Goal: Task Accomplishment & Management: Manage account settings

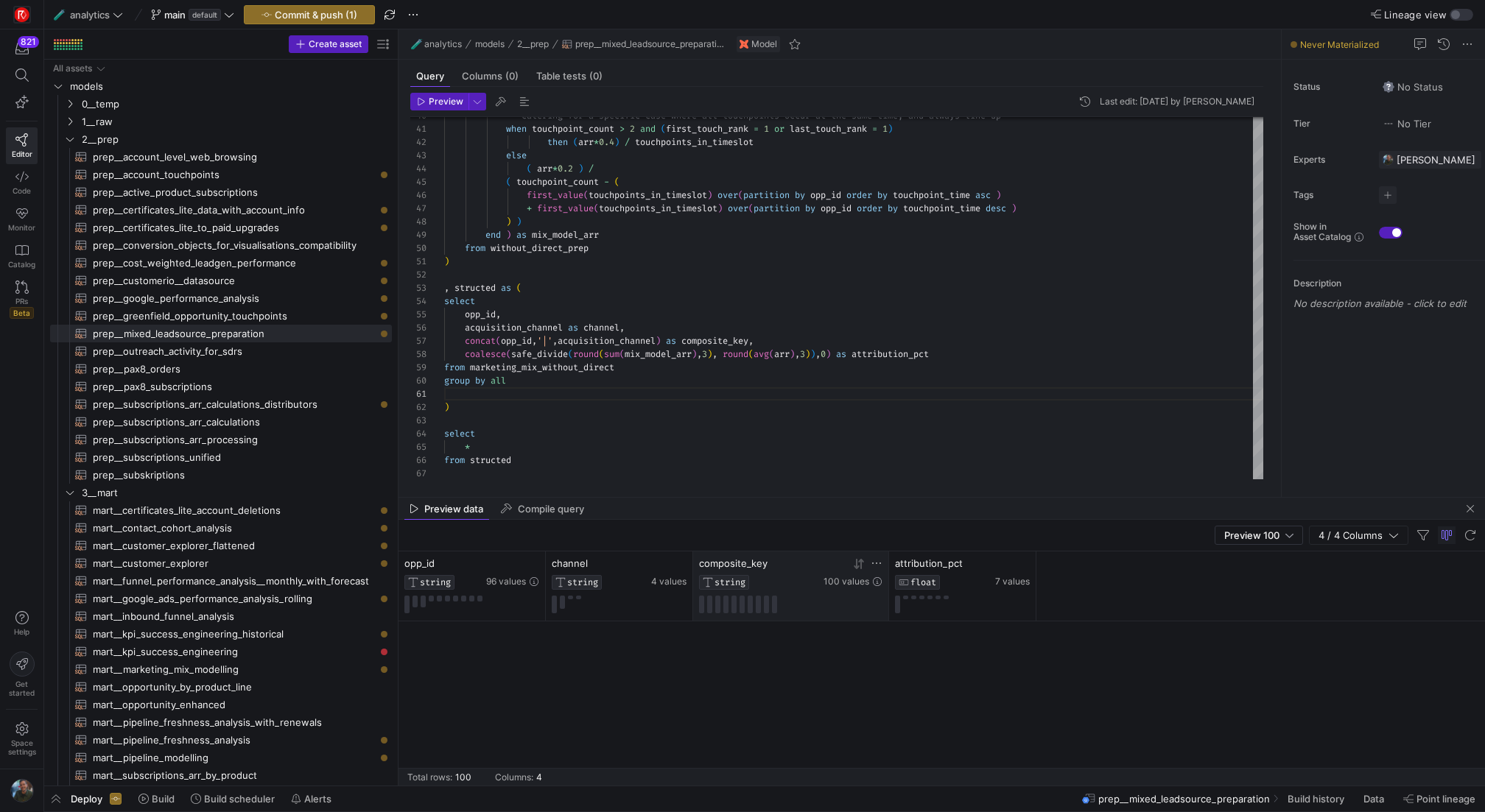
scroll to position [1579, 0]
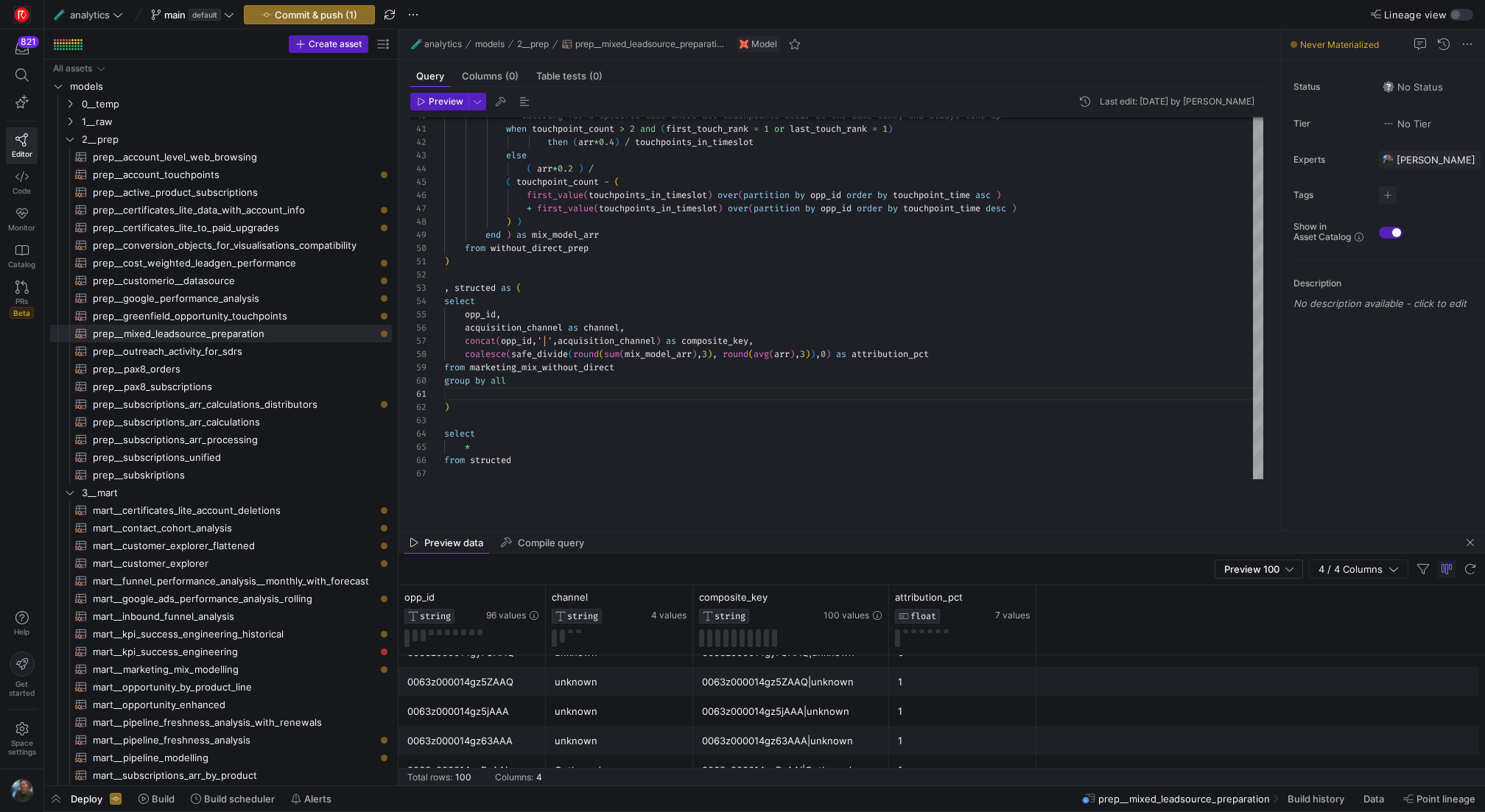
drag, startPoint x: 700, startPoint y: 499, endPoint x: 699, endPoint y: 532, distance: 33.0
click at [699, 532] on as-split "🧪 analytics models 2__prep prep__mixed_leadsource_preparation Model Query Colum…" at bounding box center [942, 408] width 1087 height 756
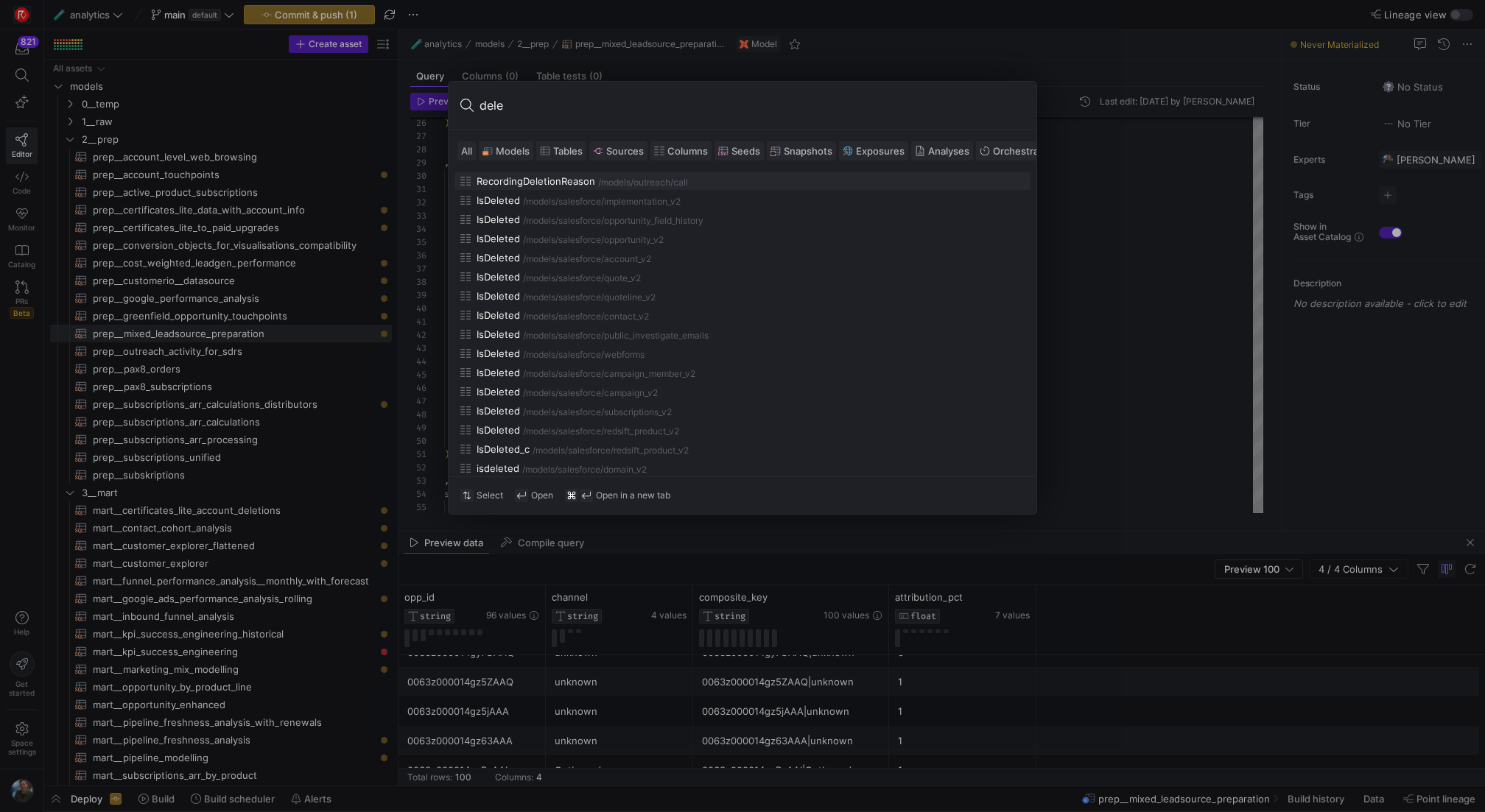
type input "dele"
click at [515, 155] on span "Models" at bounding box center [512, 151] width 34 height 12
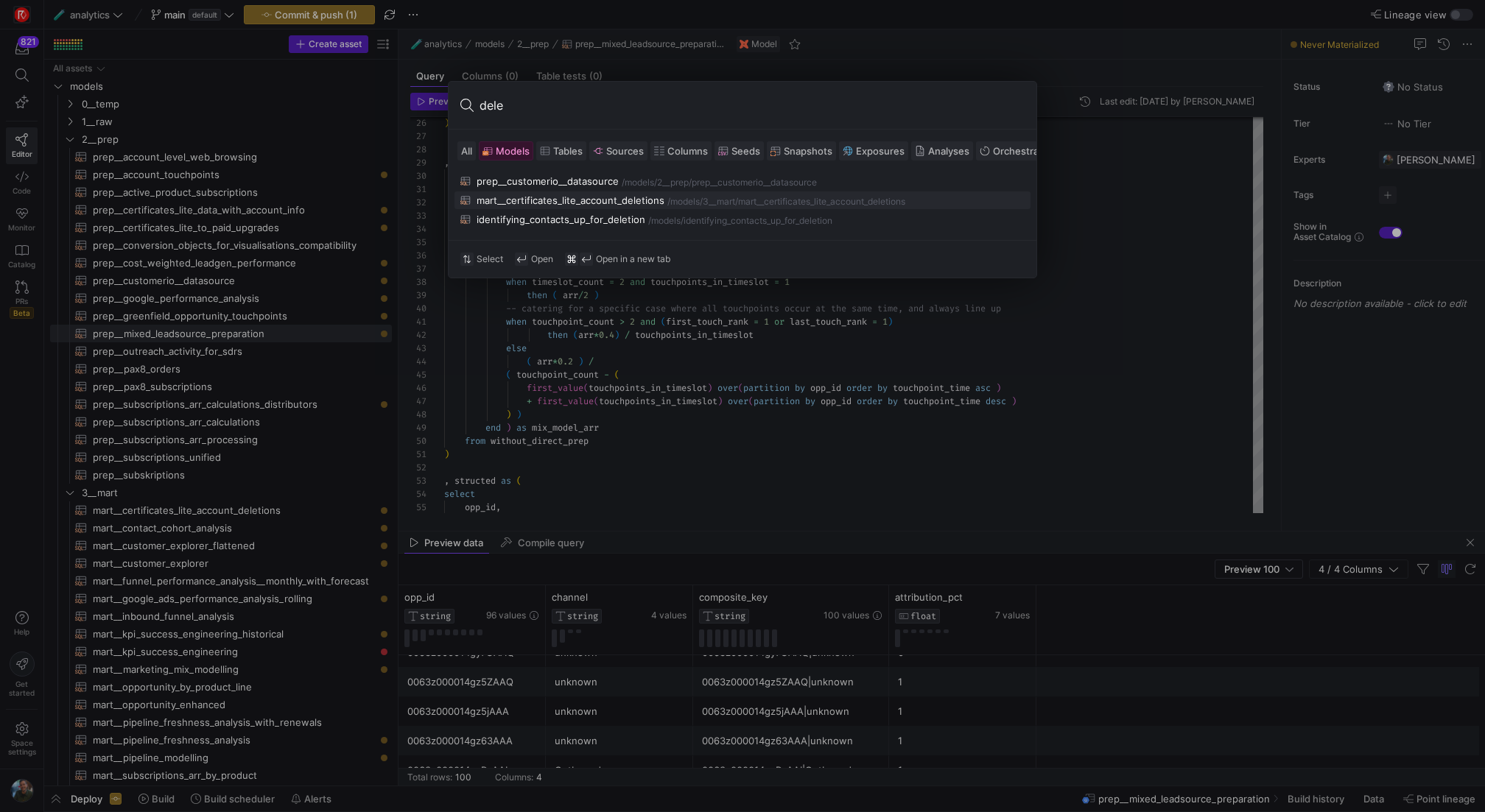
click at [608, 194] on div "mart__certificates_lite_account_deletions" at bounding box center [570, 200] width 188 height 12
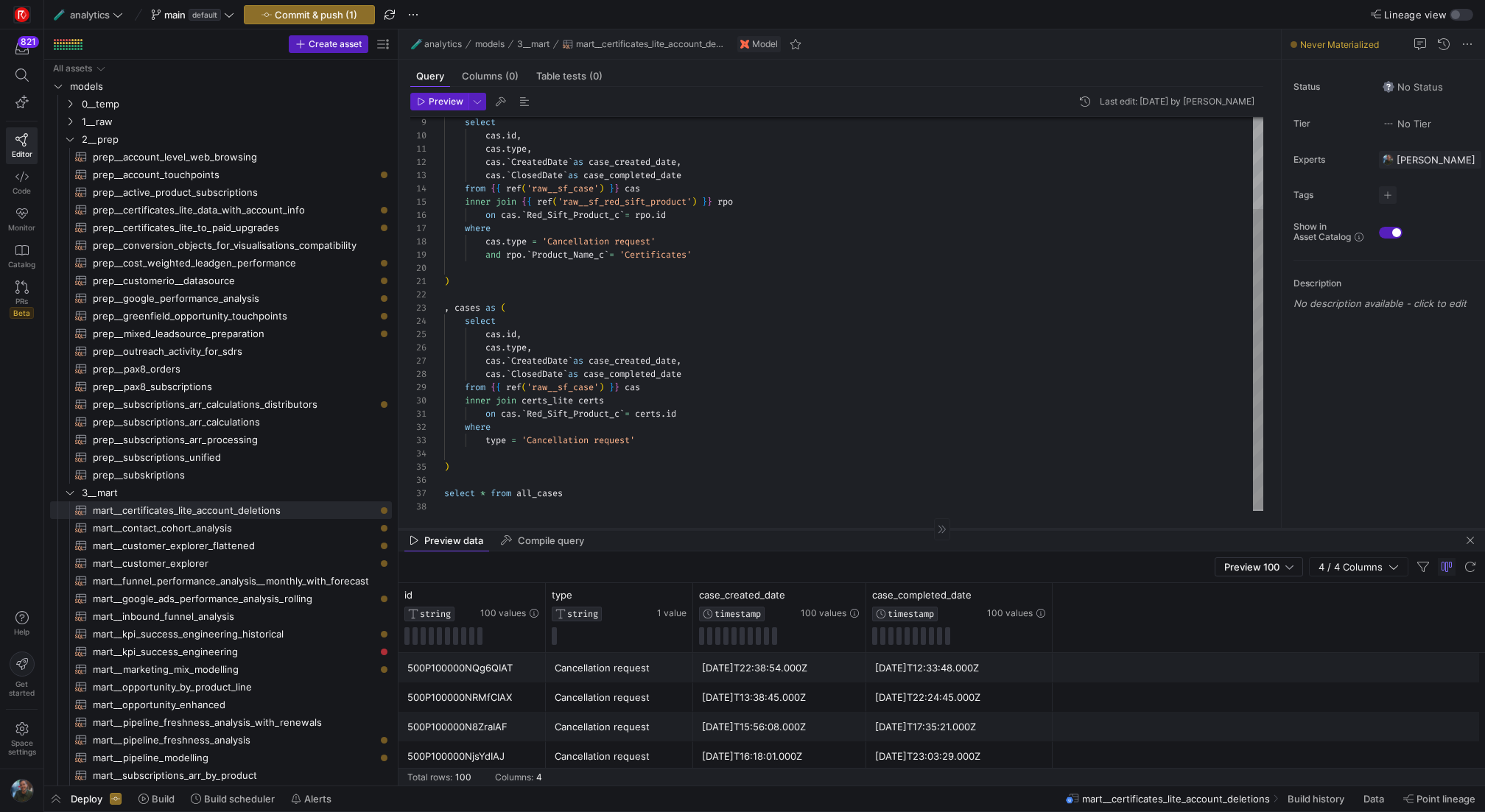
drag, startPoint x: 748, startPoint y: 531, endPoint x: 692, endPoint y: 529, distance: 56.0
click at [692, 529] on div at bounding box center [942, 529] width 1087 height 1
click at [462, 671] on div "500P100000NQg6QIAT" at bounding box center [472, 668] width 129 height 29
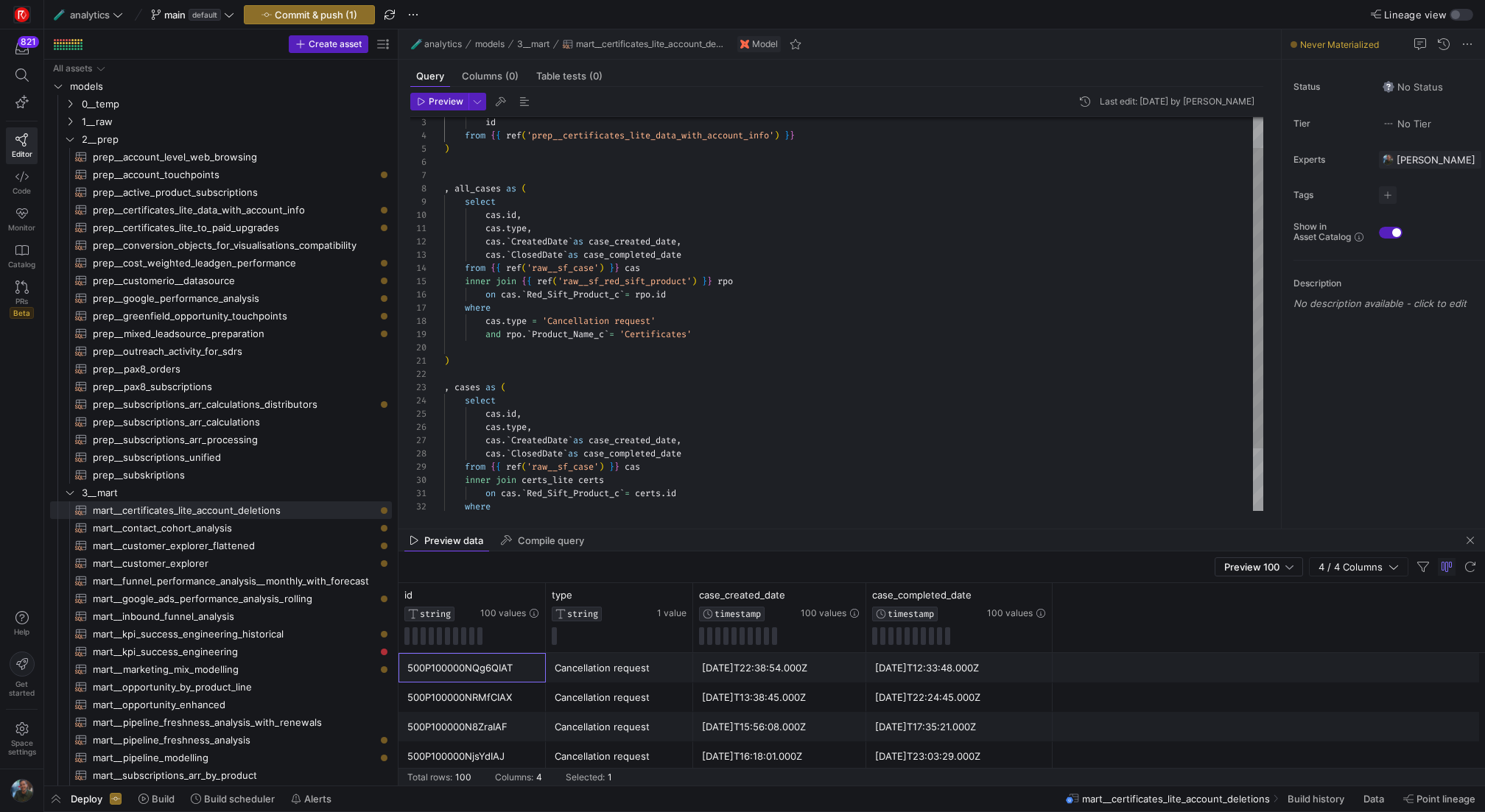
scroll to position [132, 0]
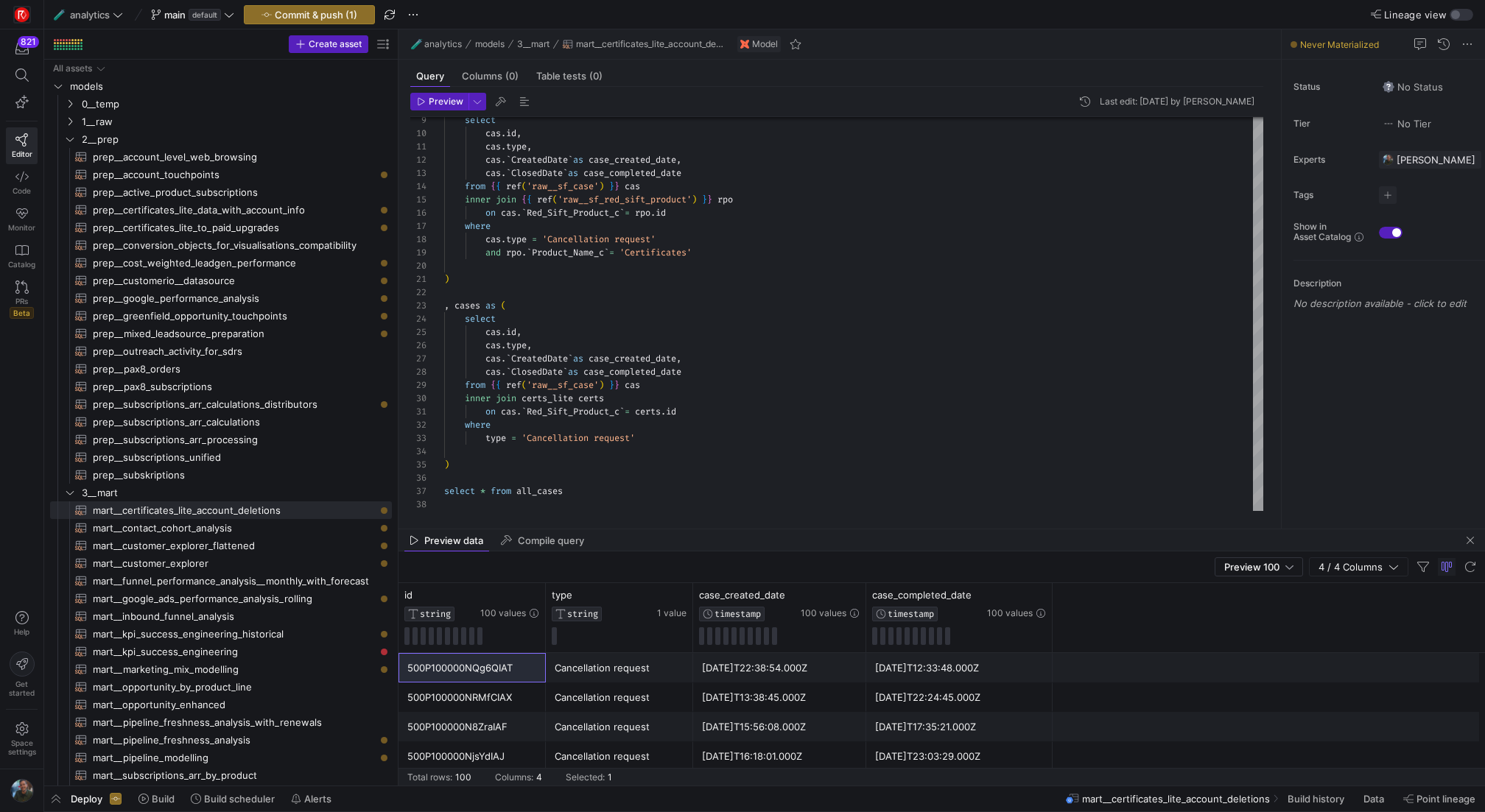
click at [740, 527] on mat-tab-group "Query Columns (0) Table tests (0) Preview Last edit: [DATE] by [PERSON_NAME] 9 …" at bounding box center [836, 294] width 877 height 469
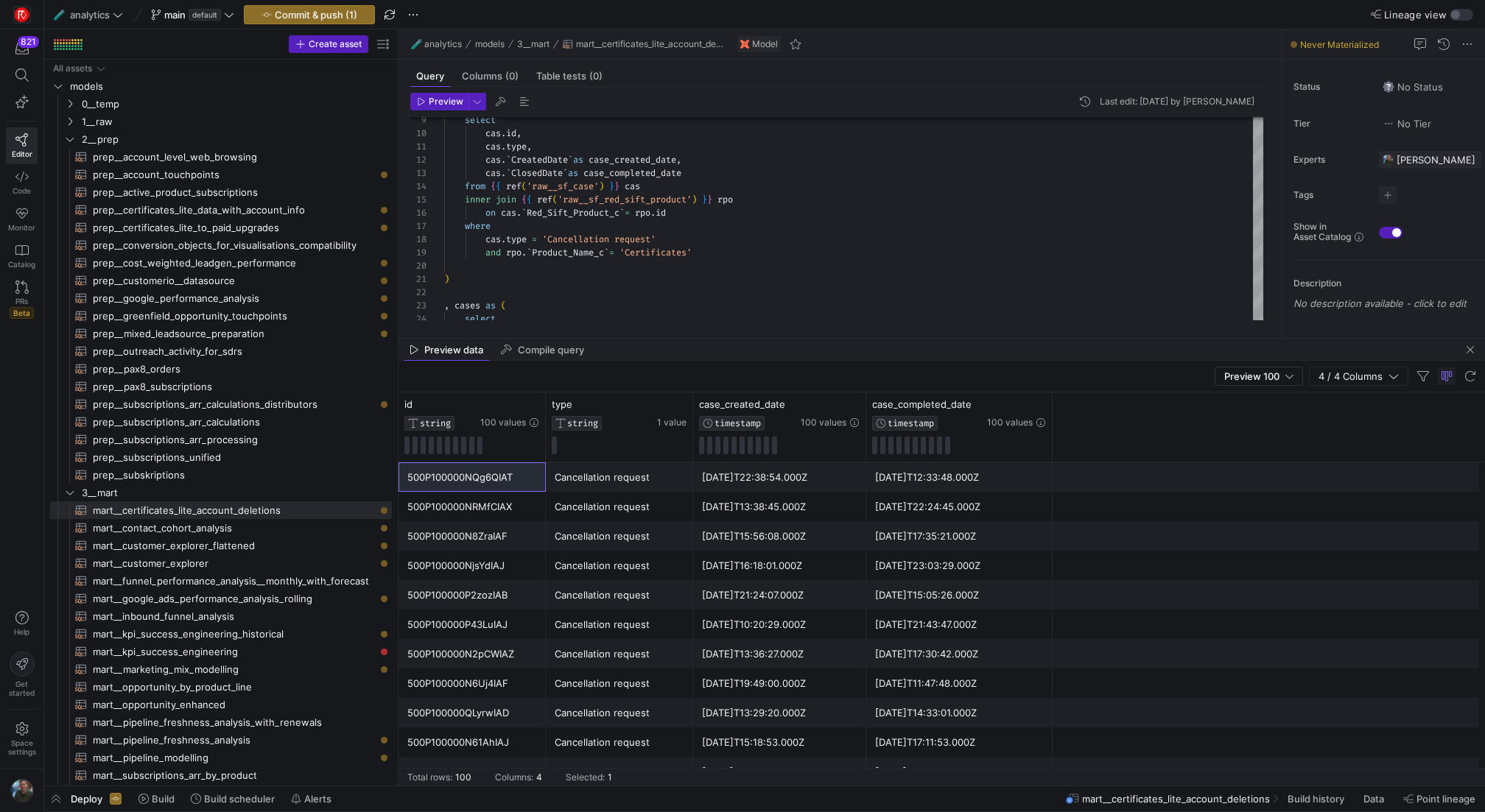
drag, startPoint x: 739, startPoint y: 530, endPoint x: 755, endPoint y: 297, distance: 233.5
click at [755, 297] on as-split "🧪 analytics models 3__mart mart__certificates_lite_account_deletions Model Quer…" at bounding box center [942, 408] width 1087 height 756
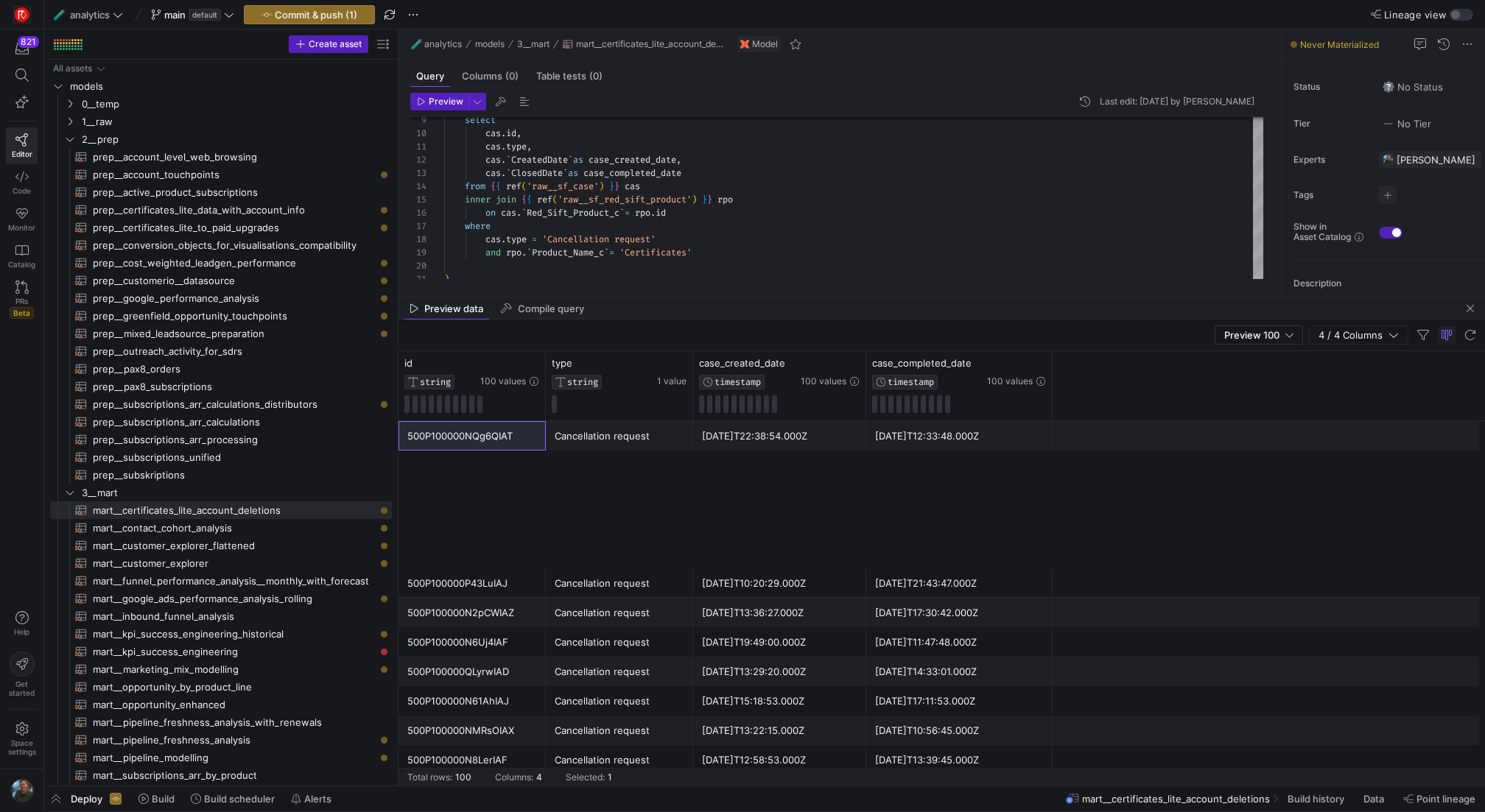
scroll to position [0, 0]
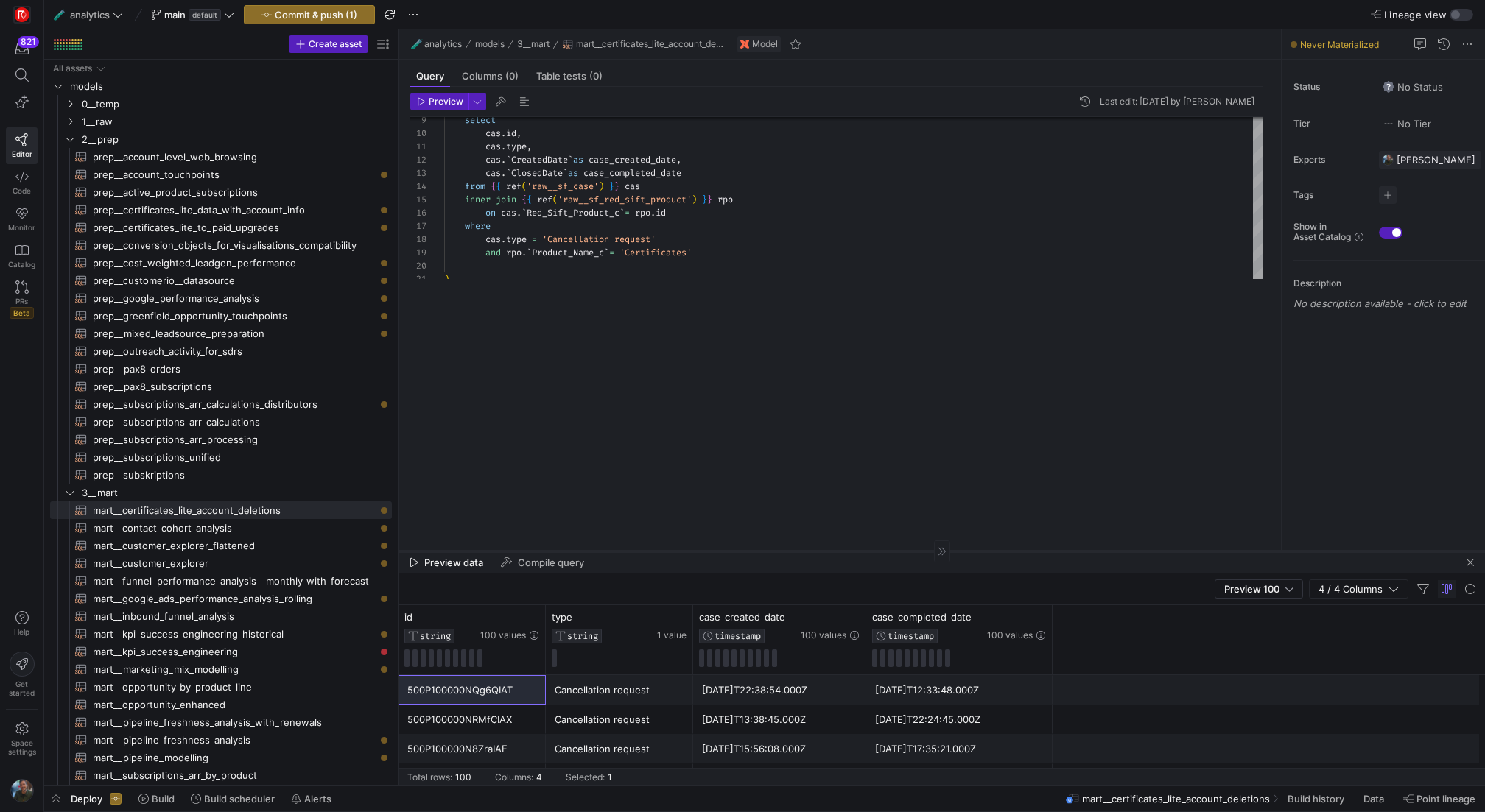
drag, startPoint x: 868, startPoint y: 296, endPoint x: 819, endPoint y: 550, distance: 258.7
click at [819, 551] on div at bounding box center [942, 551] width 1087 height 1
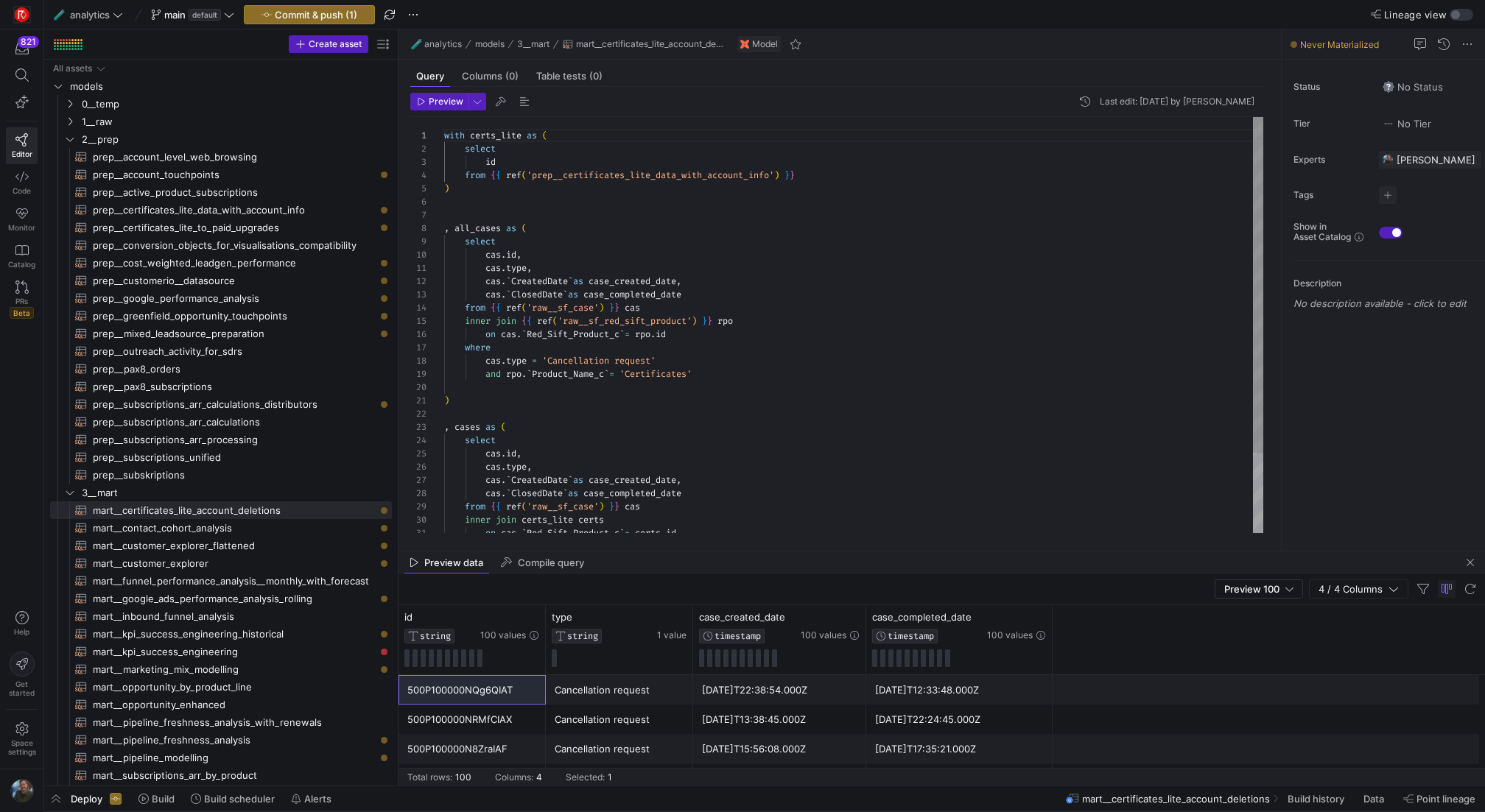
scroll to position [0, 26]
click at [471, 133] on div "select cas . id , cas . type , cas . ` CreatedDate ` as case_created_date , cas…" at bounding box center [854, 375] width 819 height 515
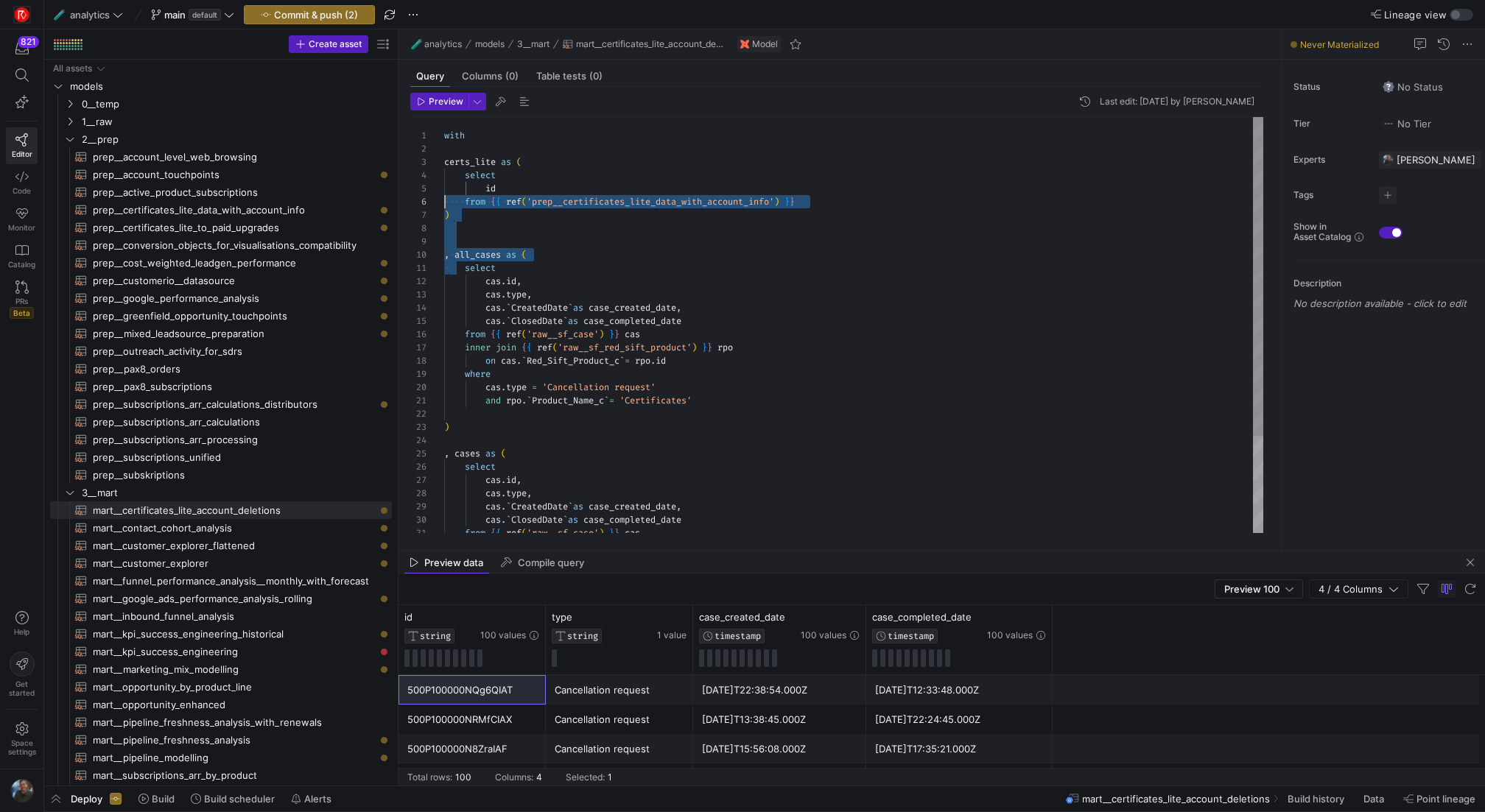
scroll to position [53, 0]
drag, startPoint x: 450, startPoint y: 263, endPoint x: 431, endPoint y: 188, distance: 77.4
click at [444, 188] on div "select cas . id , cas . type , cas . ` CreatedDate ` as case_created_date , cas…" at bounding box center [854, 389] width 819 height 542
click at [465, 254] on div "select cas . id , cas . type , cas . ` CreatedDate ` as case_created_date , cas…" at bounding box center [854, 389] width 819 height 542
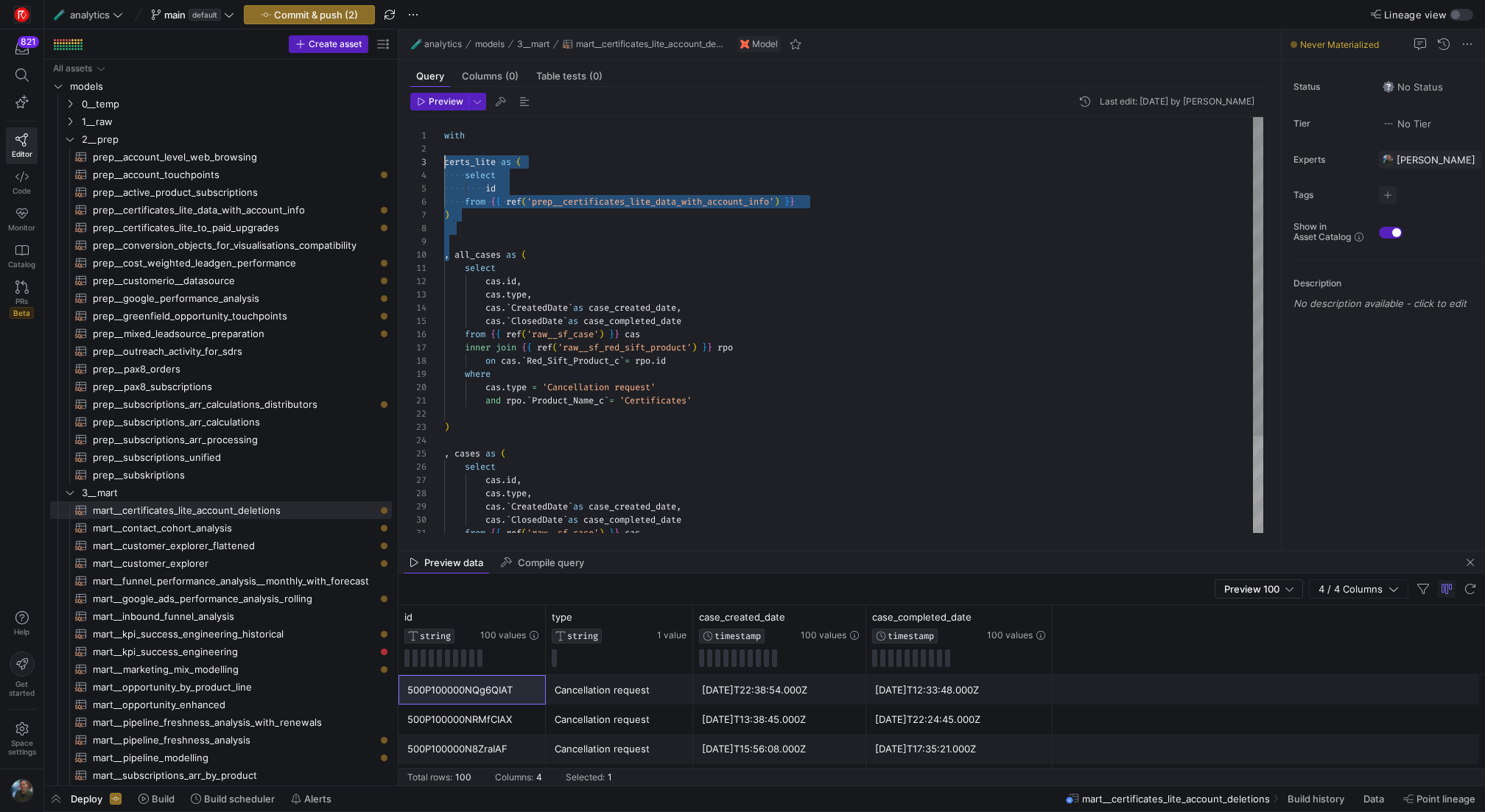
drag, startPoint x: 449, startPoint y: 255, endPoint x: 428, endPoint y: 162, distance: 95.3
click at [444, 162] on div "select cas . id , cas . type , cas . ` CreatedDate ` as case_created_date , cas…" at bounding box center [854, 389] width 819 height 542
click at [578, 246] on div "select cas . id , cas . type , cas . ` CreatedDate ` as case_created_date , cas…" at bounding box center [854, 389] width 819 height 542
click at [565, 256] on div "select cas . id , cas . type , cas . ` CreatedDate ` as case_created_date , cas…" at bounding box center [854, 389] width 819 height 542
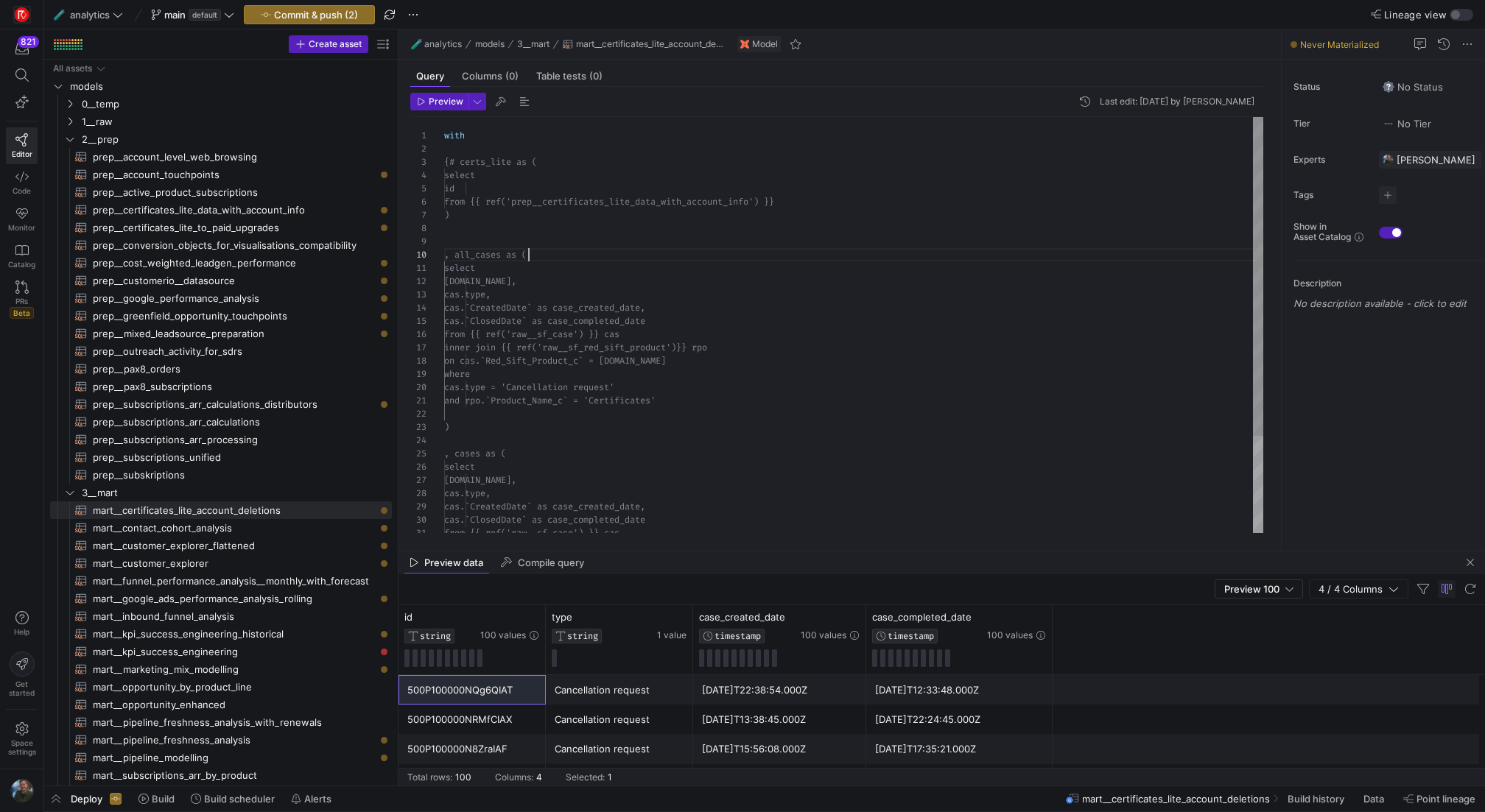
scroll to position [0, 0]
click at [450, 256] on div "select [DOMAIN_NAME], cas.type, cas.`CreatedDate` as case_created_date, cas.`Cl…" at bounding box center [854, 389] width 819 height 542
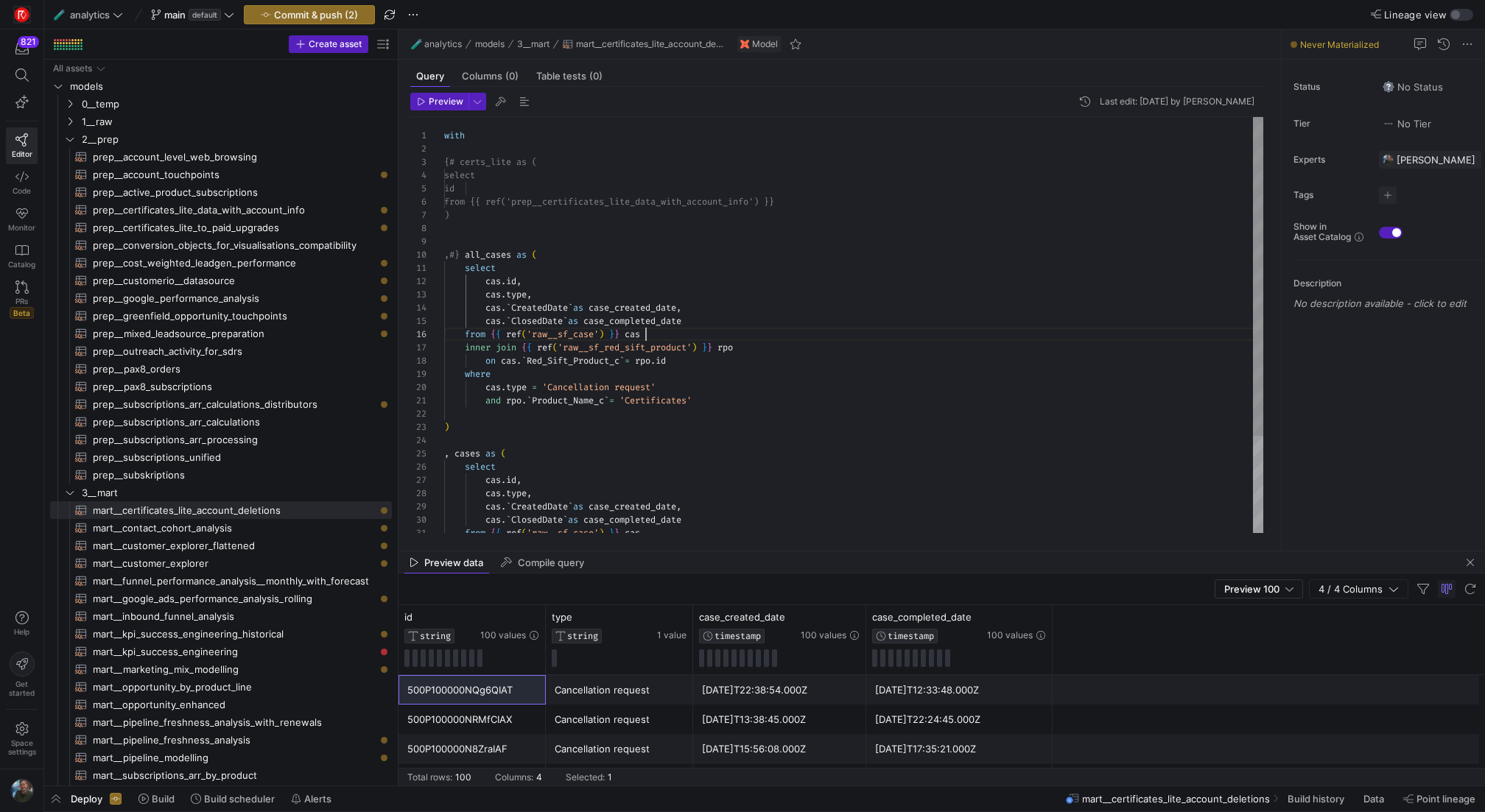
click at [944, 339] on div "select cas . id , cas . type , cas . ` CreatedDate ` as case_created_date , cas…" at bounding box center [854, 389] width 819 height 542
click at [894, 430] on div "select cas . id , cas . type , cas . ` CreatedDate ` as case_created_date , cas…" at bounding box center [854, 389] width 819 height 542
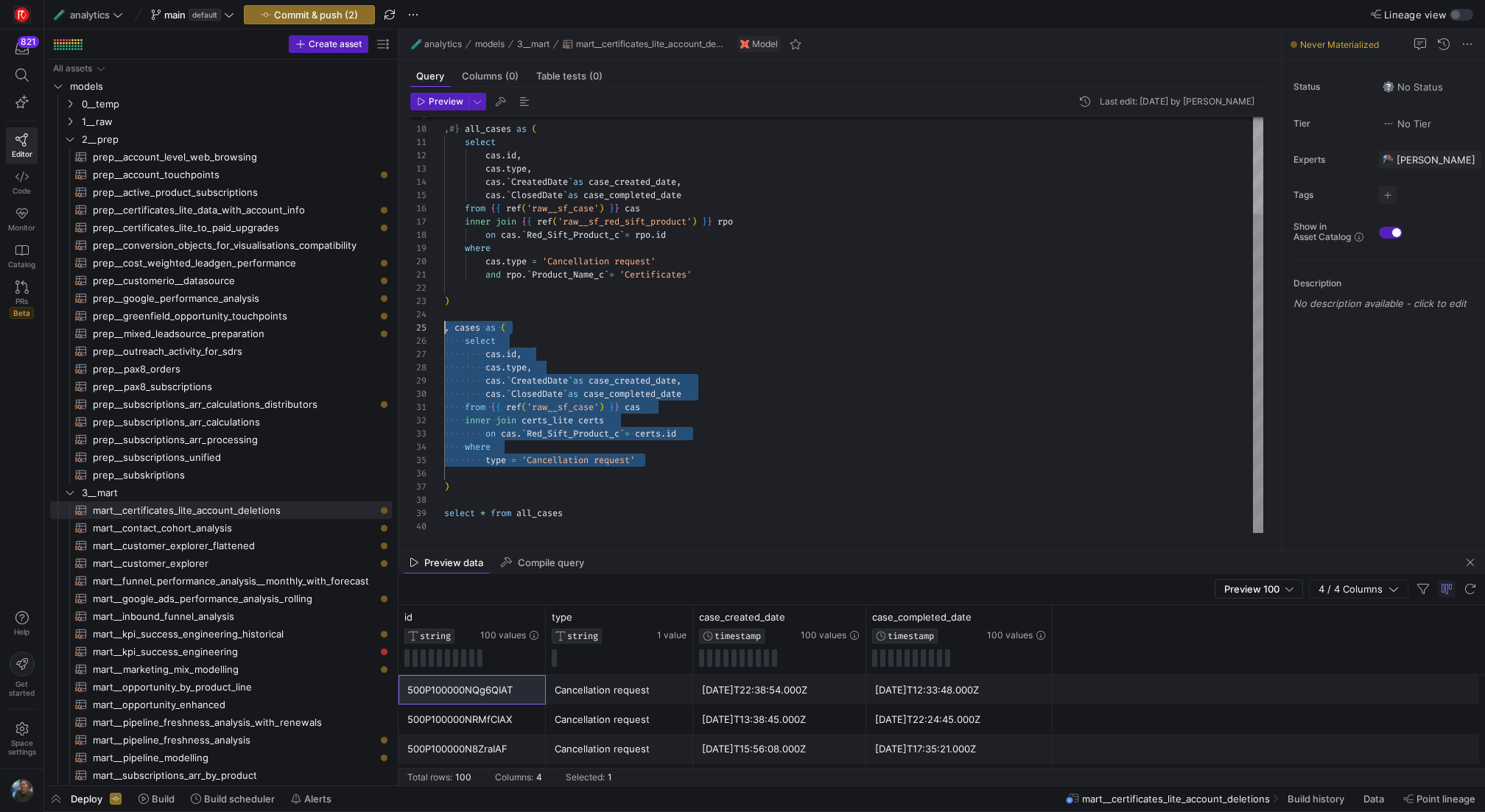
drag, startPoint x: 650, startPoint y: 479, endPoint x: 393, endPoint y: 331, distance: 296.6
click at [444, 331] on div "select cas . id , cas . type , cas . ` CreatedDate ` as case_created_date , cas…" at bounding box center [854, 262] width 819 height 542
drag, startPoint x: 478, startPoint y: 483, endPoint x: 416, endPoint y: 325, distance: 169.7
click at [444, 325] on div "select cas . id , cas . type , cas . ` CreatedDate ` as case_created_date , cas…" at bounding box center [854, 262] width 819 height 542
click at [771, 417] on div "select cas . id , cas . type , cas . ` CreatedDate ` as case_created_date , cas…" at bounding box center [854, 262] width 819 height 542
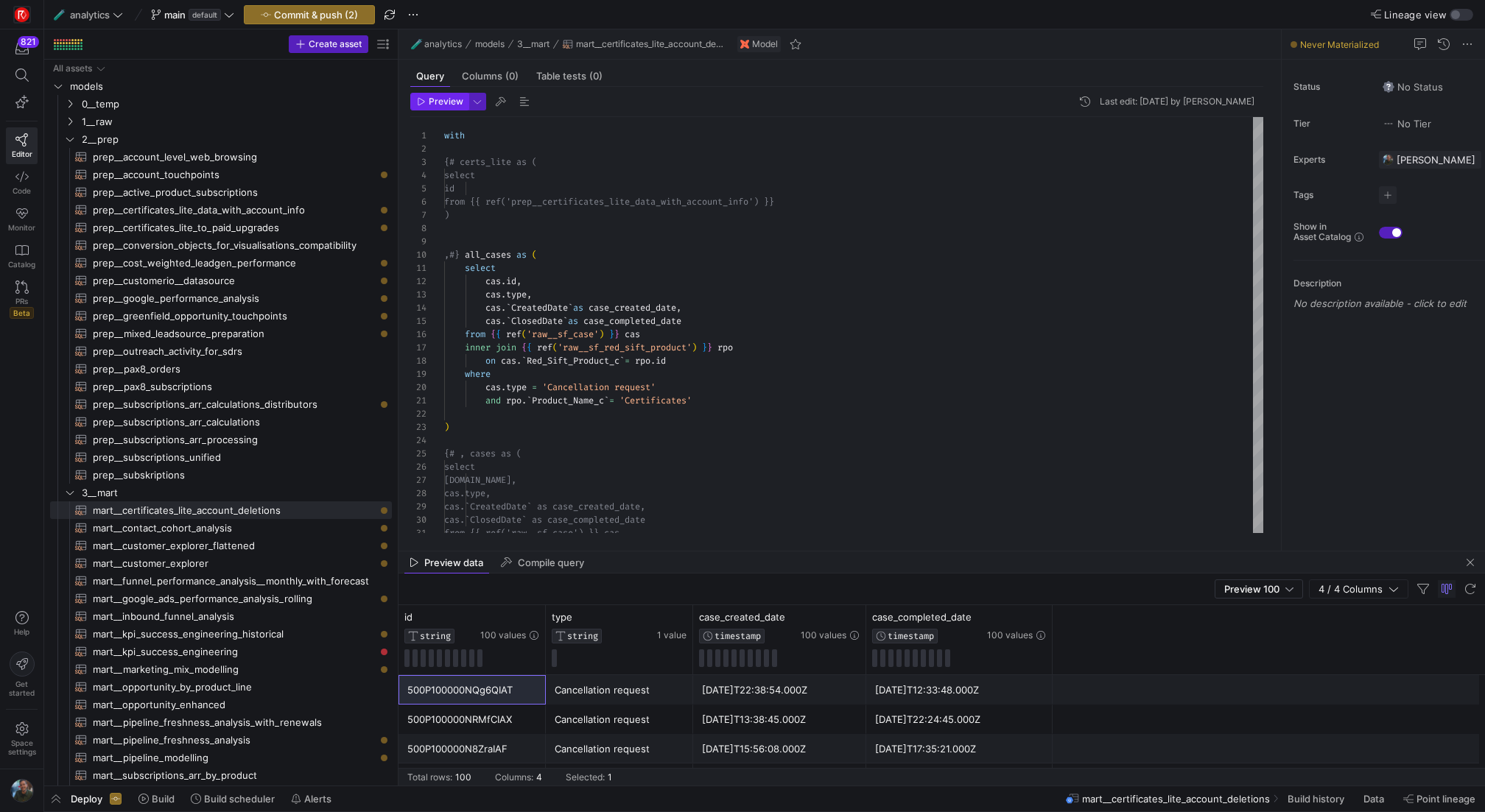
click at [449, 94] on span "button" at bounding box center [439, 102] width 57 height 16
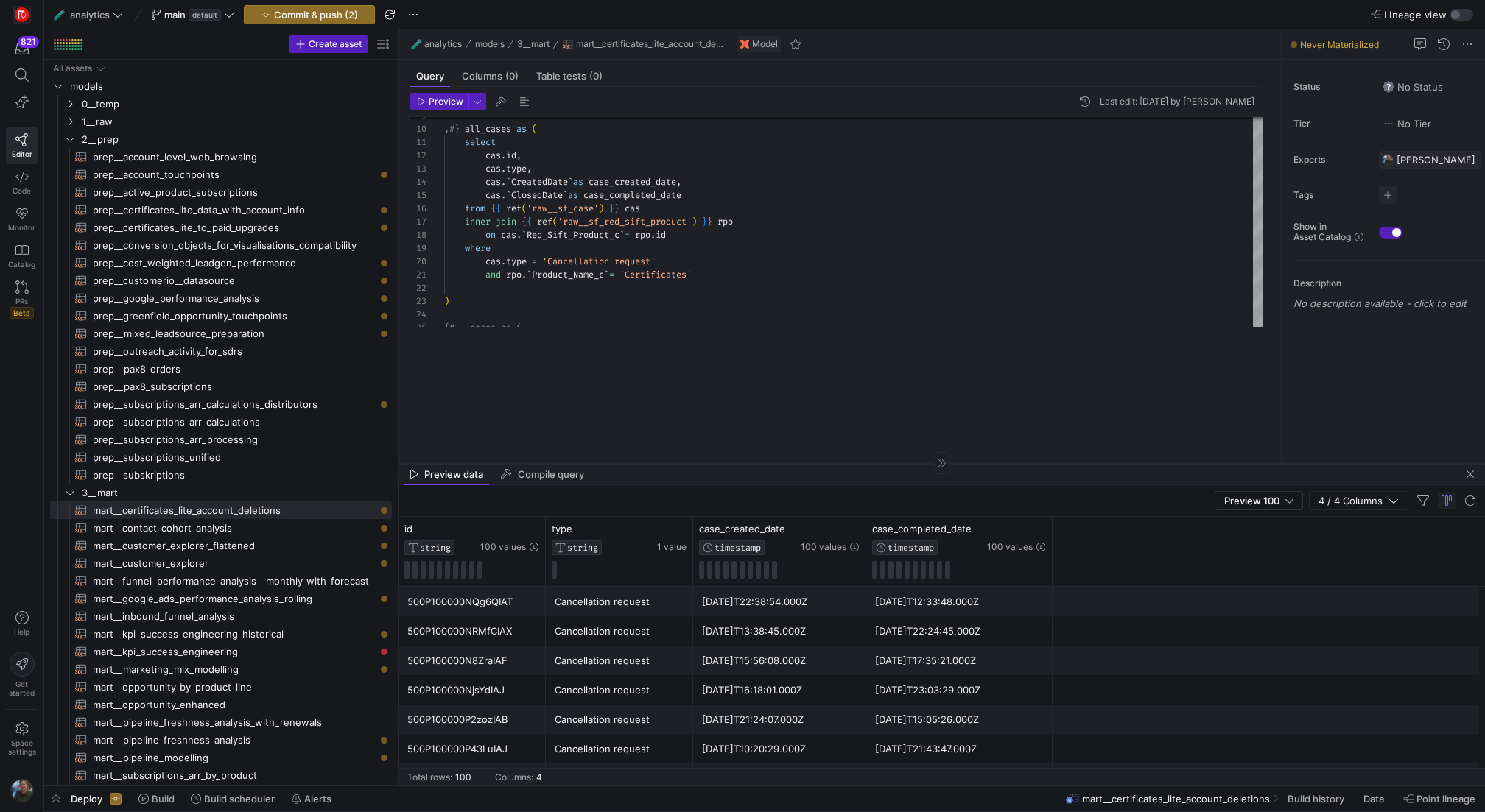
drag, startPoint x: 787, startPoint y: 550, endPoint x: 791, endPoint y: 473, distance: 77.1
click at [791, 463] on div at bounding box center [942, 462] width 1087 height 1
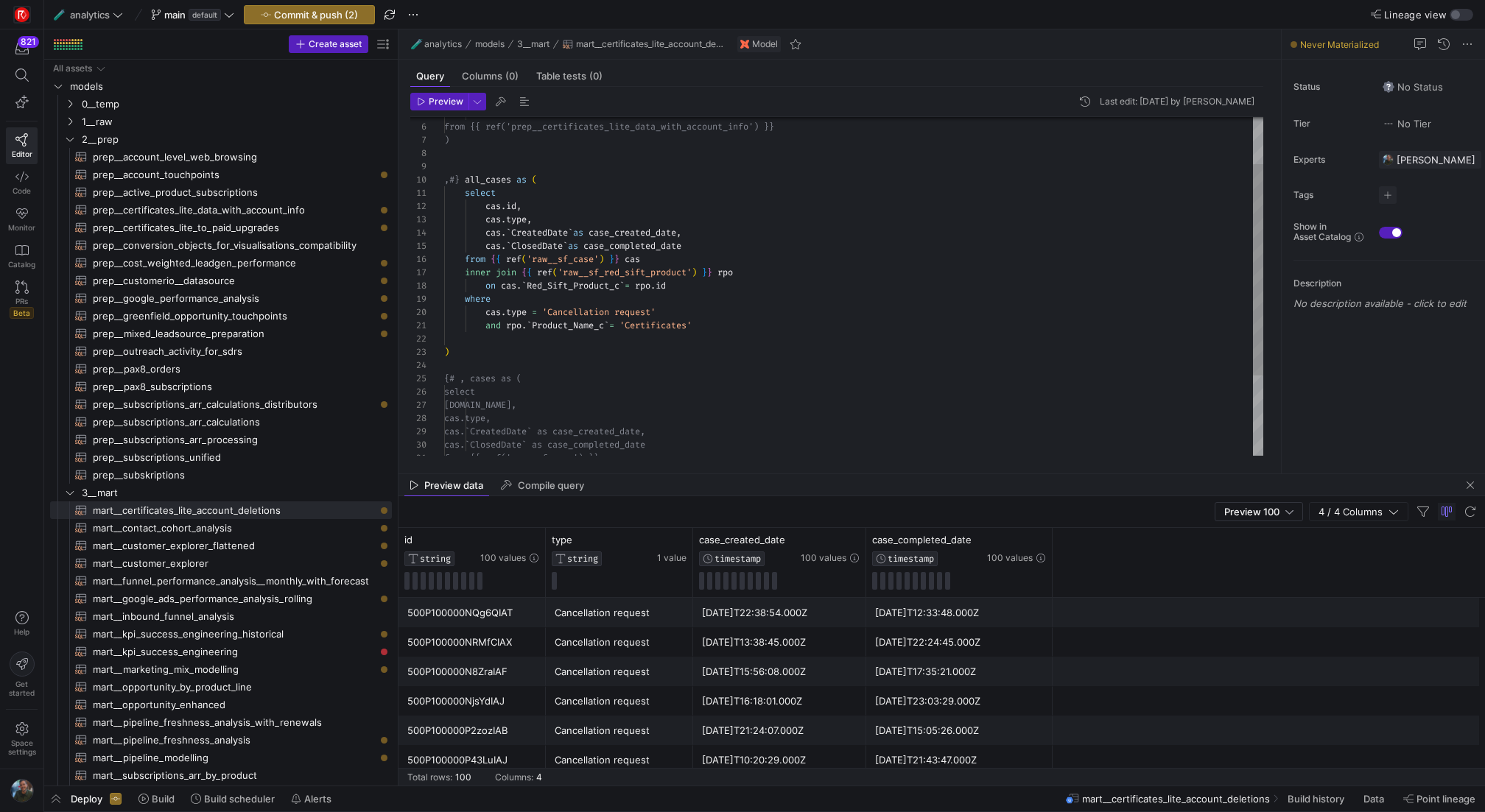
click at [556, 208] on div "cas . ` ClosedDate ` as case_completed_date from { { ref ( 'raw__sf_case' ) } }…" at bounding box center [854, 313] width 819 height 542
click at [553, 214] on div "cas . ` ClosedDate ` as case_completed_date from { { ref ( 'raw__sf_case' ) } }…" at bounding box center [854, 313] width 819 height 542
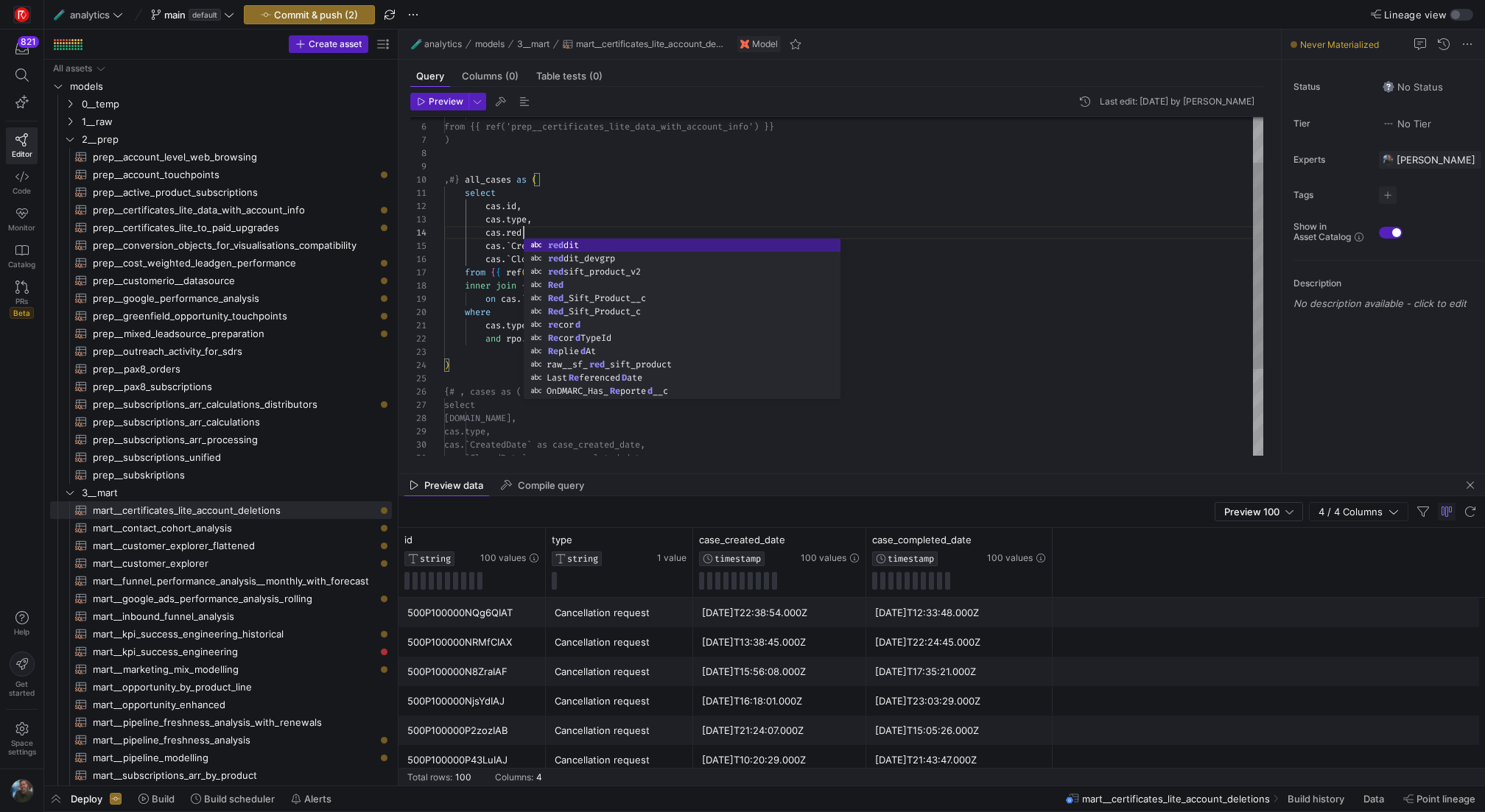
scroll to position [119, 96]
click at [666, 183] on div "cas . ` ClosedDate ` as case_completed_date from { { ref ( 'raw__sf_case' ) } }…" at bounding box center [854, 320] width 819 height 555
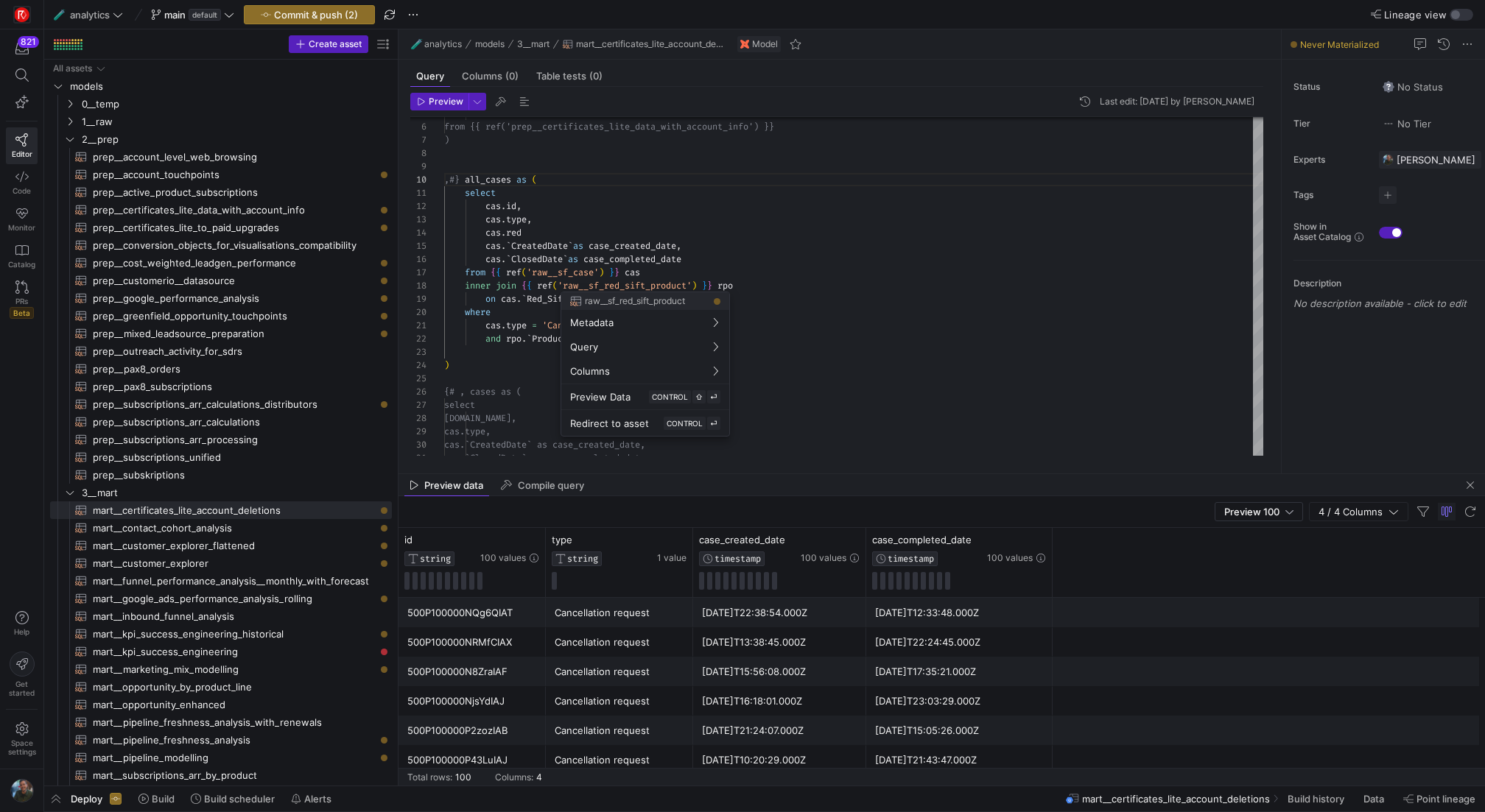
click at [645, 203] on div at bounding box center [742, 406] width 1485 height 812
click at [577, 298] on div "cas . ` ClosedDate ` as case_completed_date from { { ref ( 'raw__sf_case' ) } }…" at bounding box center [854, 320] width 819 height 555
click at [516, 232] on div "cas . ` ClosedDate ` as case_completed_date from { { ref ( 'raw__sf_case' ) } }…" at bounding box center [854, 320] width 819 height 555
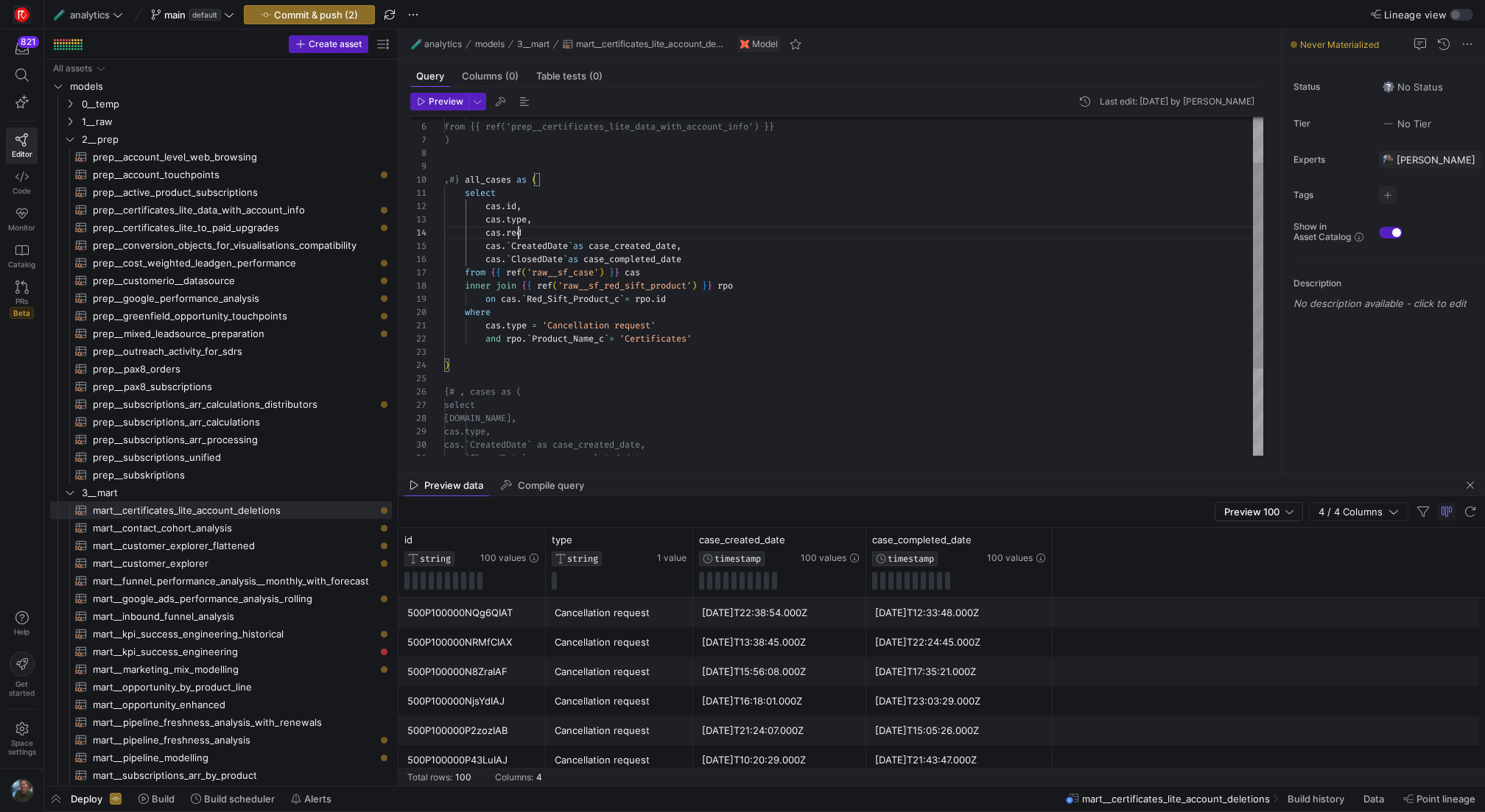
click at [516, 232] on div "cas . ` ClosedDate ` as case_completed_date from { { ref ( 'raw__sf_case' ) } }…" at bounding box center [854, 320] width 819 height 555
click at [638, 234] on div "cas . ` ClosedDate ` as case_completed_date from { { ref ( 'raw__sf_case' ) } }…" at bounding box center [854, 320] width 819 height 555
click at [810, 274] on div "cas . ` ClosedDate ` as case_completed_date from { { ref ( 'raw__sf_case' ) } }…" at bounding box center [854, 320] width 819 height 555
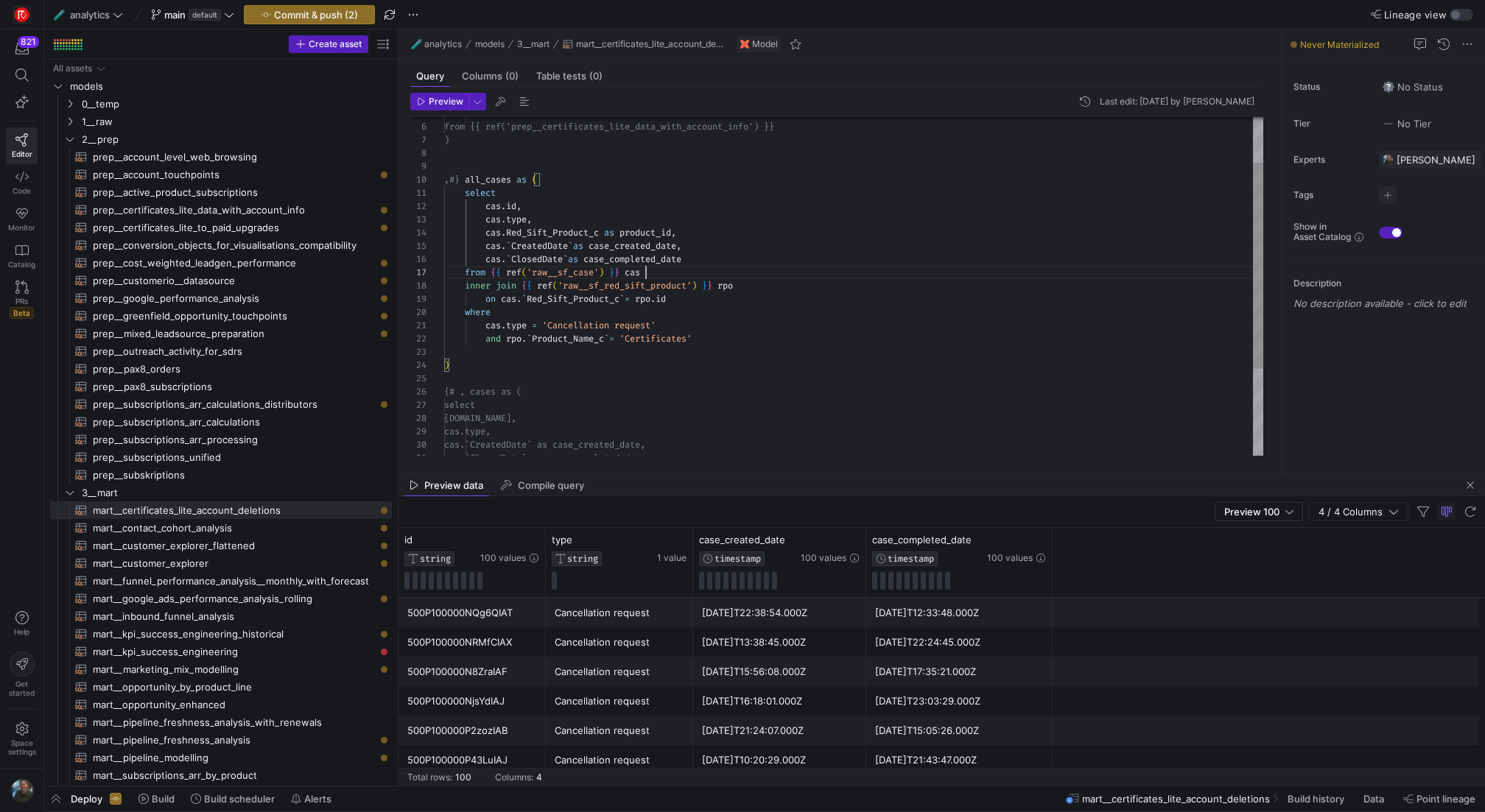
scroll to position [0, 217]
click at [831, 327] on div "cas . ` ClosedDate ` as case_completed_date from { { ref ( 'raw__sf_case' ) } }…" at bounding box center [854, 320] width 819 height 555
click at [429, 103] on span "Preview" at bounding box center [447, 102] width 35 height 10
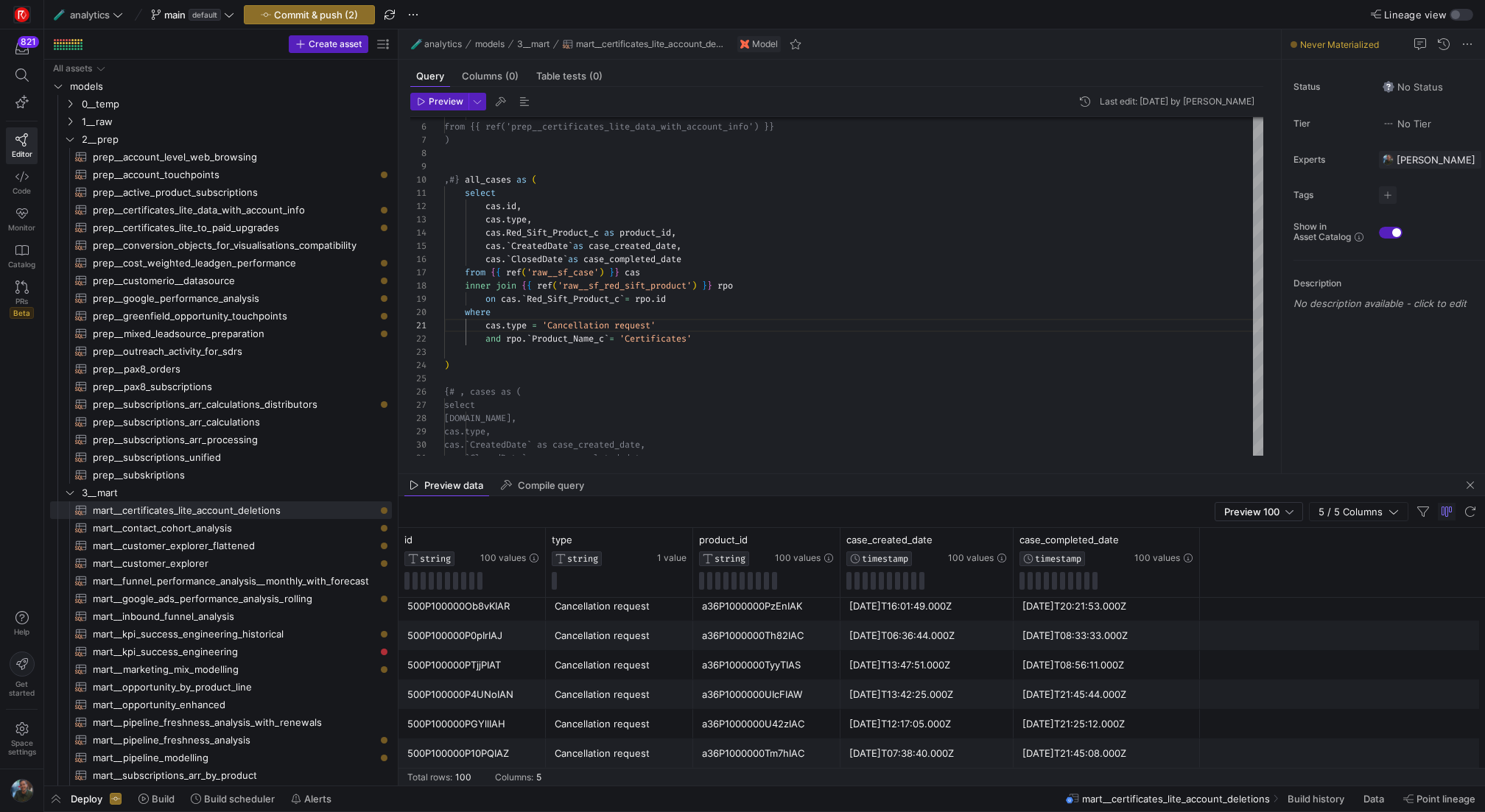
scroll to position [958, 0]
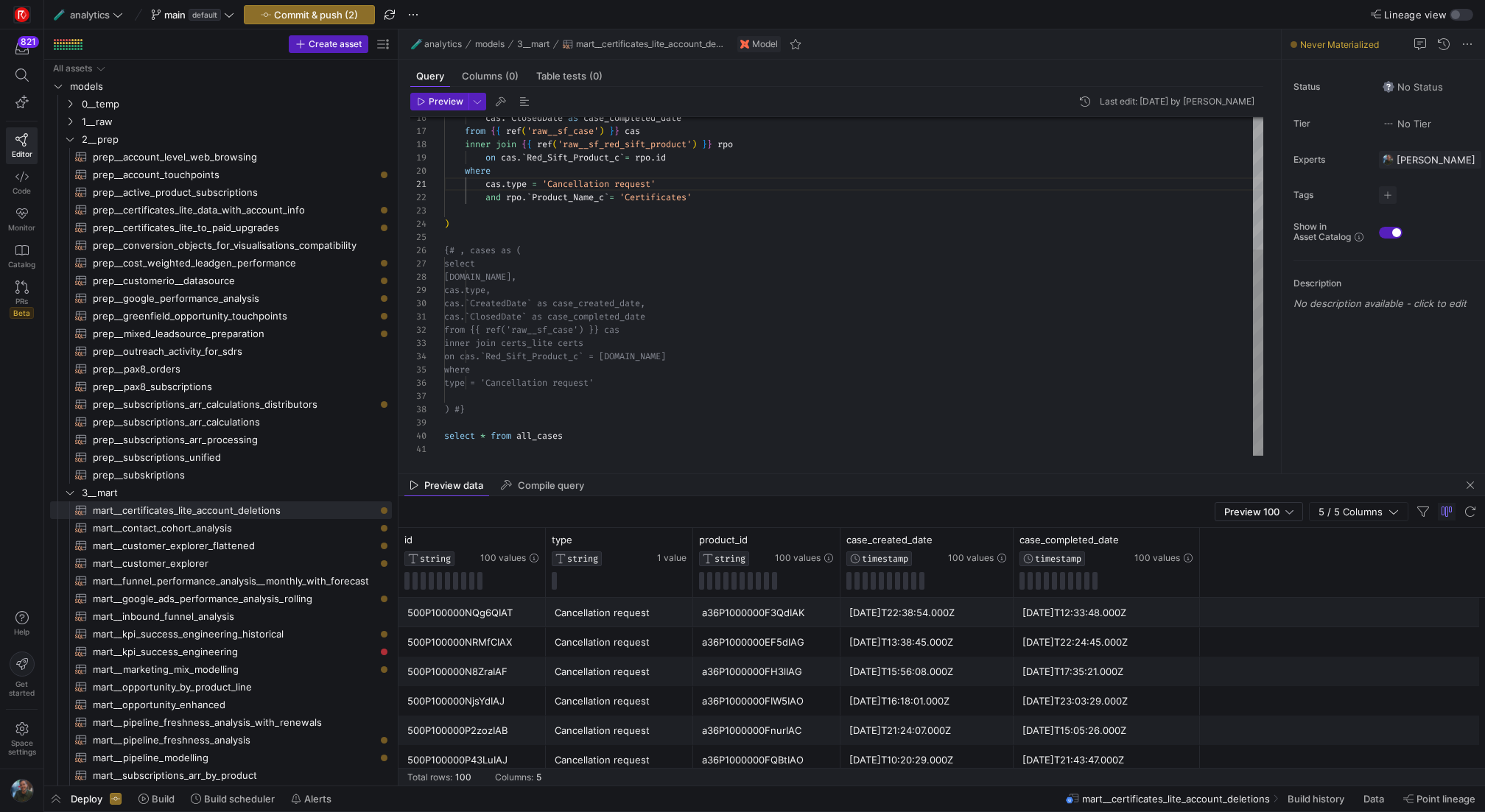
type textarea "cas.`ClosedDate` as case_completed_date from {{ ref('raw__sf_case') }} cas inne…"
click at [585, 439] on div "cas . ` ClosedDate ` as case_completed_date from { { ref ( 'raw__sf_case' ) } }…" at bounding box center [854, 178] width 819 height 555
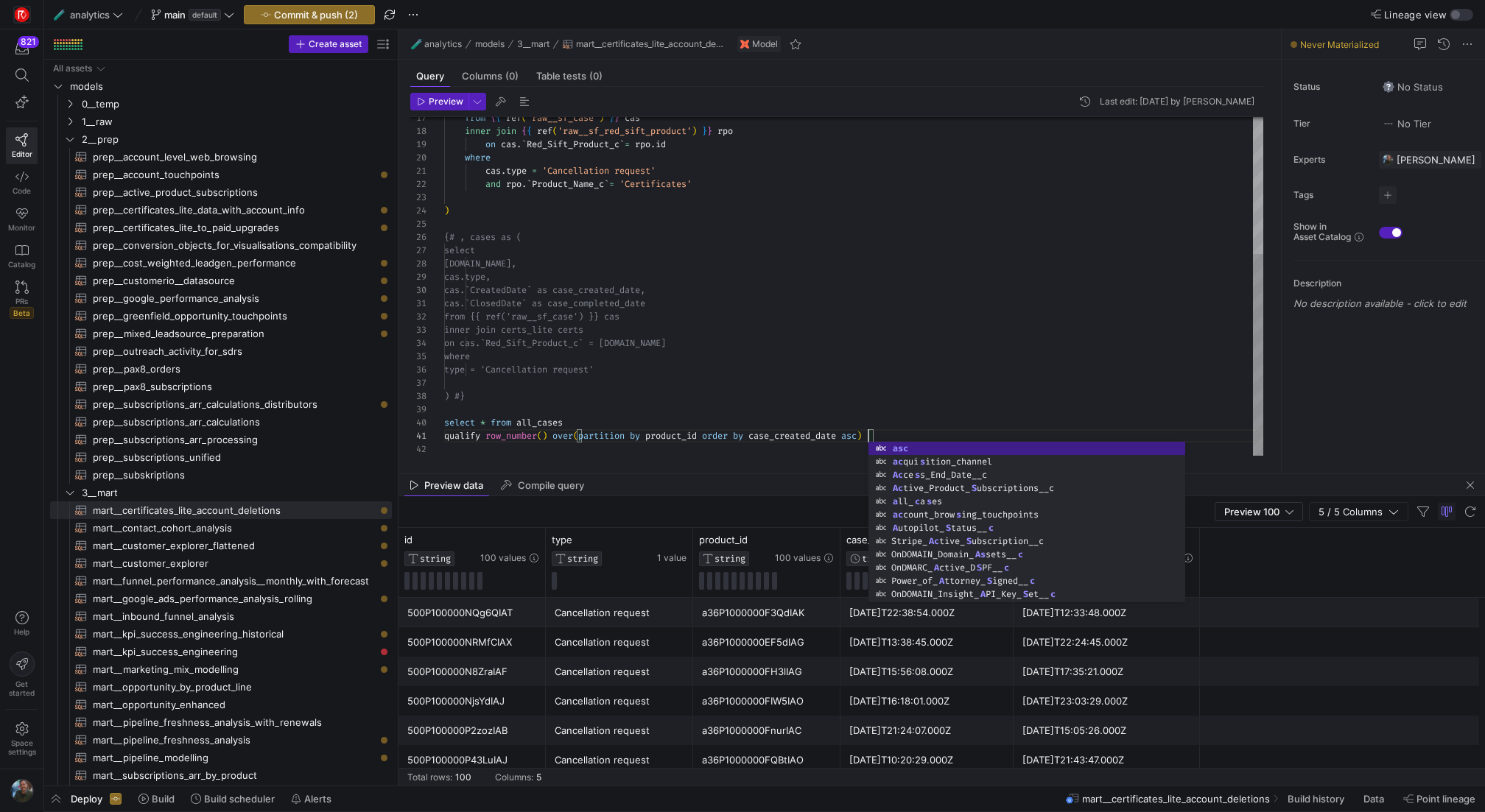
click at [895, 409] on div "from { { ref ( 'raw__sf_case' ) } } cas inner join { { ref ( 'raw__sf_red_sift_…" at bounding box center [854, 171] width 819 height 569
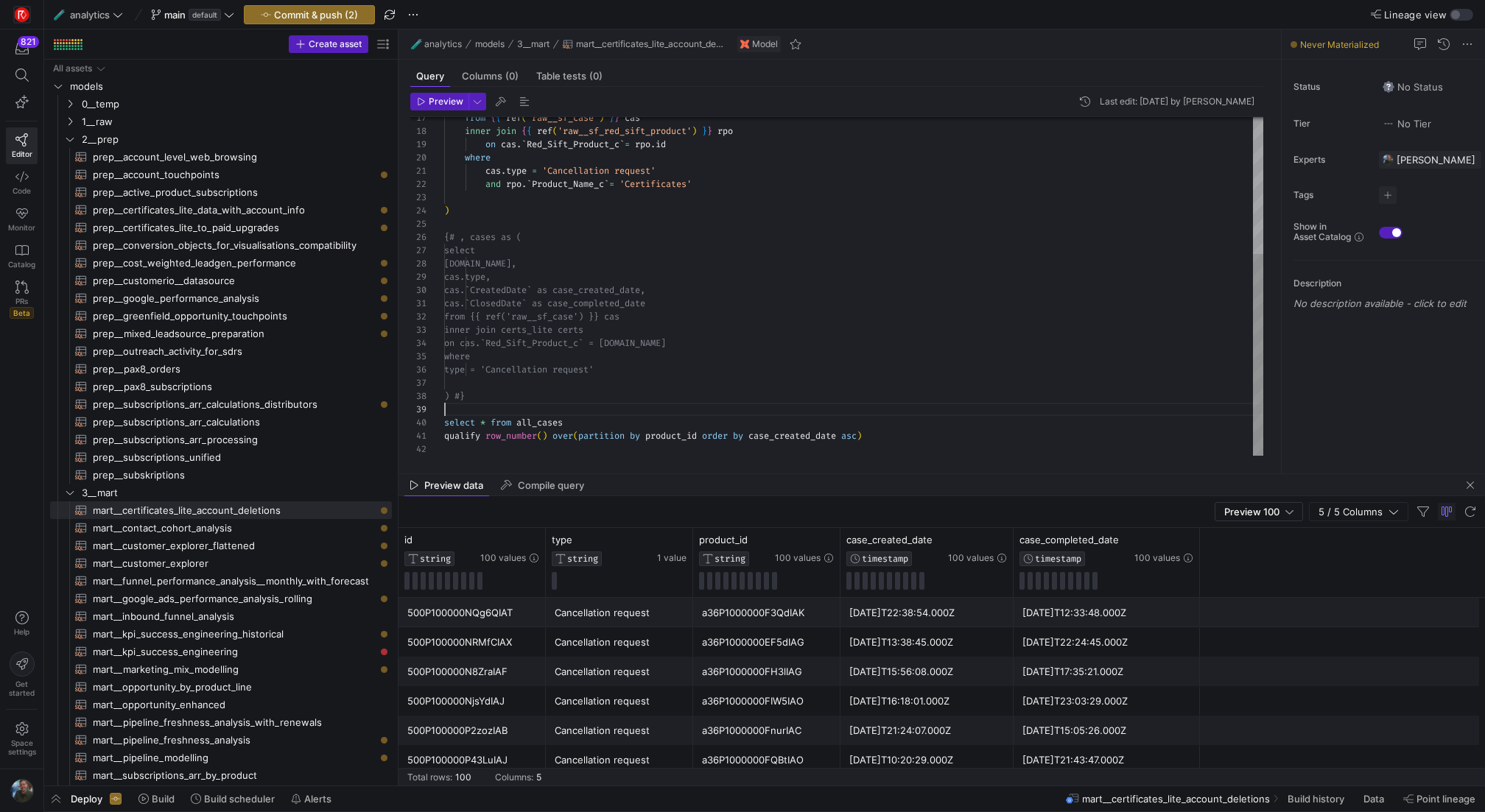
click at [909, 428] on div "from { { ref ( 'raw__sf_case' ) } } cas inner join { { ref ( 'raw__sf_red_sift_…" at bounding box center [854, 171] width 819 height 569
click at [909, 429] on div "from { { ref ( 'raw__sf_case' ) } } cas inner join { { ref ( 'raw__sf_red_sift_…" at bounding box center [854, 171] width 819 height 569
click at [883, 396] on div "from { { ref ( 'raw__sf_case' ) } } cas inner join { { ref ( 'raw__sf_red_sift_…" at bounding box center [854, 171] width 819 height 569
click at [828, 326] on div "from { { ref ( 'raw__sf_case' ) } } cas inner join { { ref ( 'raw__sf_red_sift_…" at bounding box center [854, 171] width 819 height 569
click at [481, 424] on div "from { { ref ( 'raw__sf_case' ) } } cas inner join { { ref ( 'raw__sf_red_sift_…" at bounding box center [854, 171] width 819 height 569
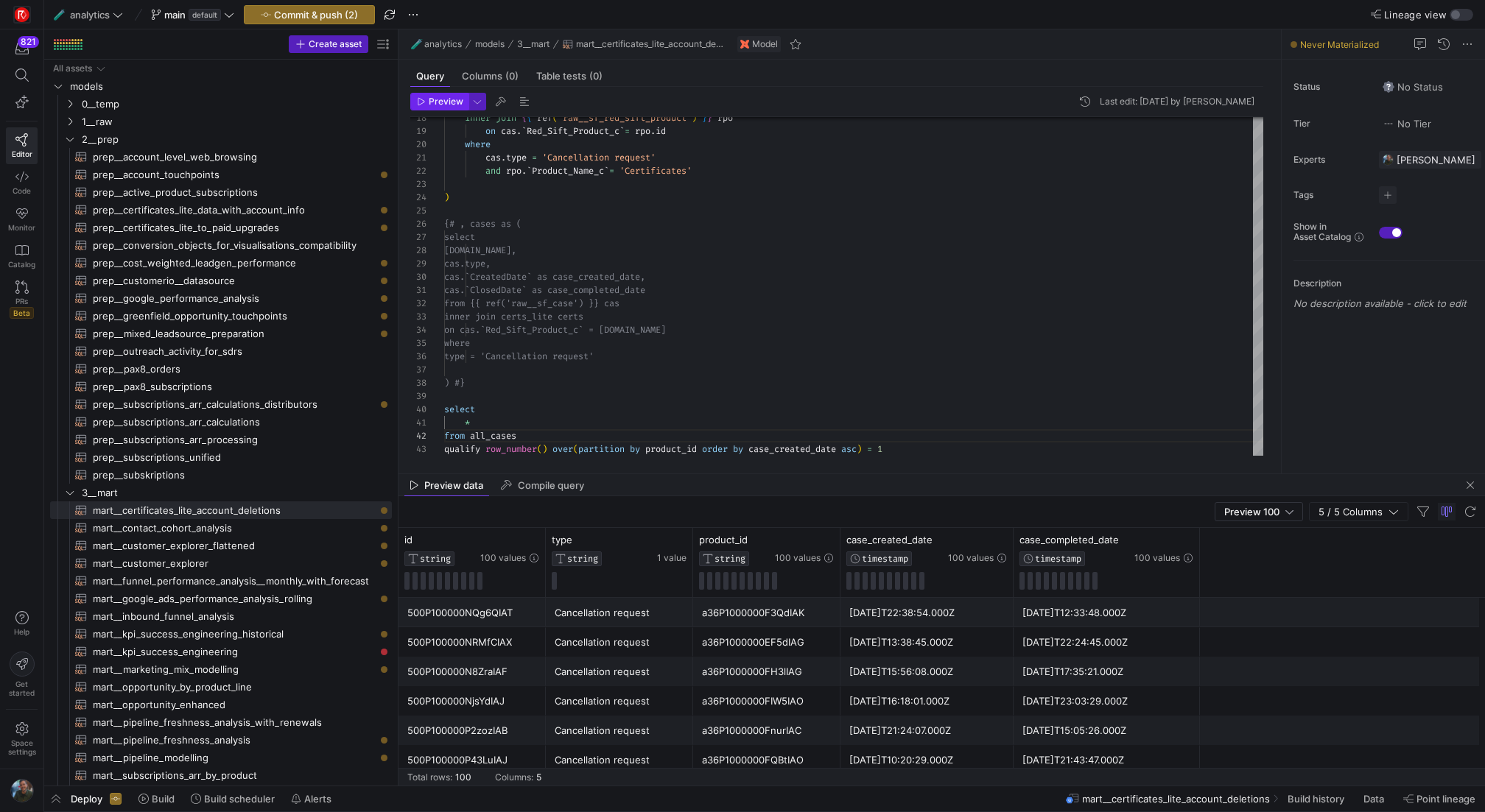
click at [436, 105] on span "Preview" at bounding box center [447, 102] width 35 height 10
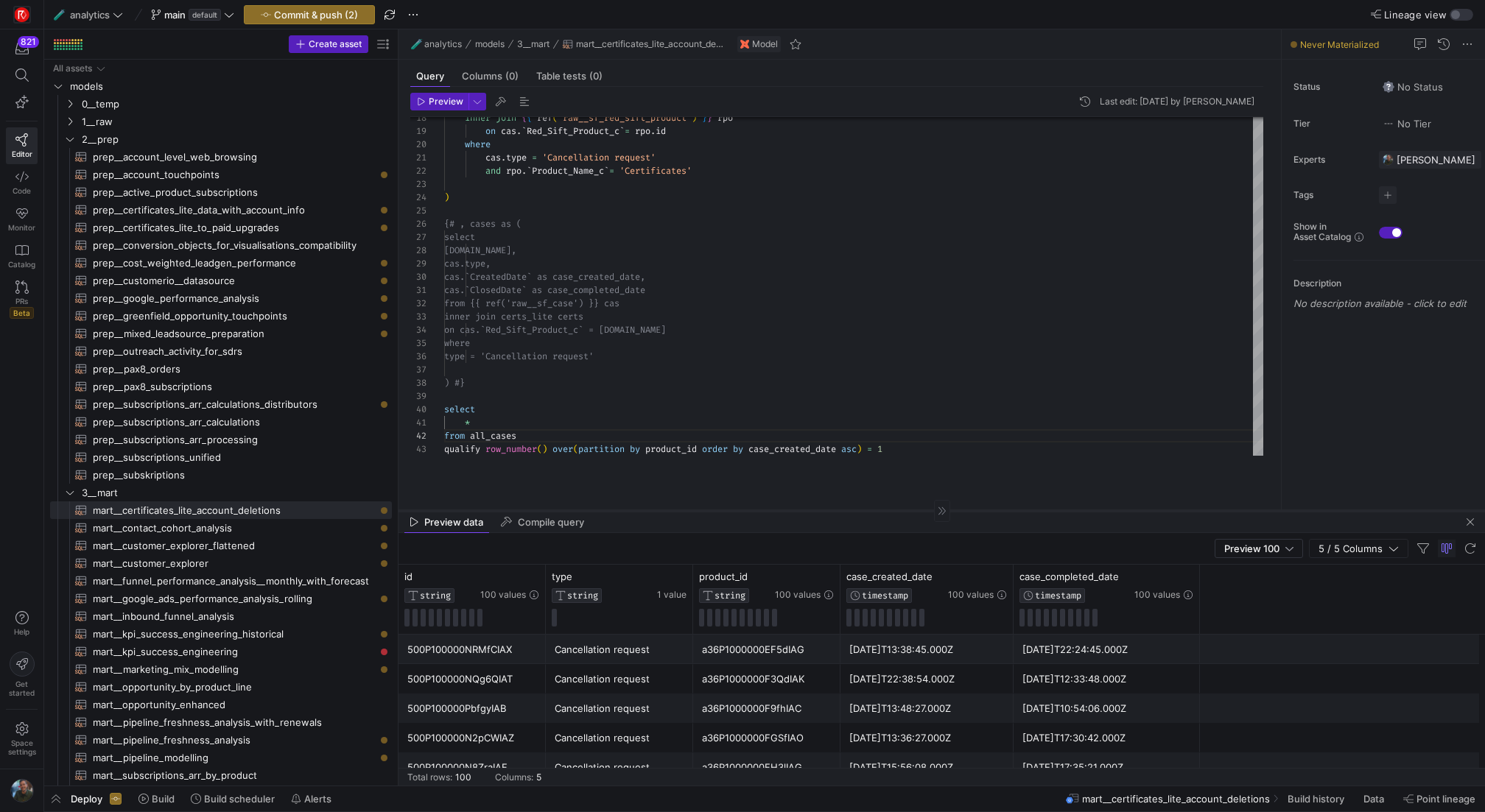
drag, startPoint x: 807, startPoint y: 473, endPoint x: 808, endPoint y: 511, distance: 38.0
click at [808, 511] on div at bounding box center [942, 511] width 1087 height 1
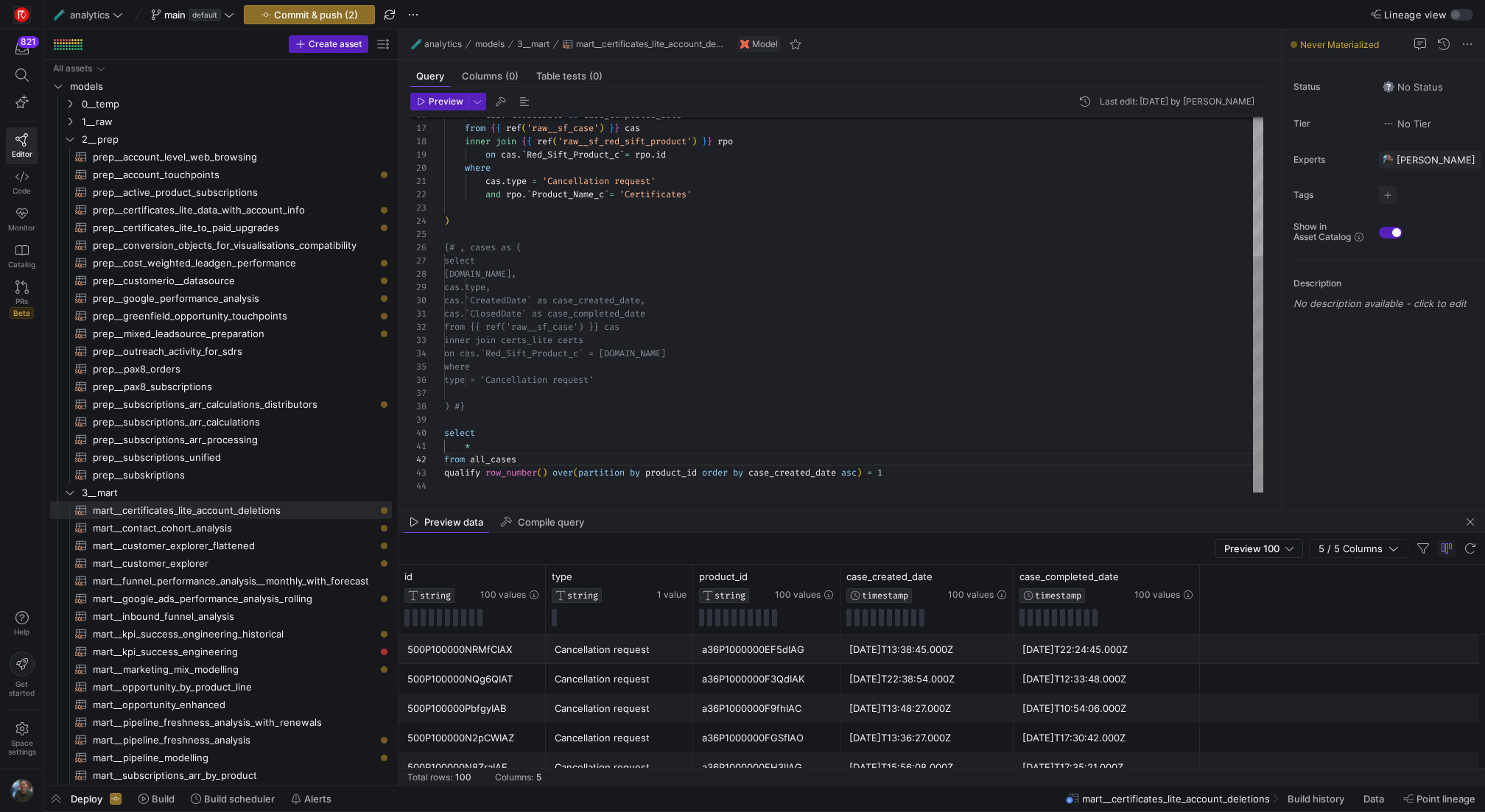
type textarea "cas.`ClosedDate` as case_completed_date from {{ ref('raw__sf_case') }} cas inne…"
click at [834, 371] on div "inner join { { ref ( 'raw__sf_red_sift_product' ) } } rpo on cas . ` Red_Sift_P…" at bounding box center [854, 195] width 819 height 595
click at [315, 4] on y42-top-nav "🧪 analytics main default Commit & push (2) Lineage view" at bounding box center [765, 14] width 1441 height 29
click at [297, 21] on span "button" at bounding box center [309, 14] width 129 height 17
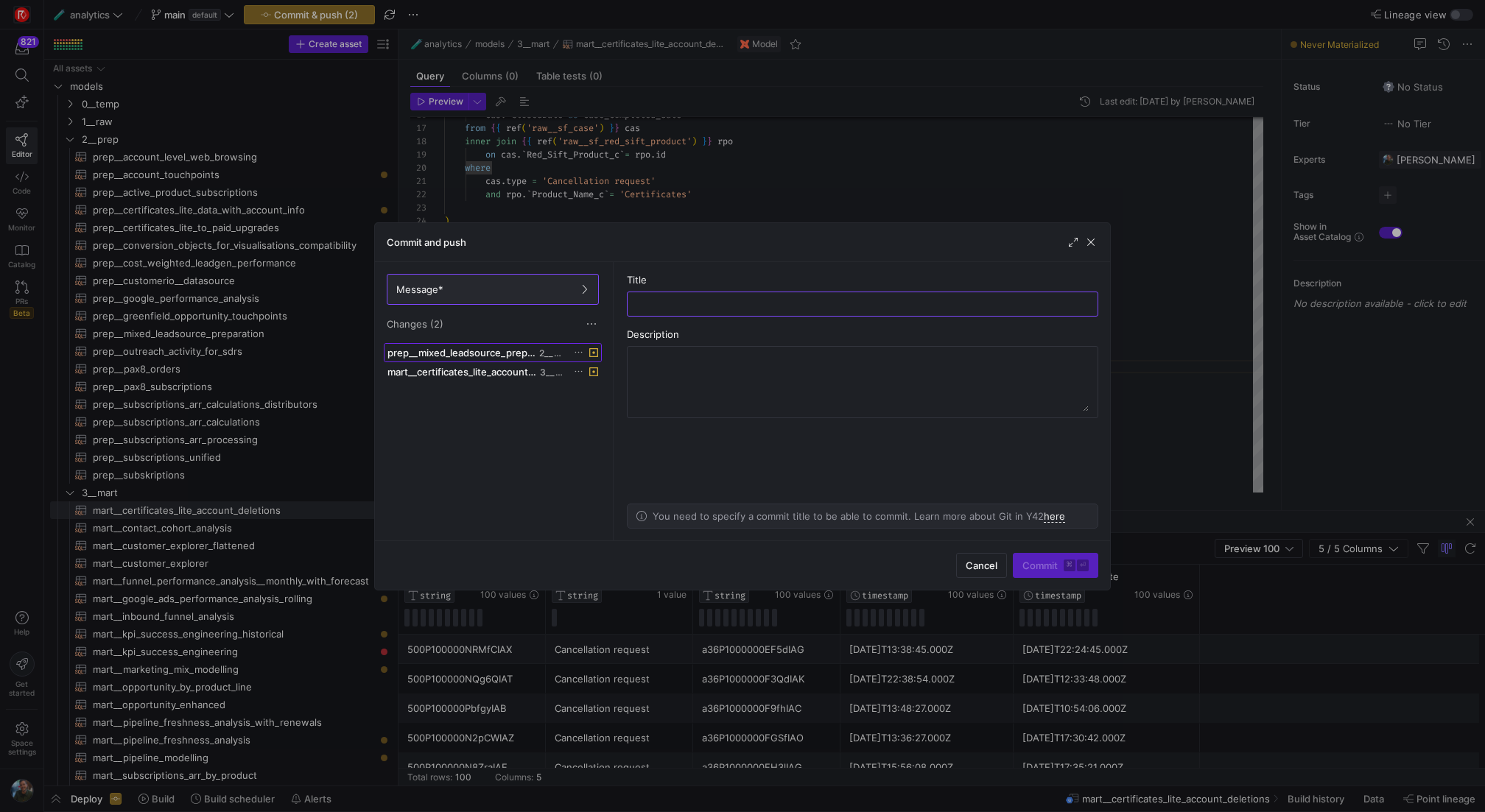
click at [455, 347] on span "prep__mixed_leadsource_preparation.sql" at bounding box center [462, 352] width 149 height 12
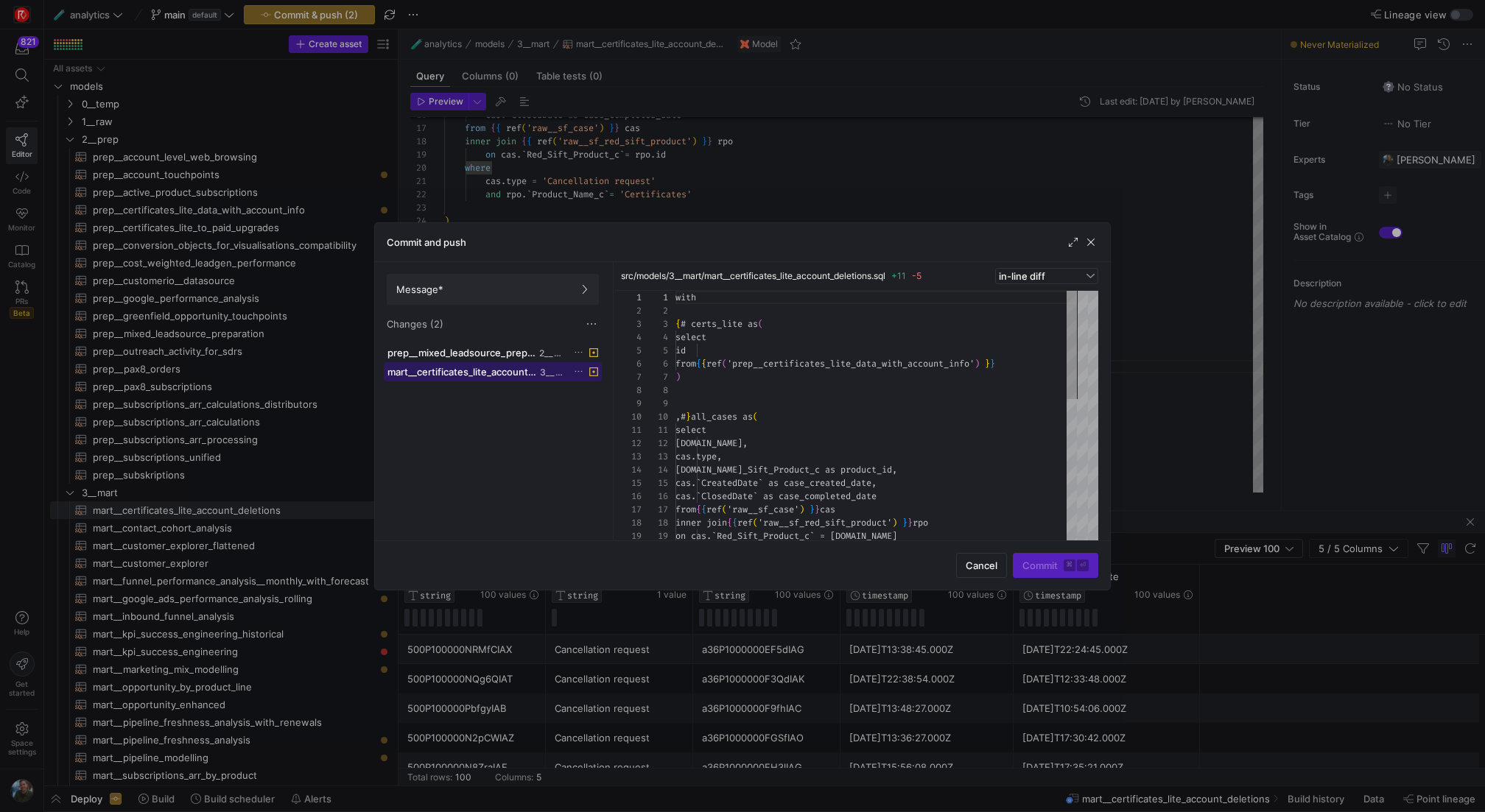
click at [452, 371] on span "mart__certificates_lite_account_deletions.sql" at bounding box center [462, 372] width 150 height 12
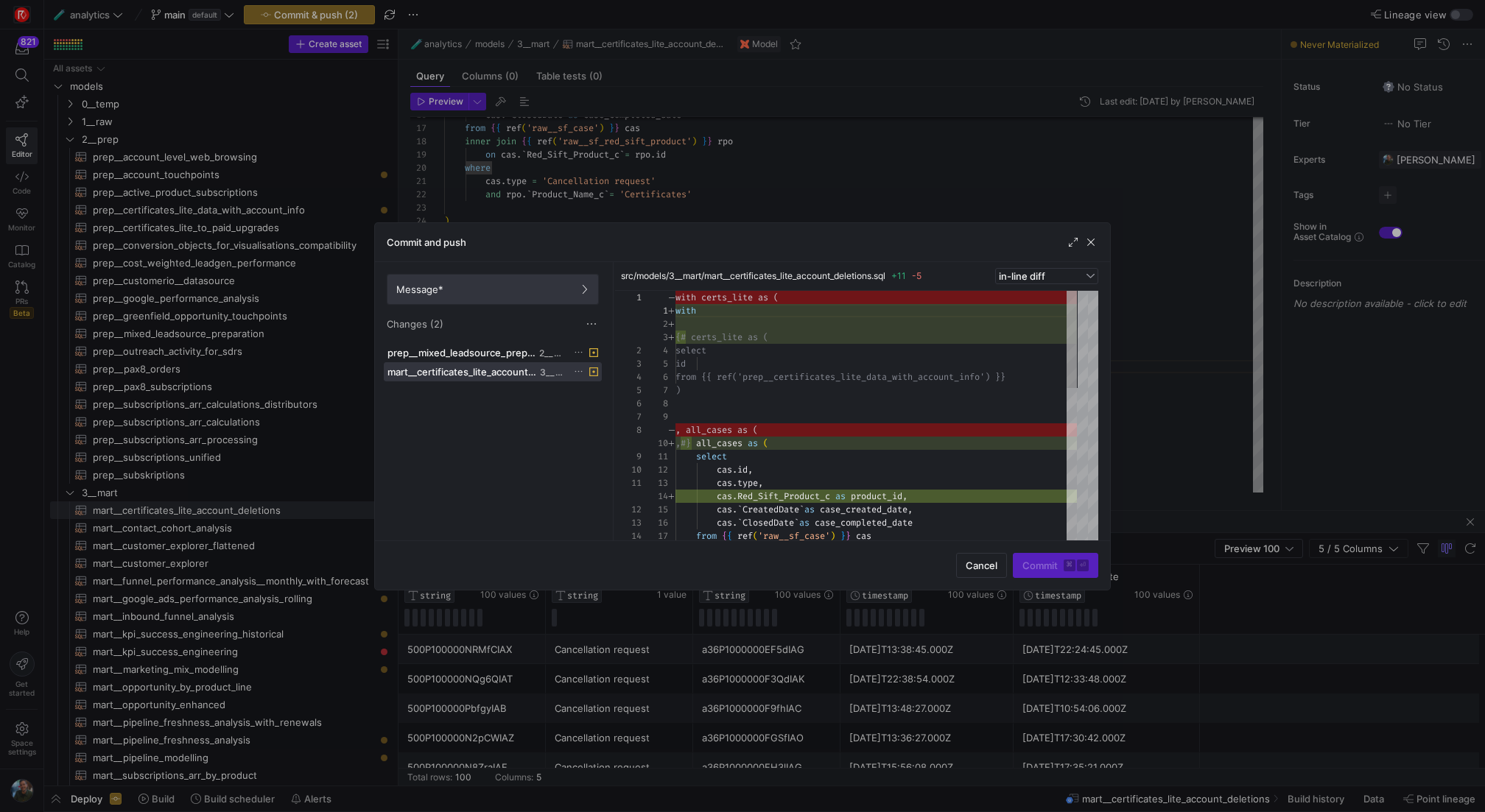
click at [482, 290] on span "Message*" at bounding box center [493, 289] width 193 height 12
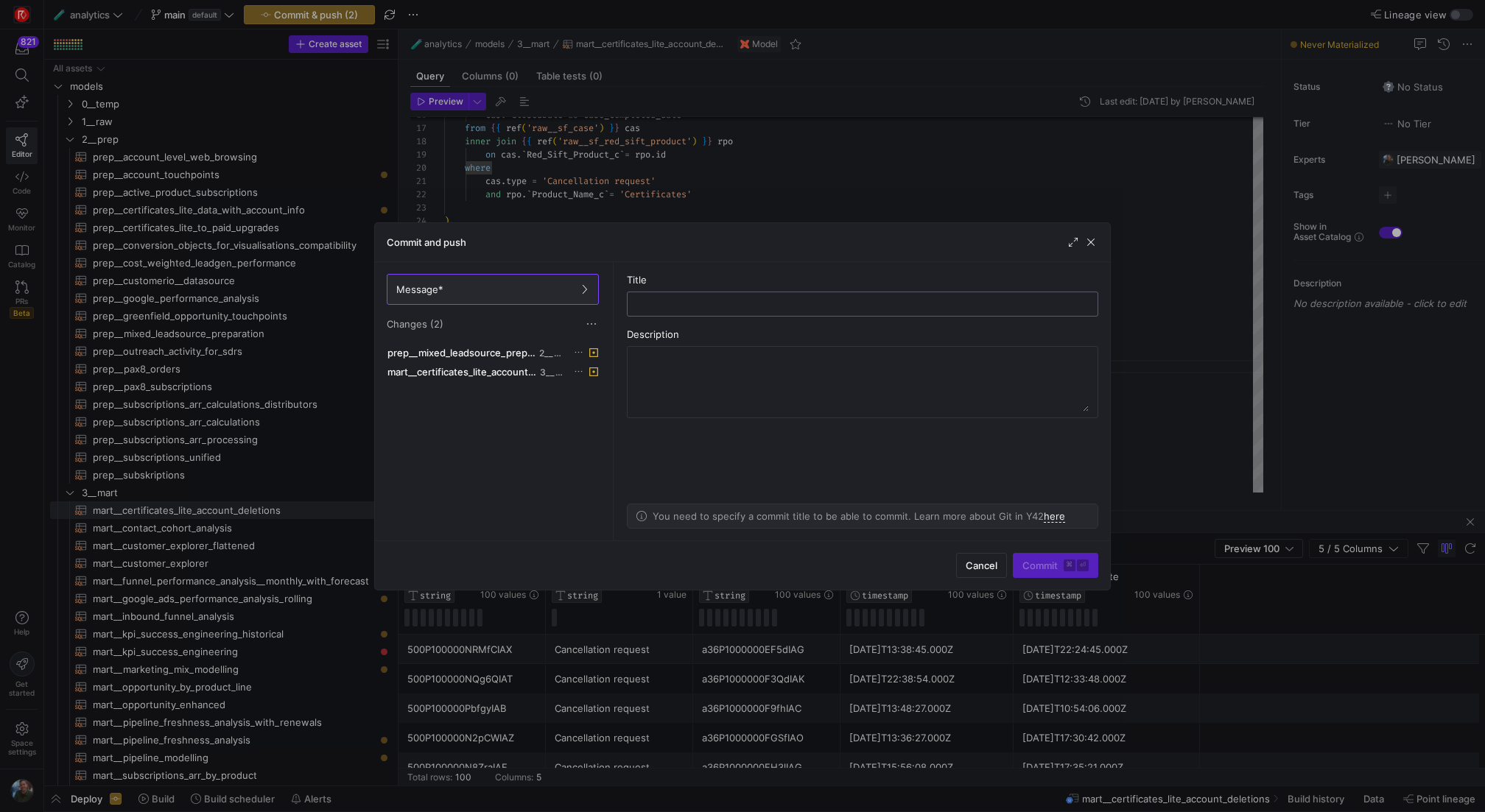
click at [665, 307] on input "text" at bounding box center [862, 304] width 447 height 12
type input "added"
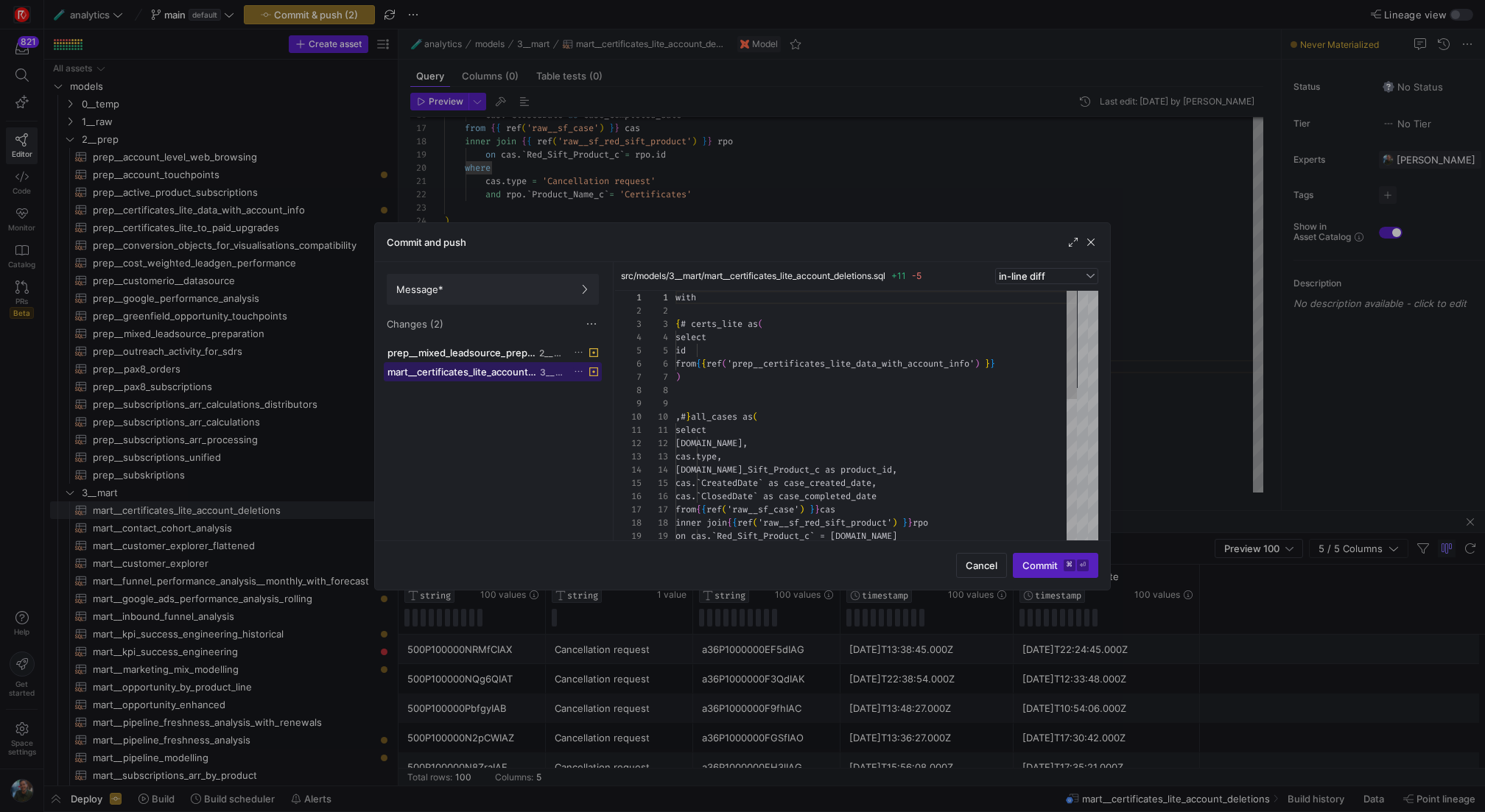
click at [463, 370] on span "mart__certificates_lite_account_deletions.sql" at bounding box center [462, 372] width 150 height 12
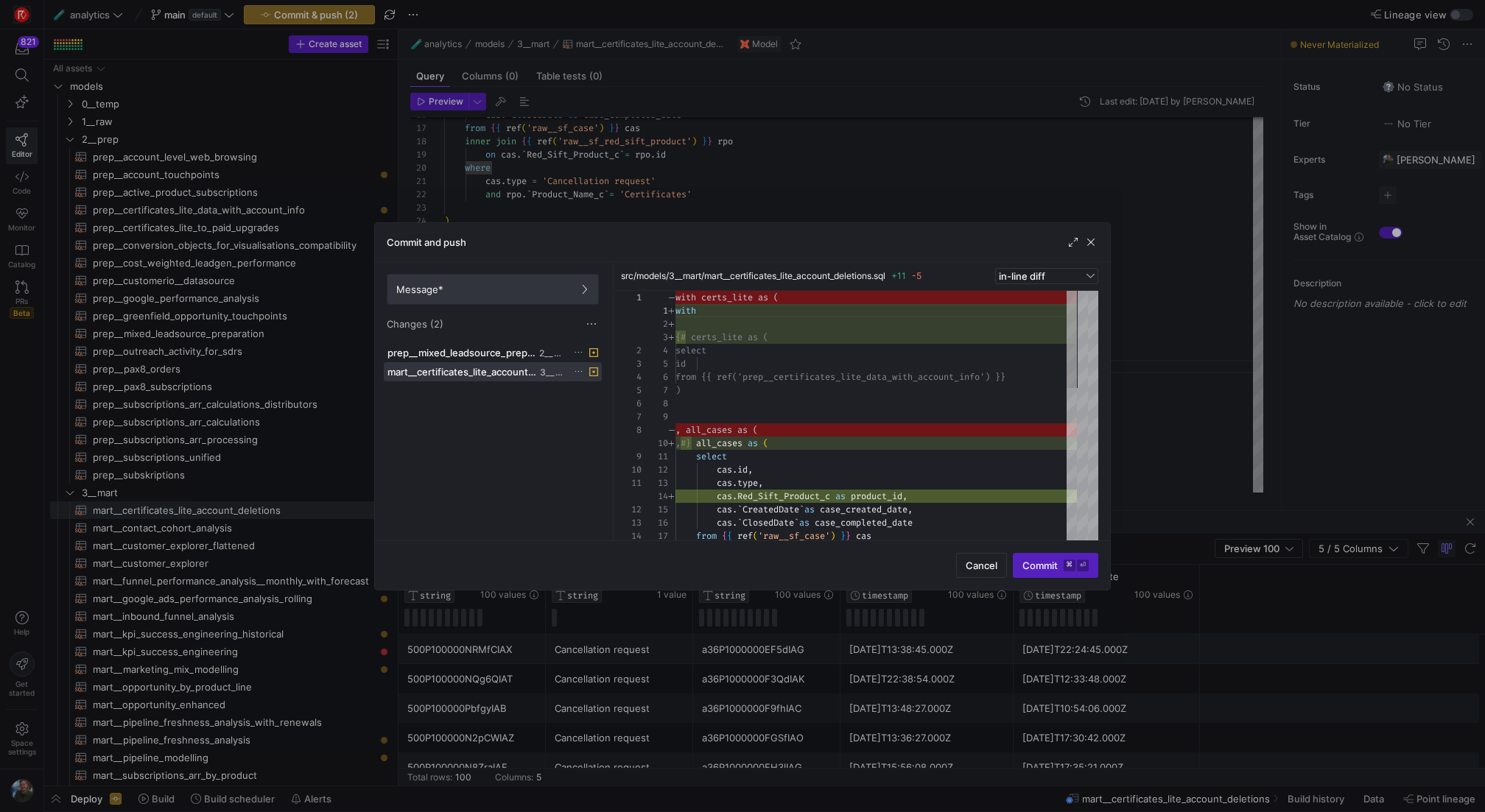
click at [456, 285] on span "Message*" at bounding box center [493, 289] width 193 height 12
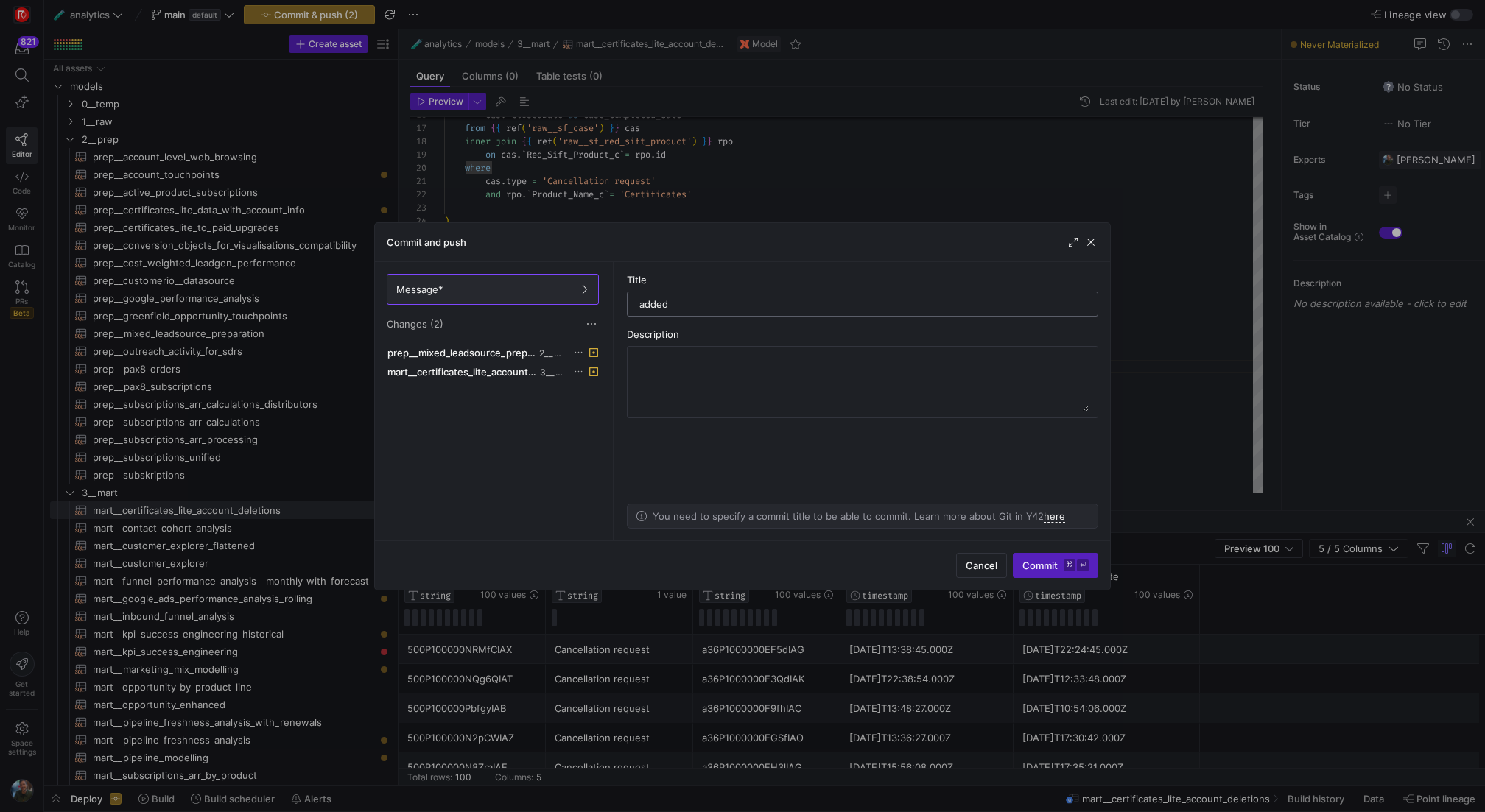
click at [697, 304] on input "added" at bounding box center [862, 304] width 447 height 12
type input "updated certs deletions query"
click at [1034, 560] on span "Commit ⌘ ⏎" at bounding box center [1056, 565] width 67 height 12
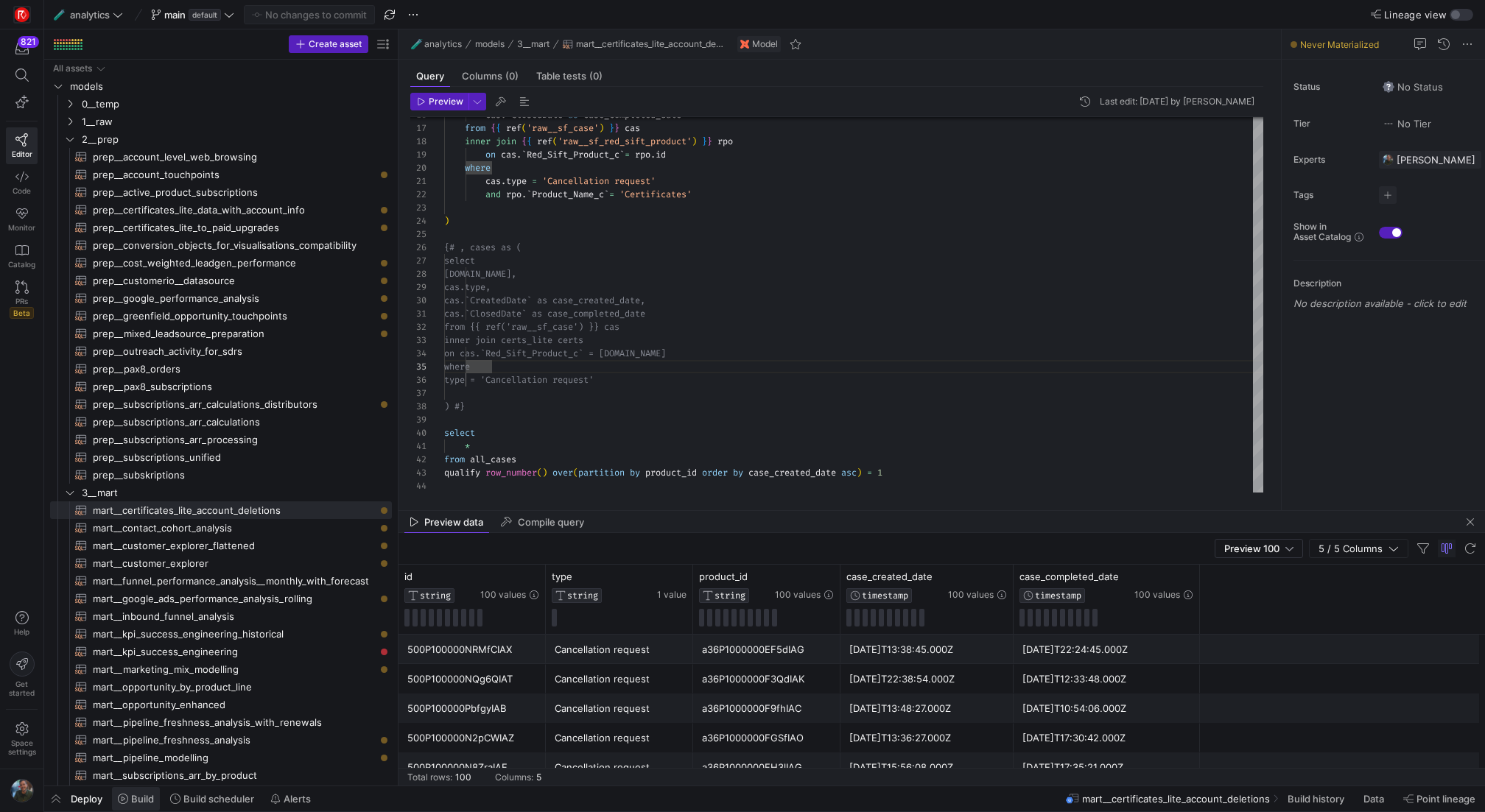
click at [131, 803] on span "Build" at bounding box center [142, 799] width 23 height 12
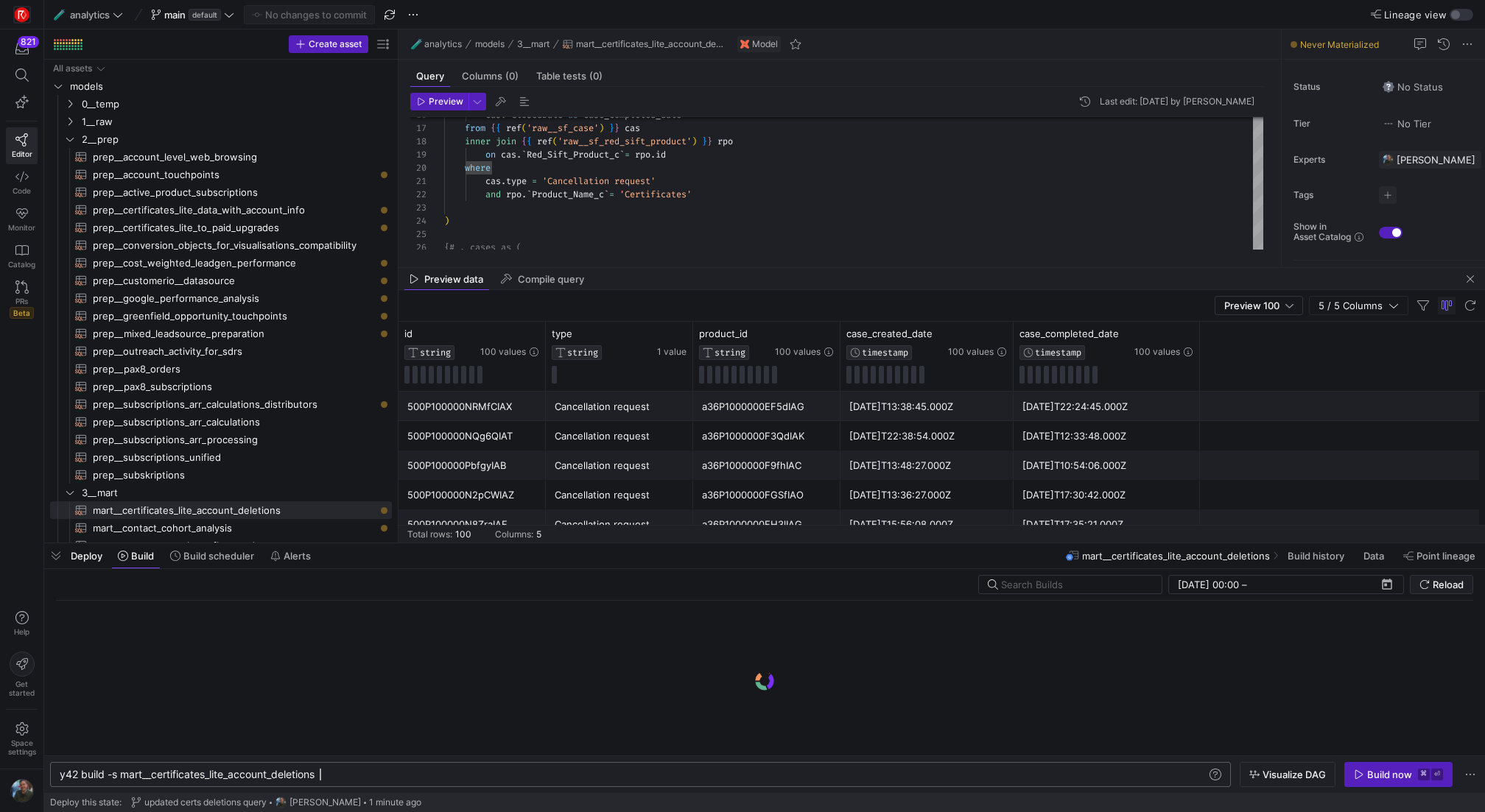
click at [371, 772] on div "y42 build -s mart__certificates_lite_account_delet ions" at bounding box center [634, 775] width 1149 height 12
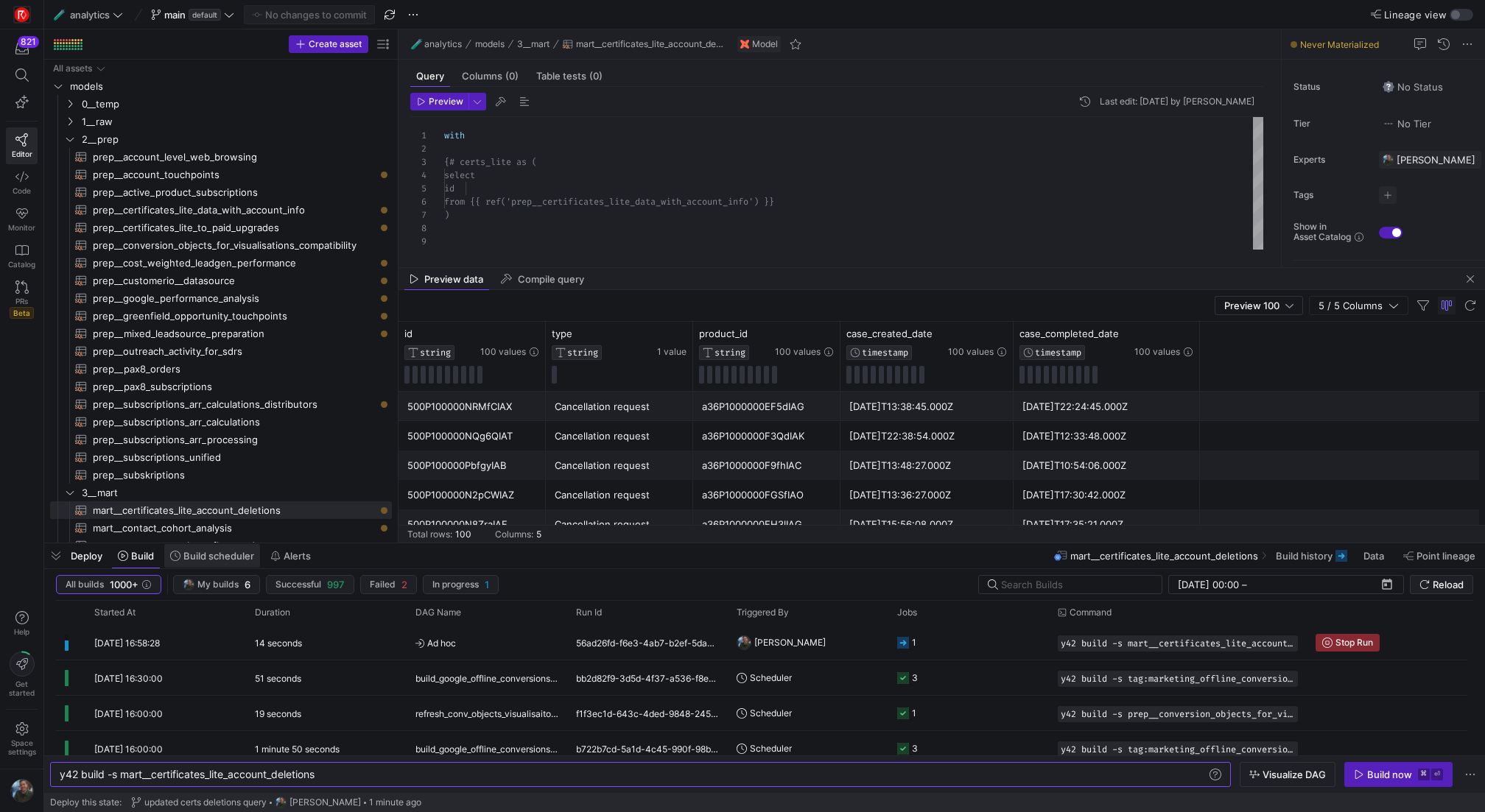
click at [236, 557] on span "Build scheduler" at bounding box center [218, 556] width 71 height 12
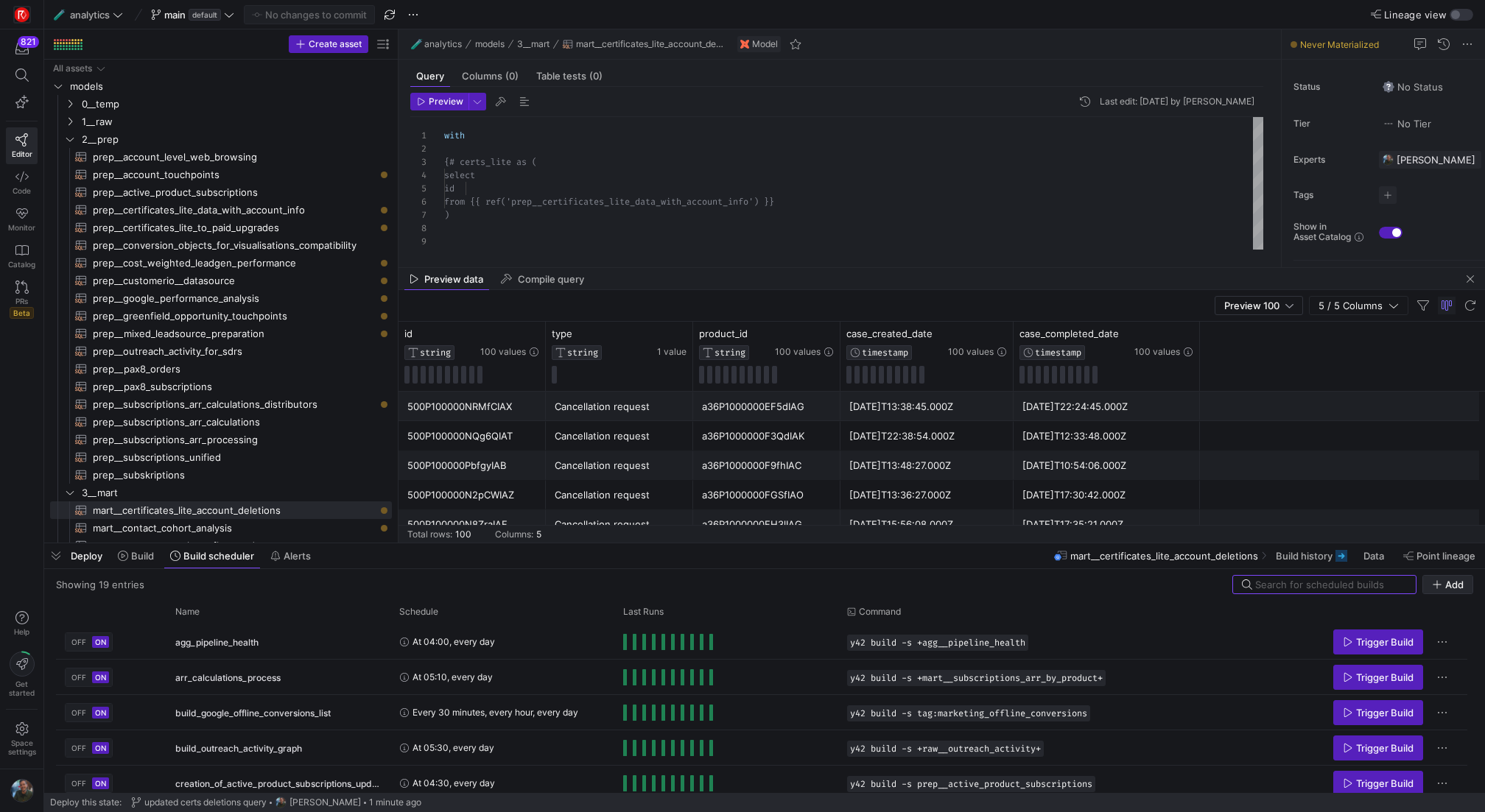
click at [1433, 580] on icon "button" at bounding box center [1437, 584] width 10 height 10
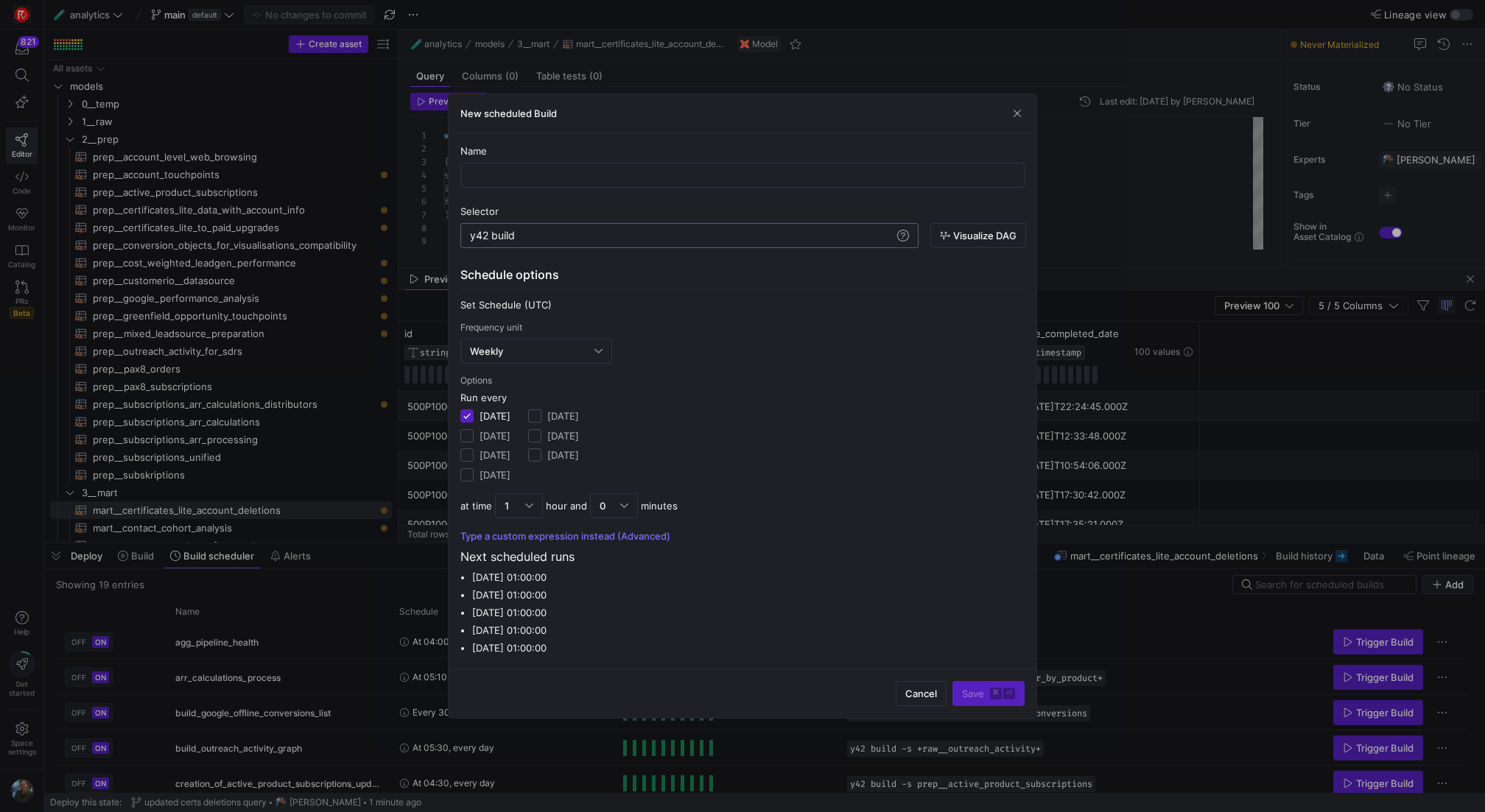
click at [540, 239] on div "y42 build" at bounding box center [682, 236] width 424 height 12
click at [520, 236] on div "y42 build +mart__cer" at bounding box center [682, 236] width 424 height 12
click at [602, 238] on div "y42 build -s +mart__cer" at bounding box center [682, 236] width 424 height 12
click at [537, 240] on div "y42 build -s +mart__certs" at bounding box center [682, 236] width 424 height 12
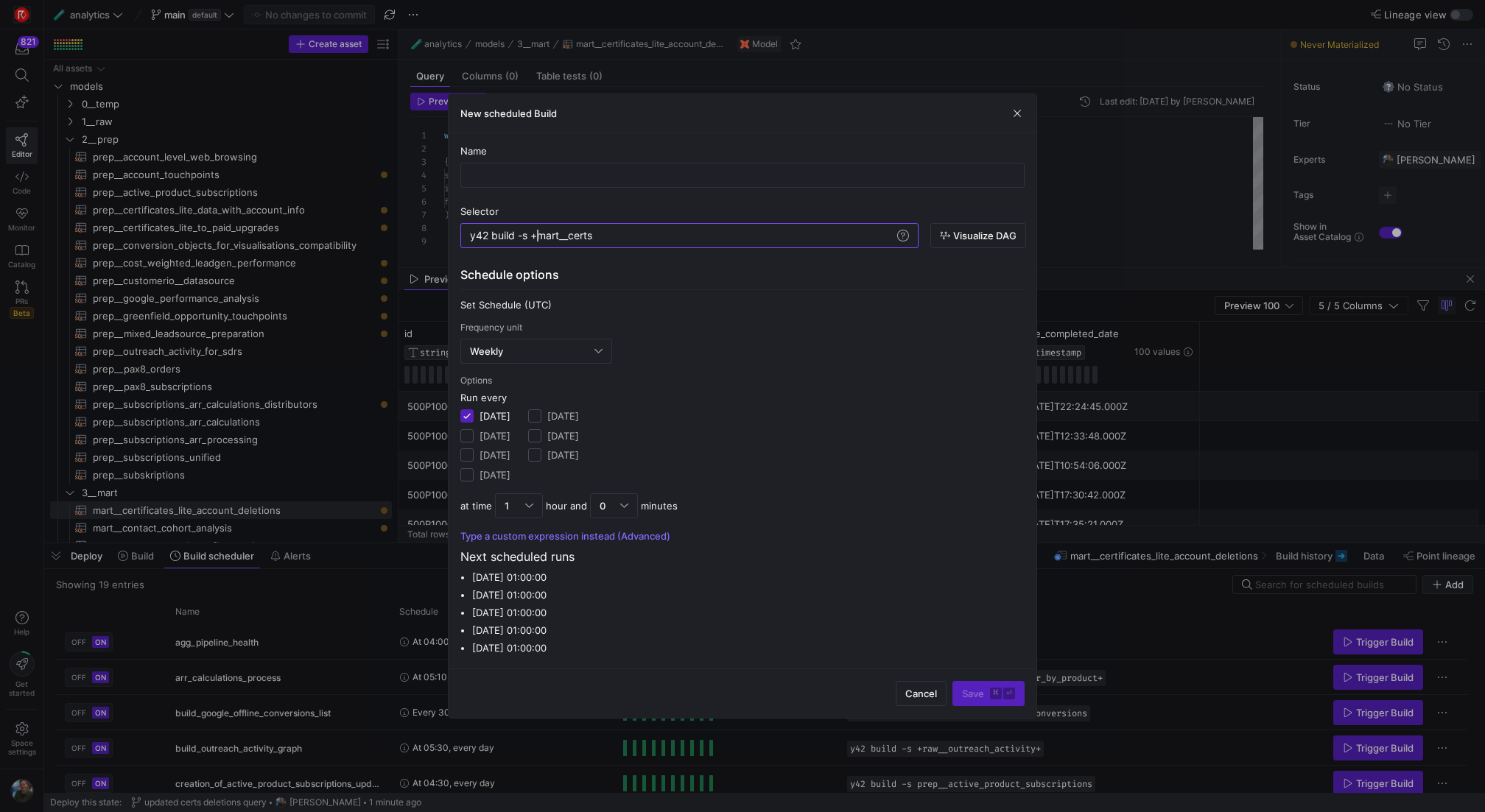
scroll to position [0, 61]
click at [609, 239] on div "y42 build -s mart__certs" at bounding box center [682, 236] width 424 height 12
click at [532, 237] on div "y42 build -s mart__certificates_lite_account_delet ions" at bounding box center [682, 236] width 424 height 12
type textarea "y42 build -s +mart__certificates_lite_account_deletions"
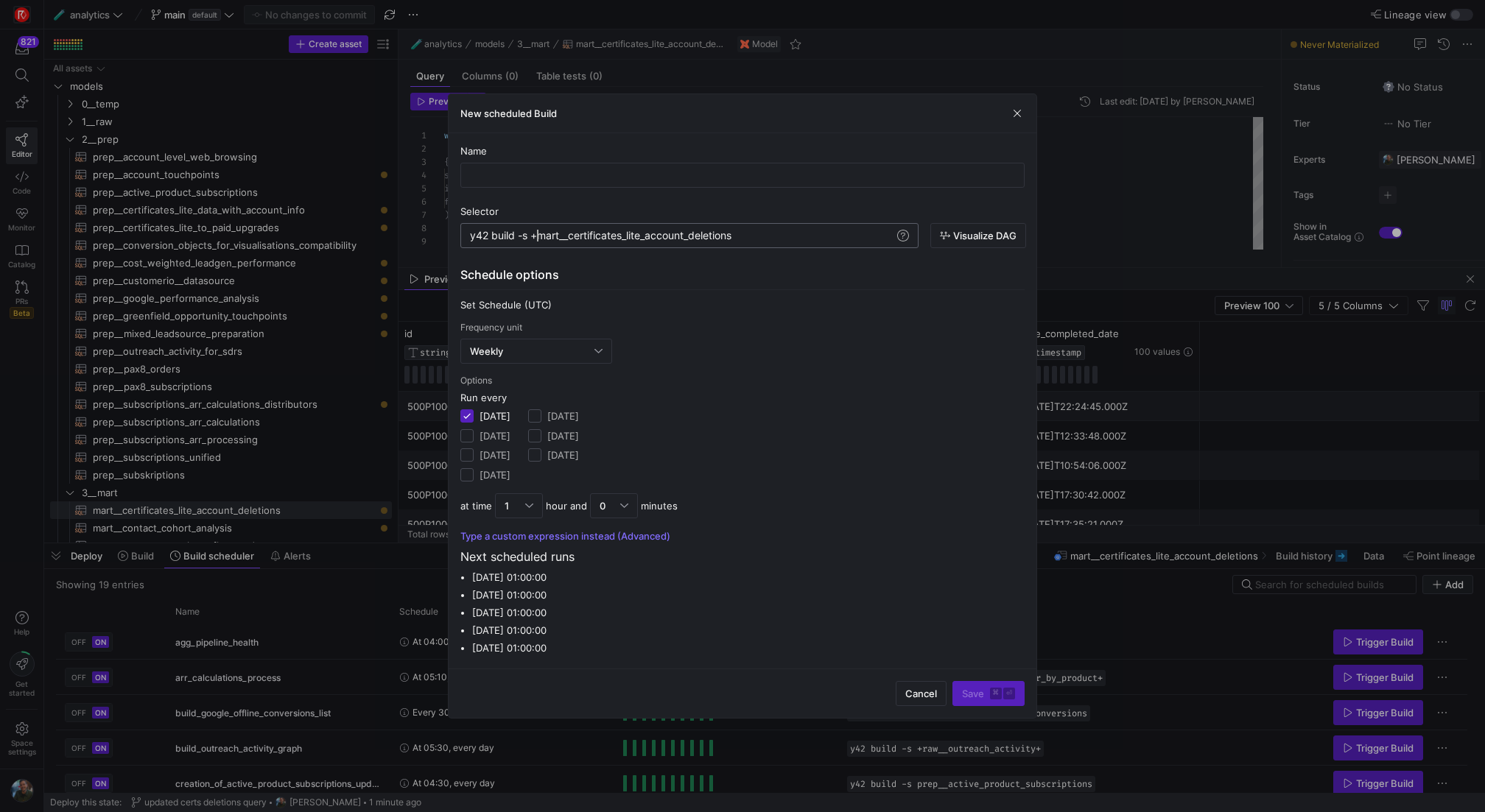
click at [807, 229] on div "y42 build -s +mart__certificates_lite_account_dele tions y42 build -s +mart__ce…" at bounding box center [689, 236] width 459 height 25
click at [800, 240] on div "y42 build -s +mart__certificates_lite_account_dele tions" at bounding box center [682, 236] width 424 height 12
click at [584, 343] on div "Weekly" at bounding box center [536, 351] width 132 height 24
click at [517, 431] on span "Daily" at bounding box center [536, 425] width 138 height 12
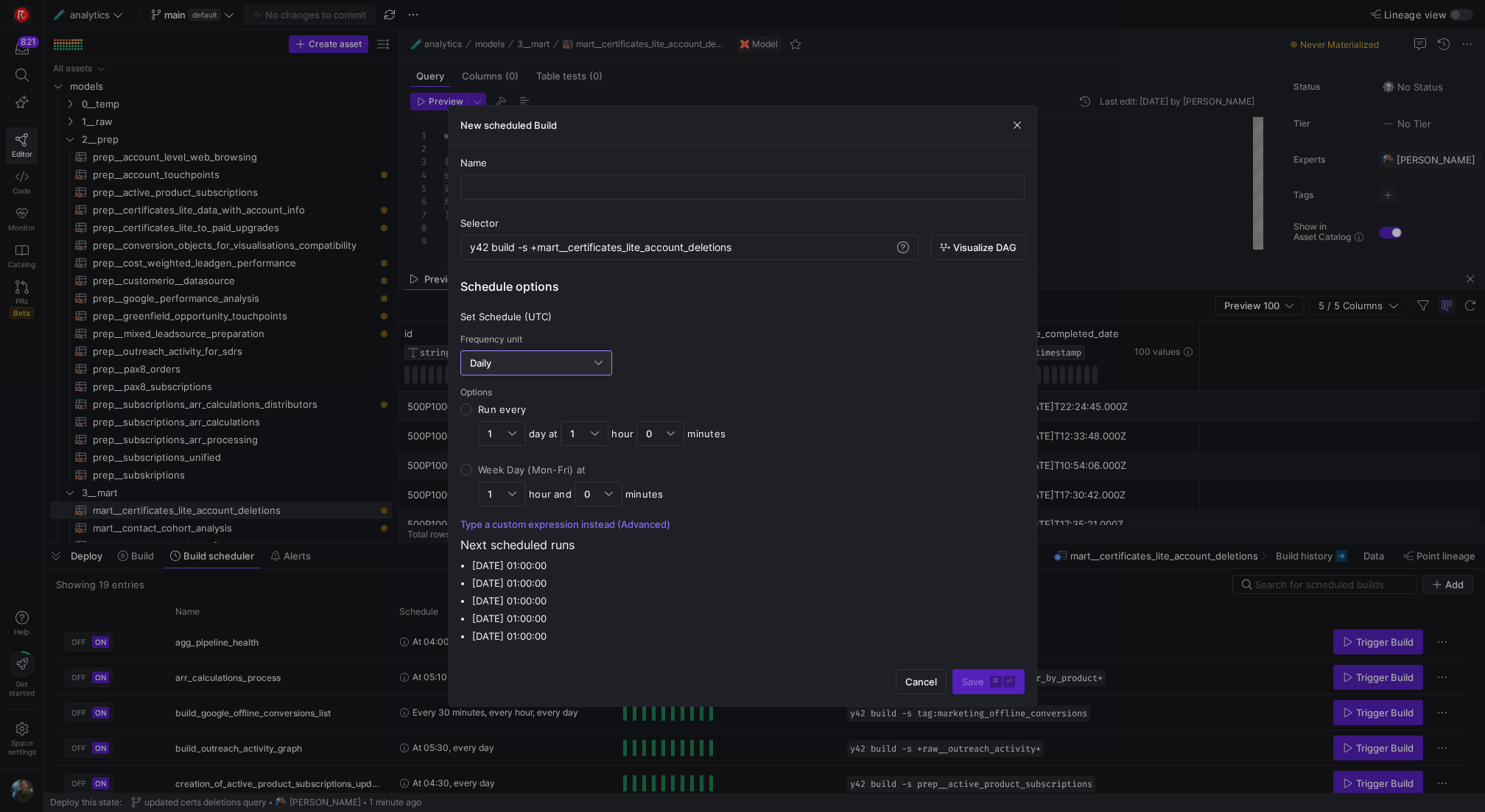
click at [612, 436] on span "hour" at bounding box center [623, 434] width 22 height 12
click at [472, 416] on input "Run every 1 day at 1 hour 0 minutes" at bounding box center [466, 409] width 12 height 12
click at [601, 430] on div "1" at bounding box center [585, 434] width 48 height 25
click at [472, 416] on input "Run every 1 day at 1 hour 0 minutes" at bounding box center [466, 409] width 12 height 12
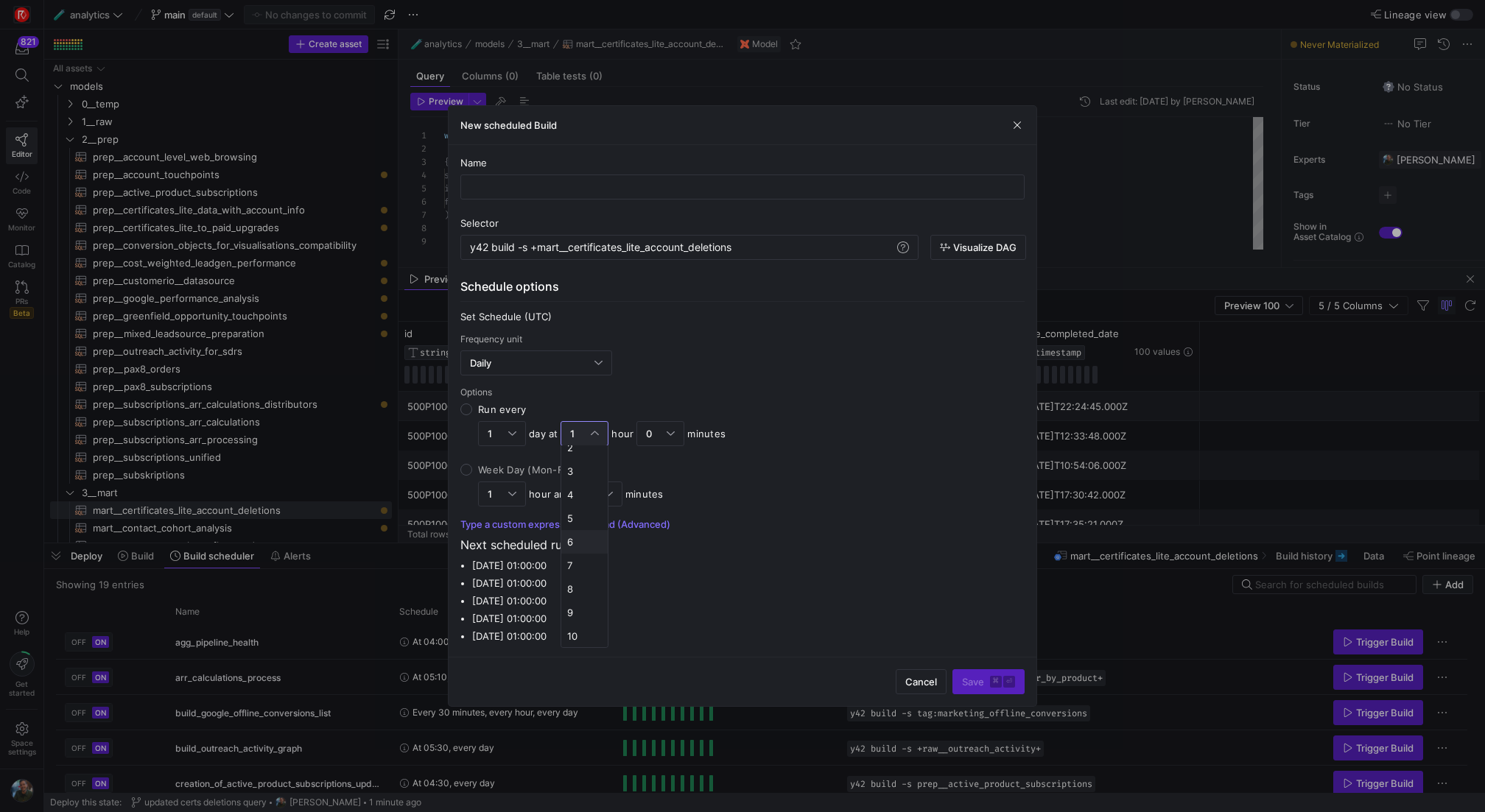
click at [586, 542] on span "6" at bounding box center [585, 542] width 35 height 12
click at [602, 192] on input "text" at bounding box center [742, 186] width 539 height 12
type input "certificates_lite_deletions"
click at [783, 293] on div "Schedule options" at bounding box center [742, 289] width 564 height 25
click at [992, 688] on span "submit" at bounding box center [988, 682] width 71 height 24
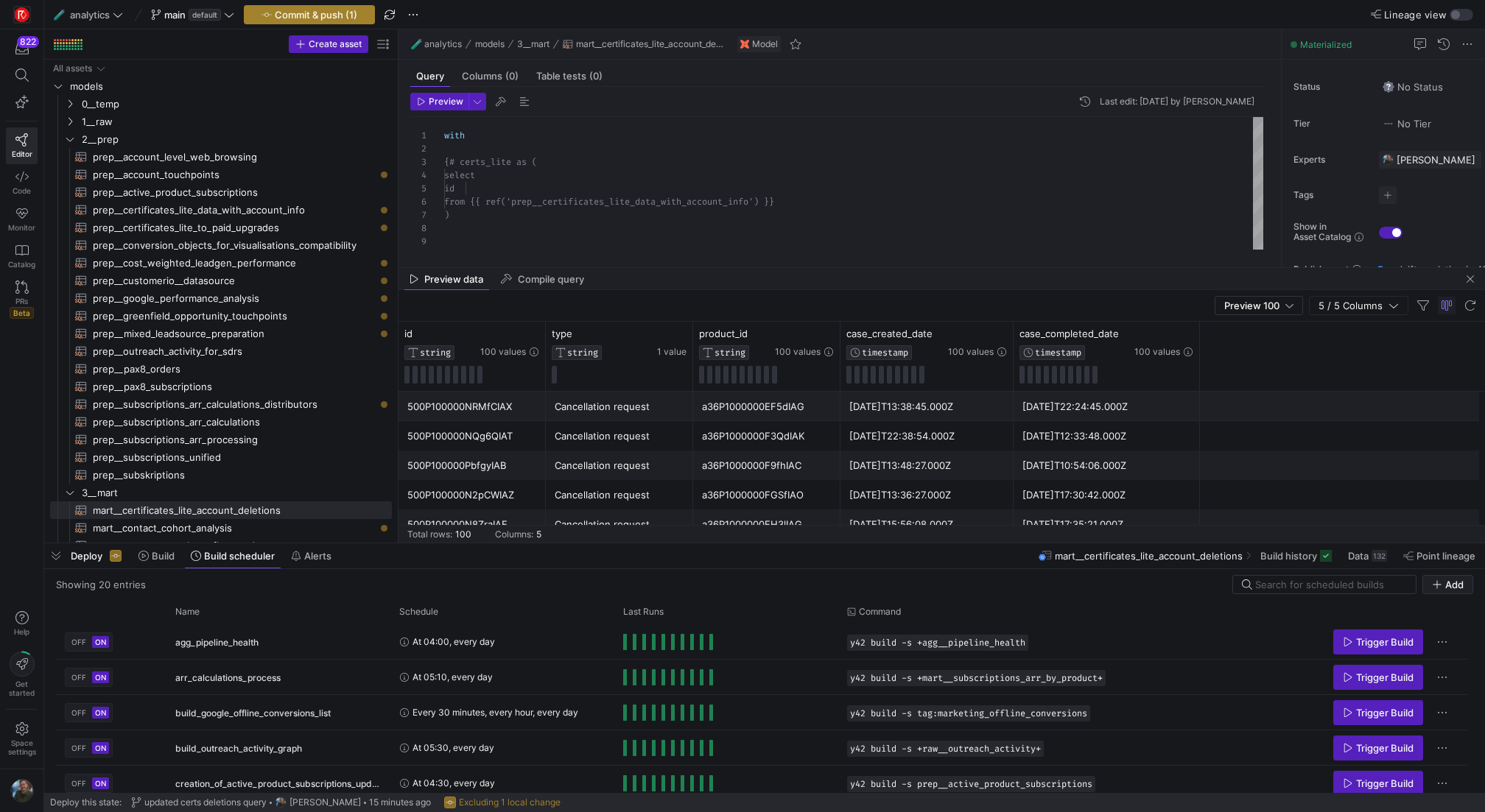
click at [336, 10] on span "Commit & push (1)" at bounding box center [316, 14] width 82 height 12
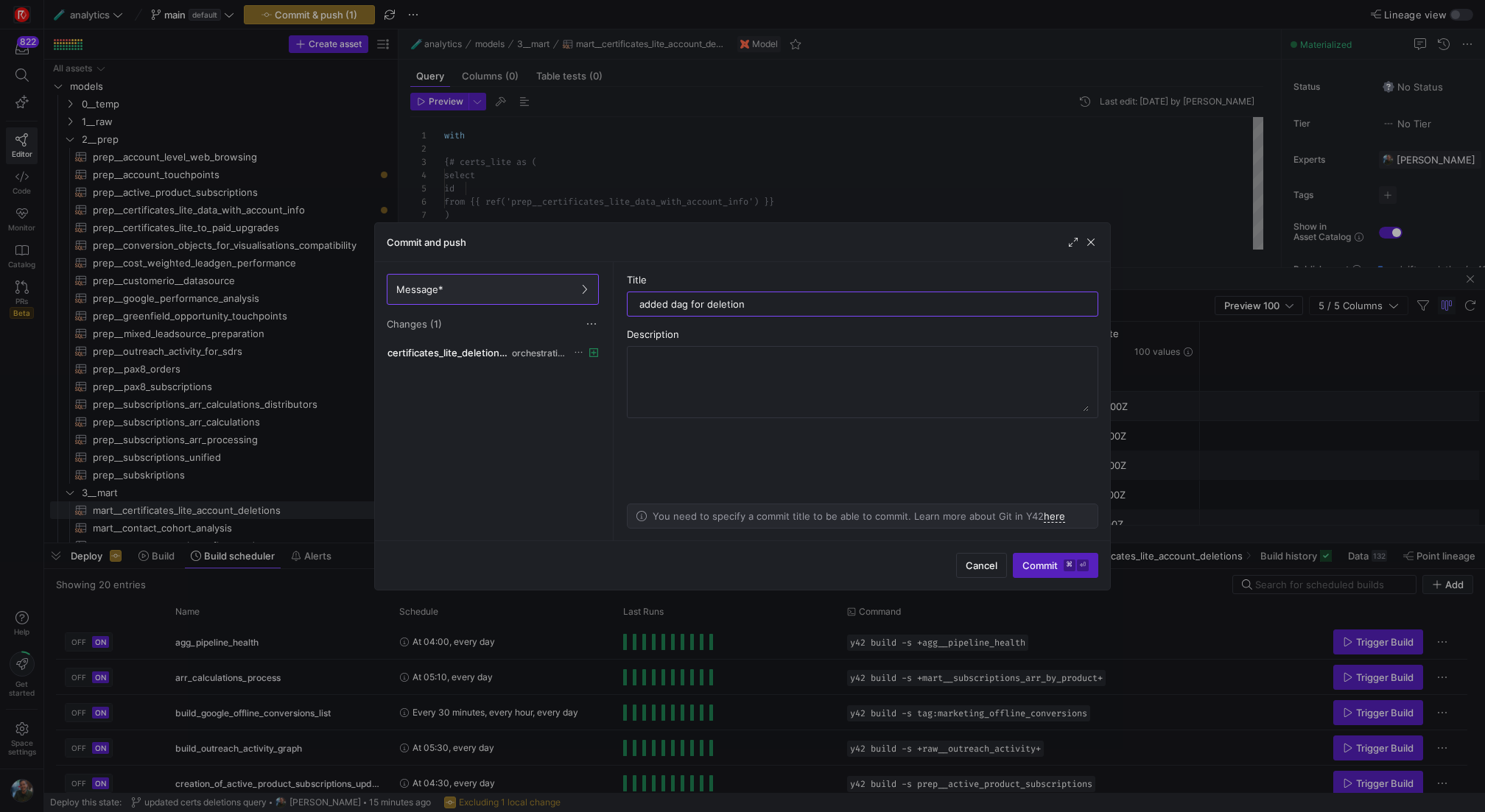
type input "added dag for deletions"
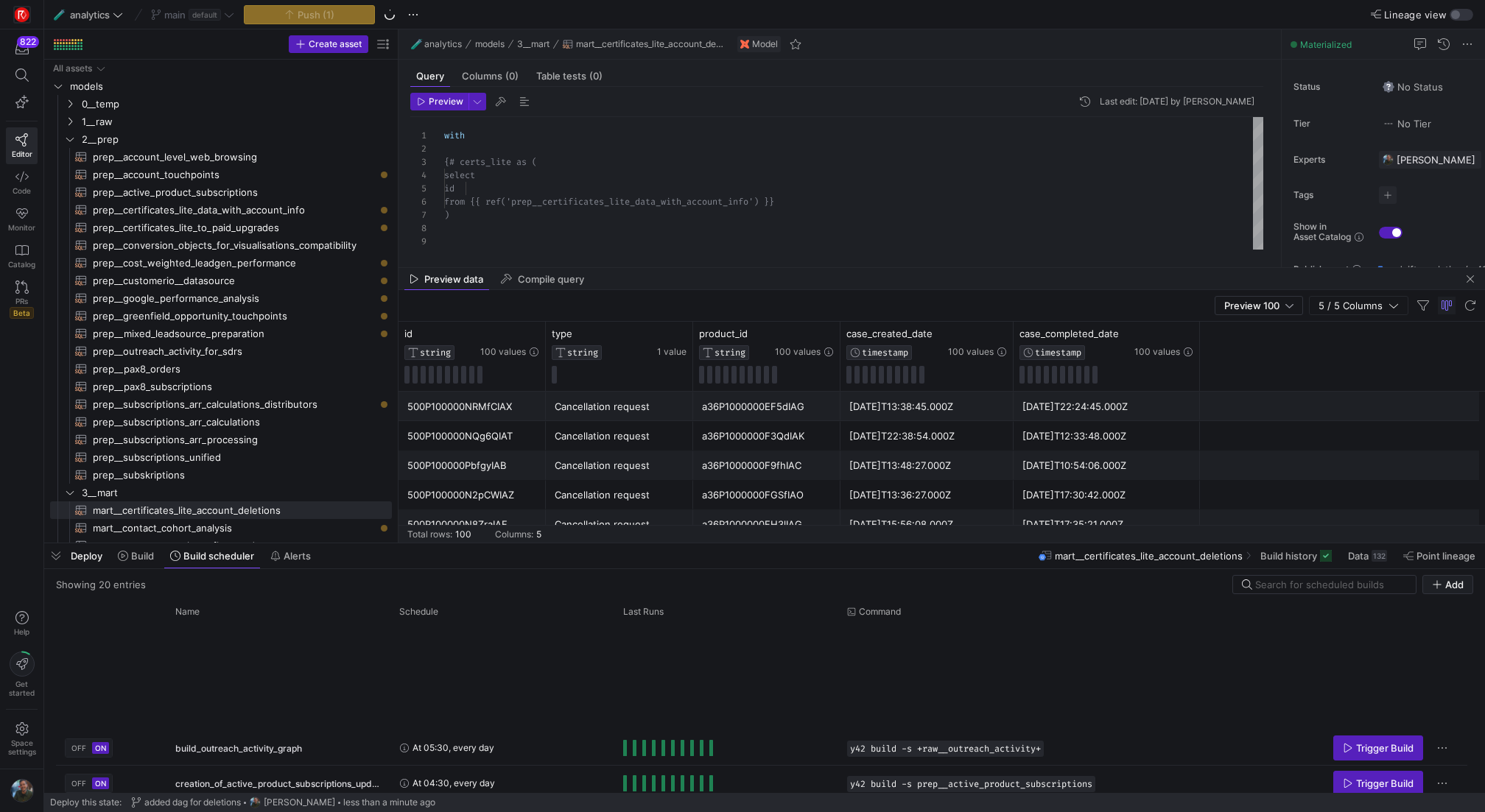
scroll to position [538, 0]
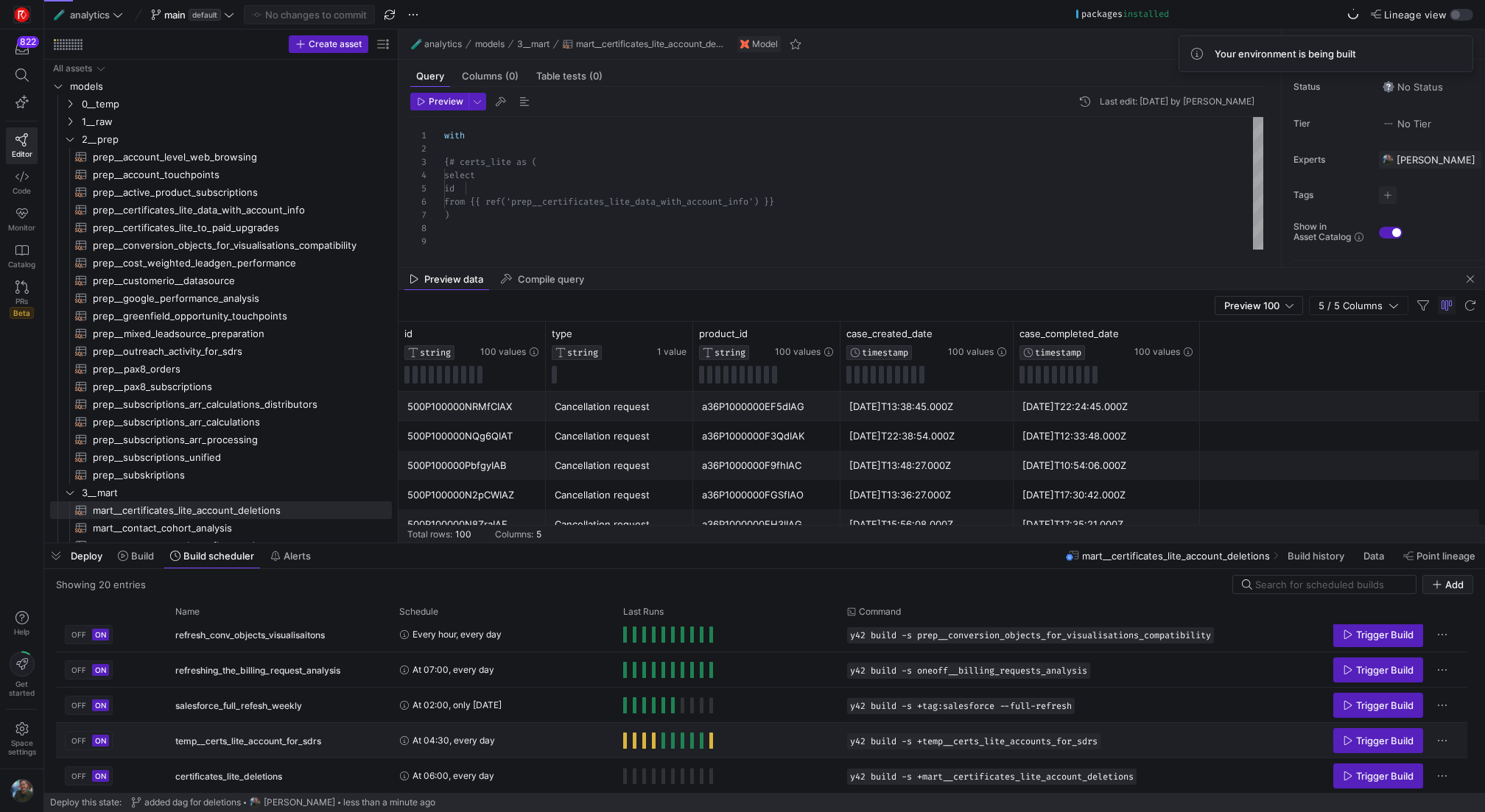
click at [622, 739] on div "Press SPACE to select this row." at bounding box center [727, 741] width 224 height 35
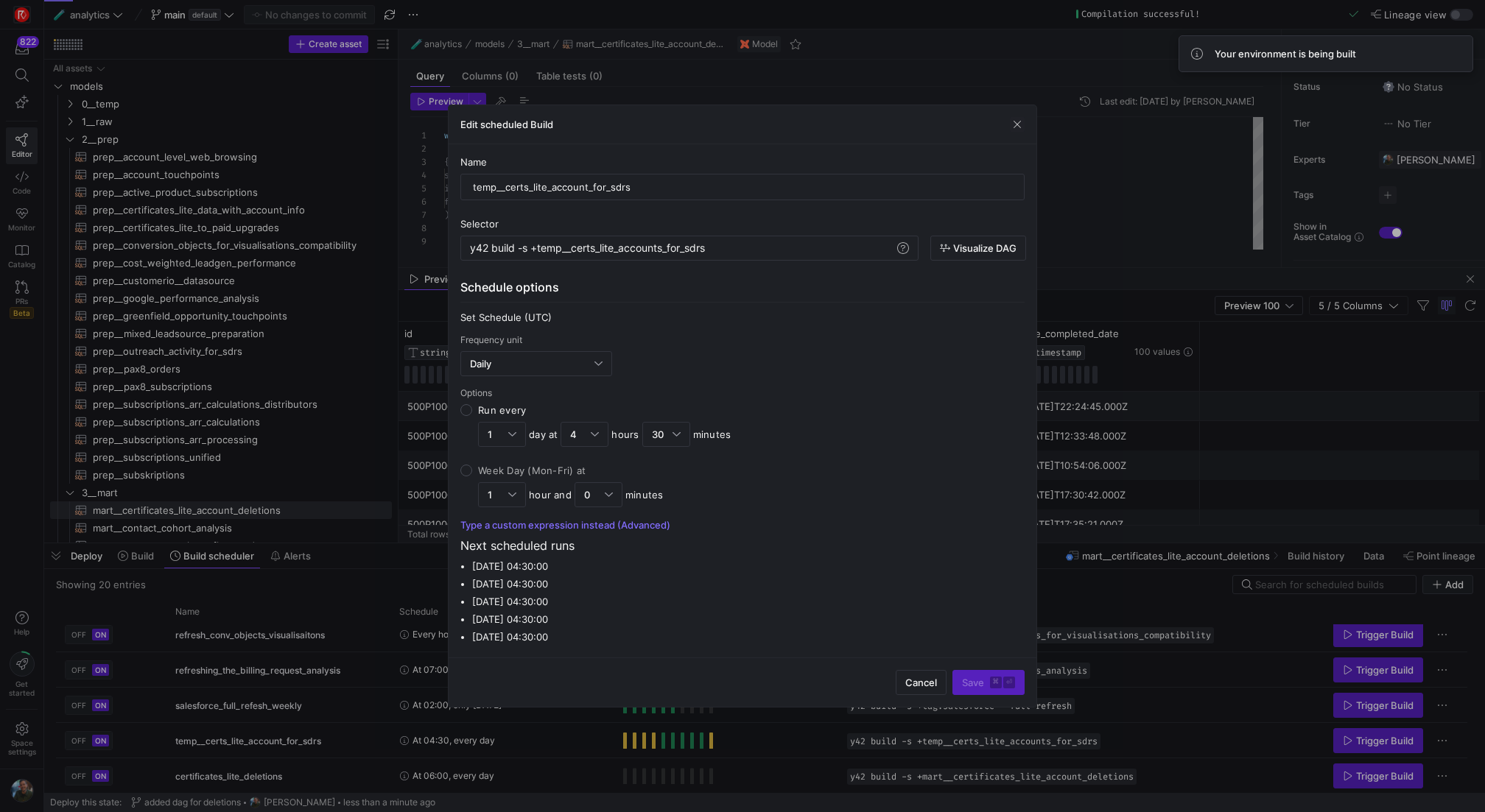
click at [1027, 119] on div "Edit scheduled Build" at bounding box center [742, 124] width 588 height 39
click at [1019, 128] on span "button" at bounding box center [1017, 124] width 15 height 15
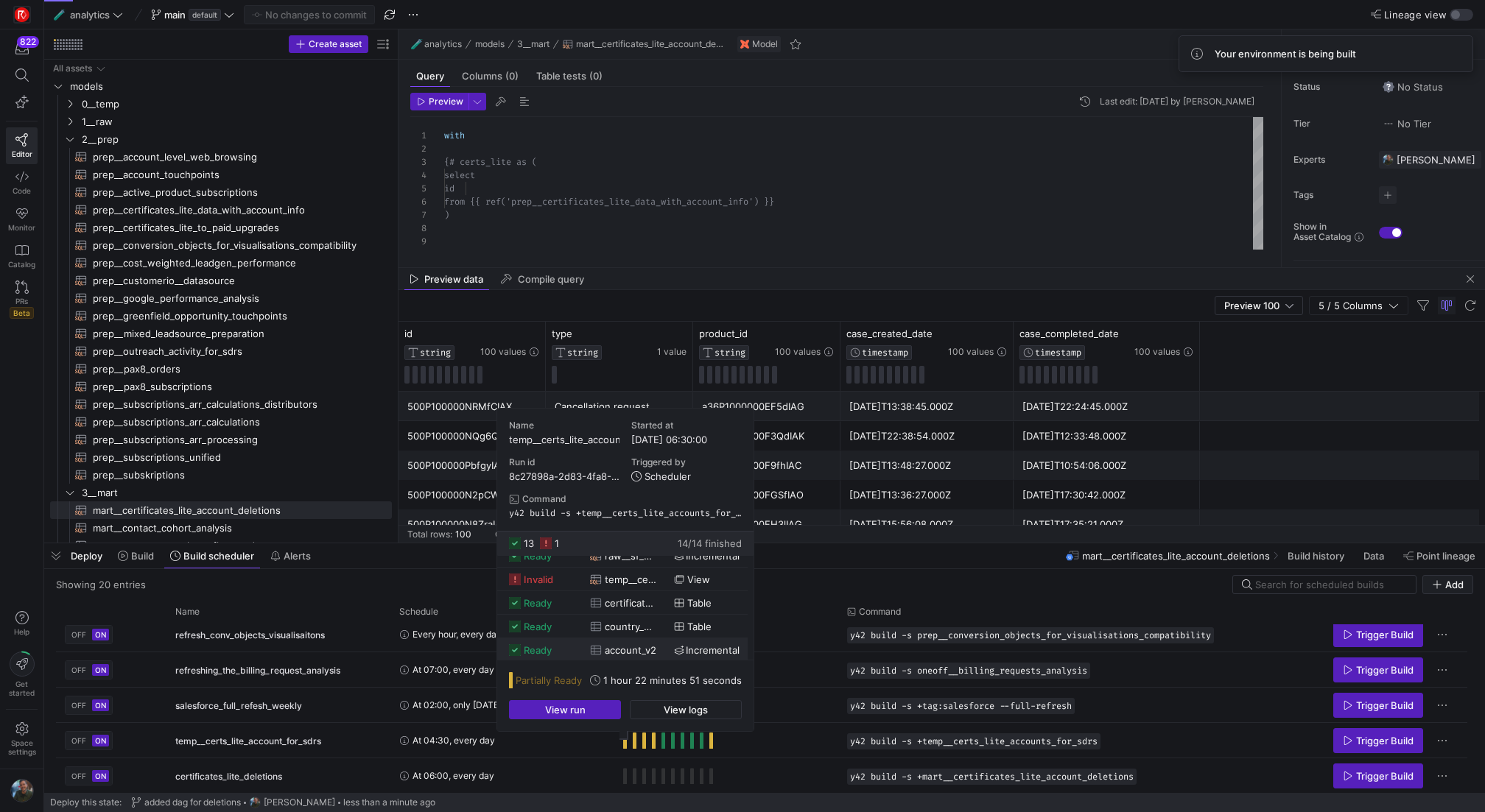
scroll to position [134, 0]
click at [654, 595] on span "temp__certs_lite_accounts_for_sdrs" at bounding box center [631, 599] width 52 height 23
click at [583, 598] on div "temp__certs_lite_accounts_for_sdrs" at bounding box center [624, 598] width 84 height 23
click at [672, 712] on span "View logs" at bounding box center [686, 710] width 44 height 12
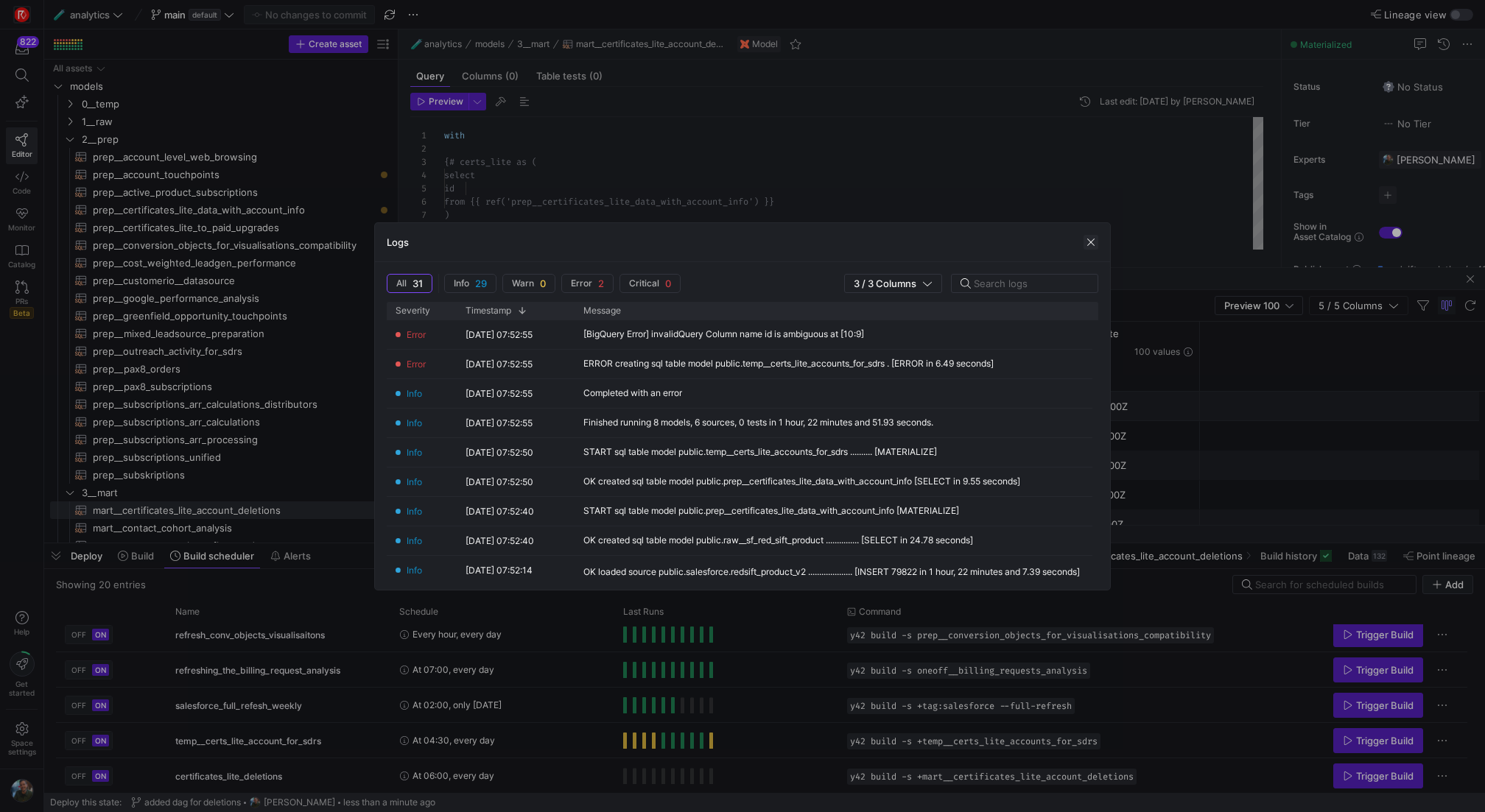
click at [1092, 242] on span "button" at bounding box center [1091, 242] width 15 height 15
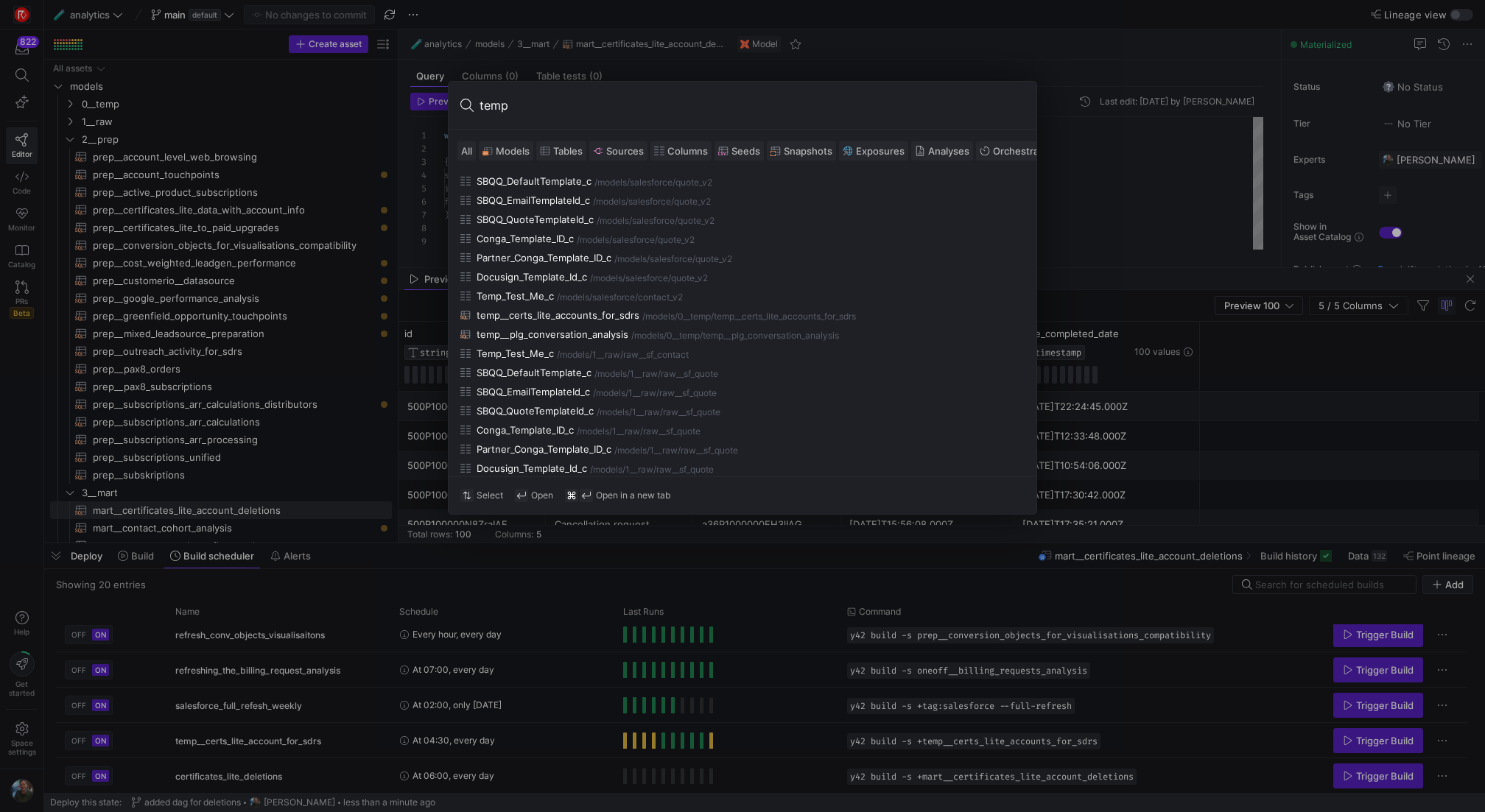
type input "temp"
click at [515, 154] on span "Models" at bounding box center [512, 151] width 34 height 12
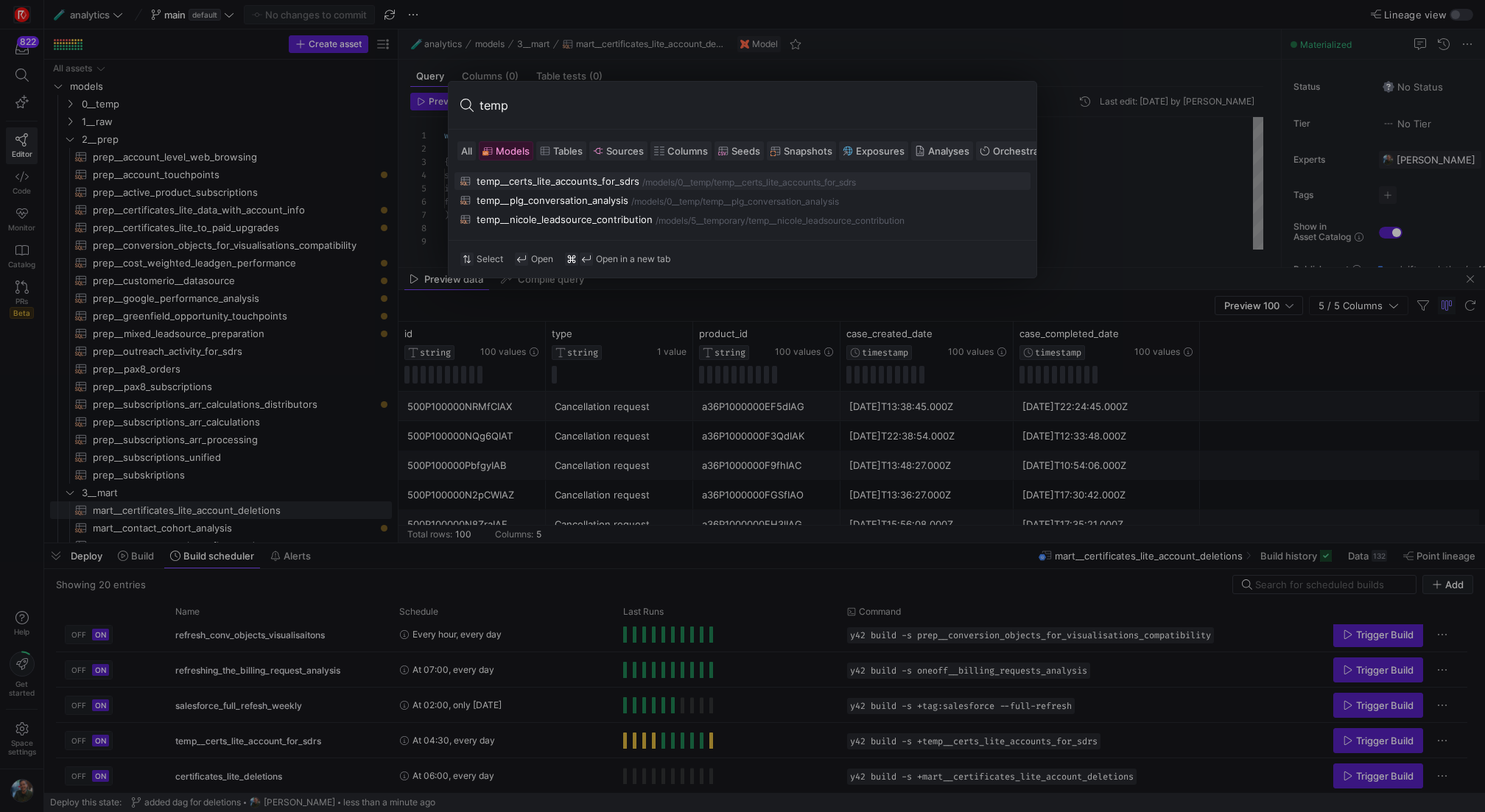
click at [564, 183] on div "temp__certs_lite_accounts_for_sdrs" at bounding box center [558, 181] width 163 height 12
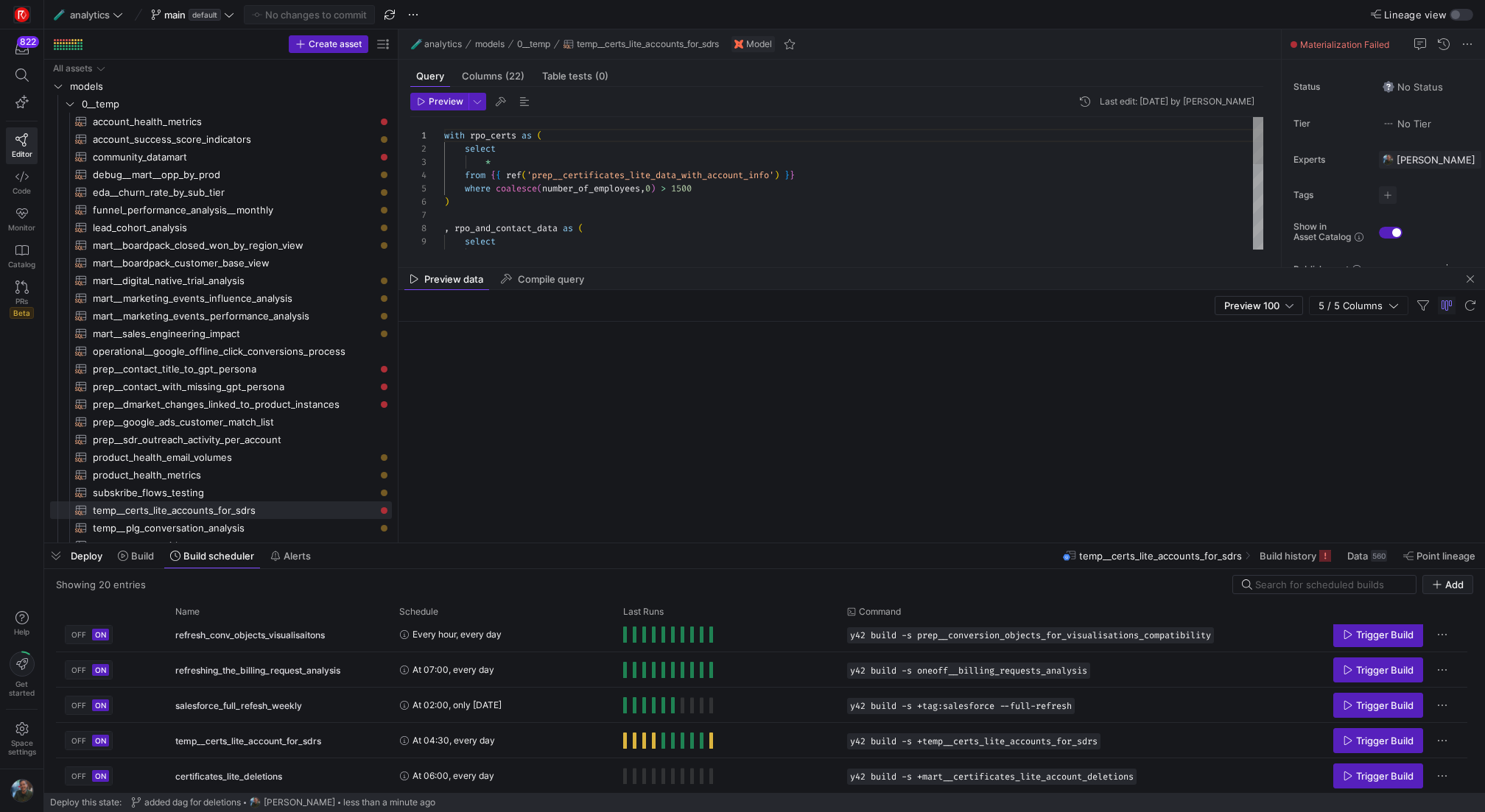
scroll to position [132, 0]
click at [59, 567] on span "button" at bounding box center [56, 556] width 24 height 25
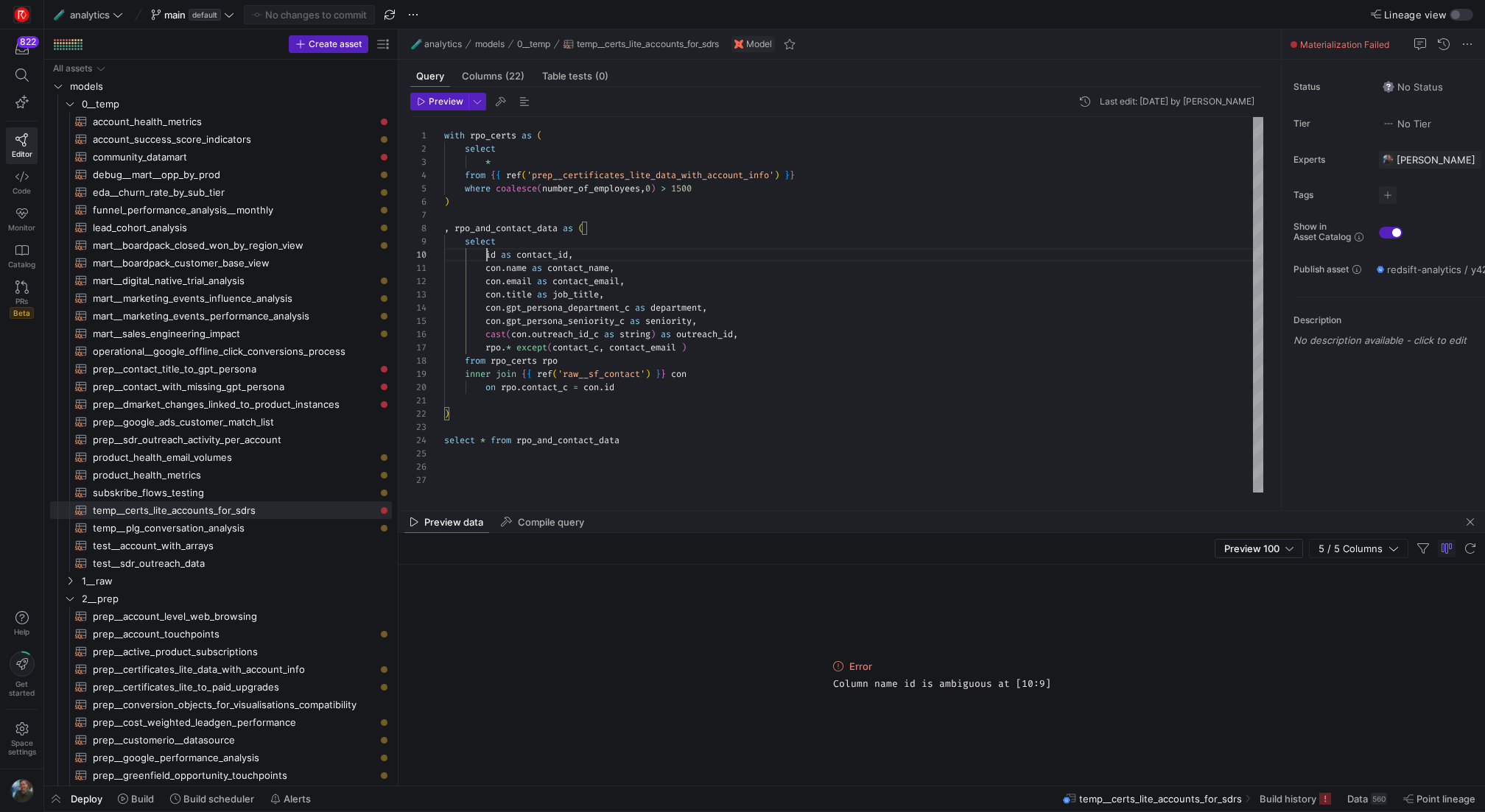
scroll to position [119, 43]
click at [487, 252] on div "with rpo_certs as ( select * from { { ref ( 'prep__certificates_lite_data_with_…" at bounding box center [854, 305] width 819 height 376
type textarea "with rpo_certs as ( select * from {{ ref('prep__certificates_lite_data_with_acc…"
click at [460, 105] on span "Preview" at bounding box center [447, 102] width 35 height 10
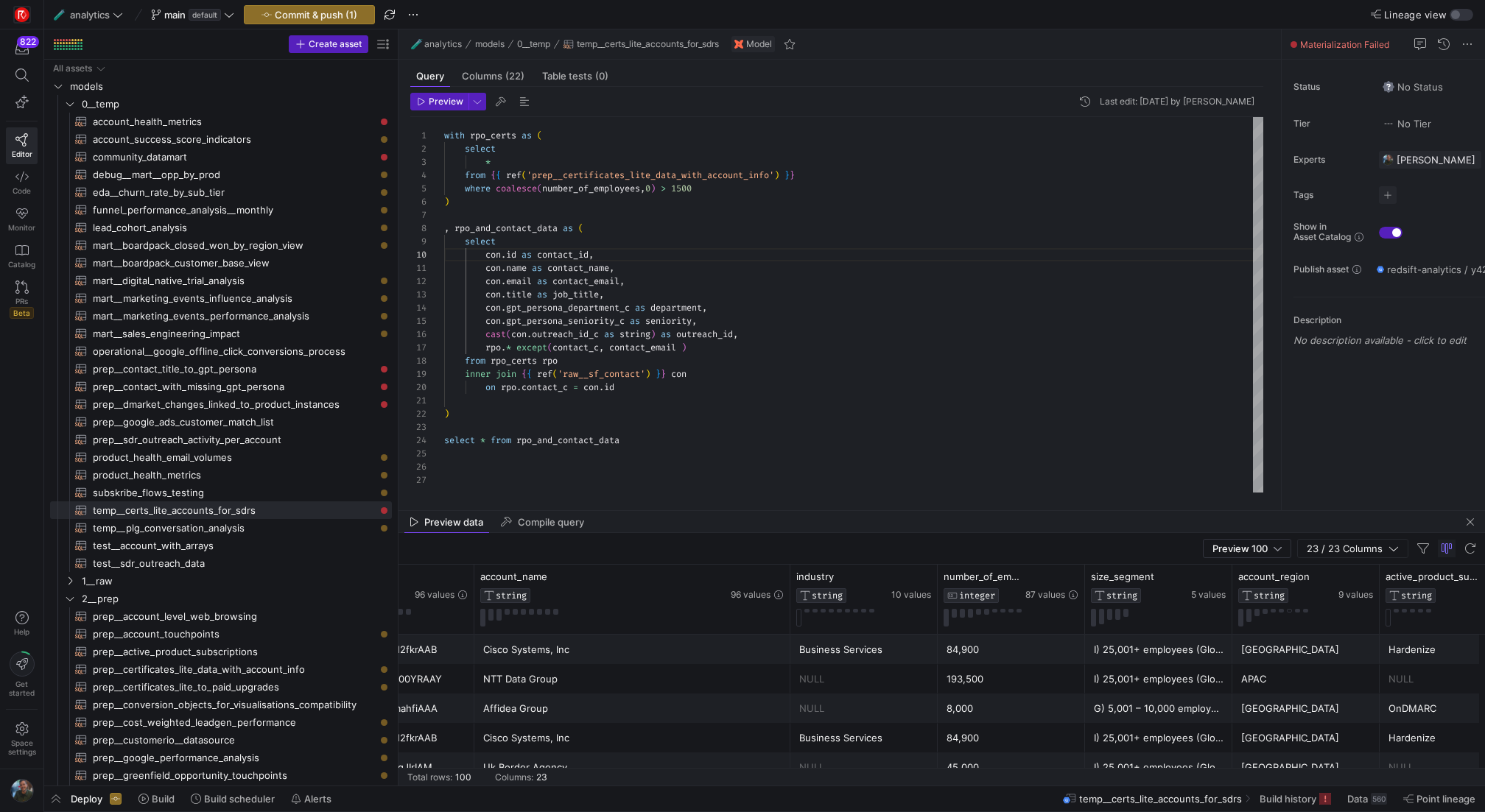
scroll to position [0, 2160]
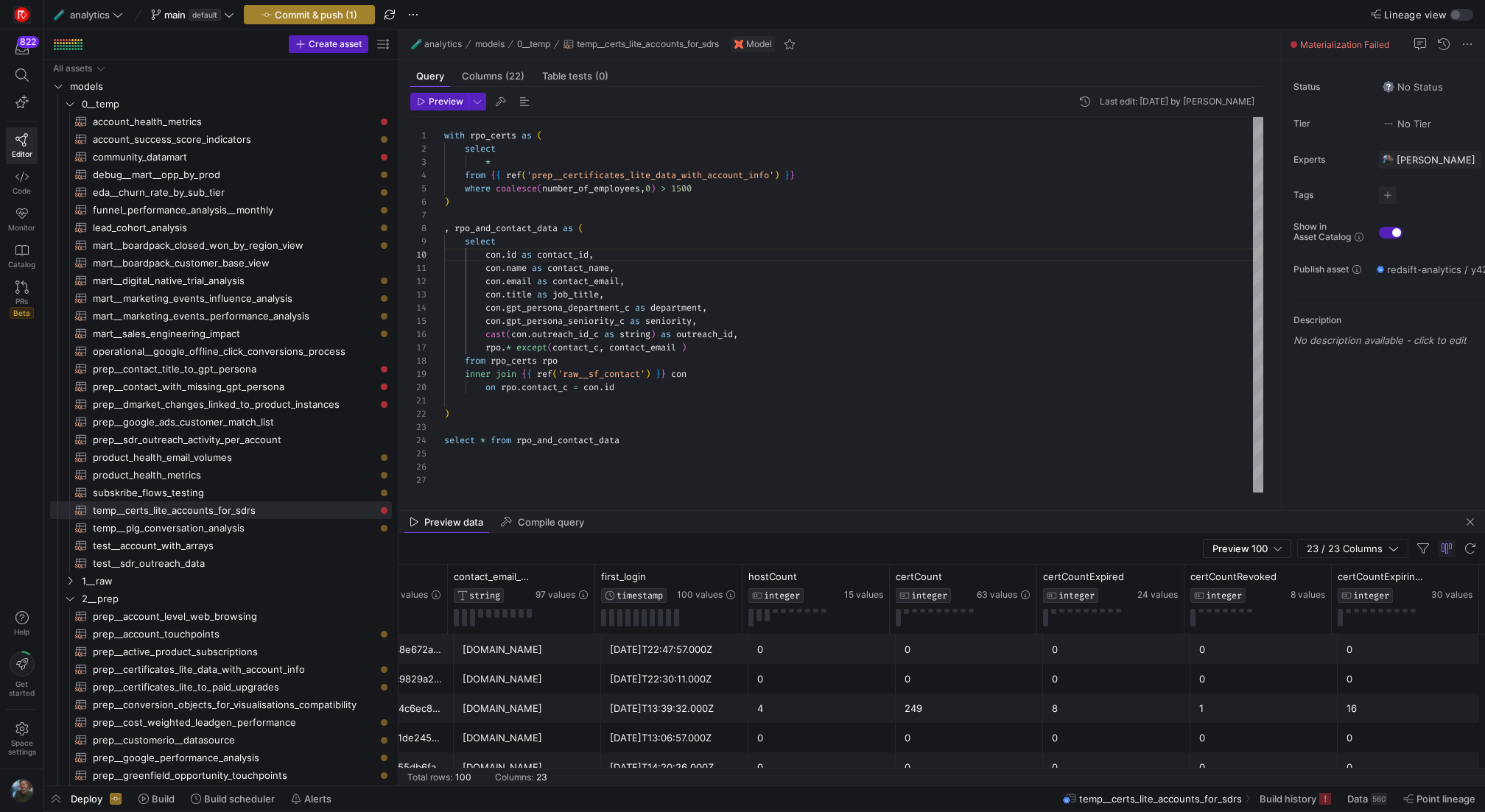
click at [311, 17] on span "Commit & push (1)" at bounding box center [316, 14] width 82 height 12
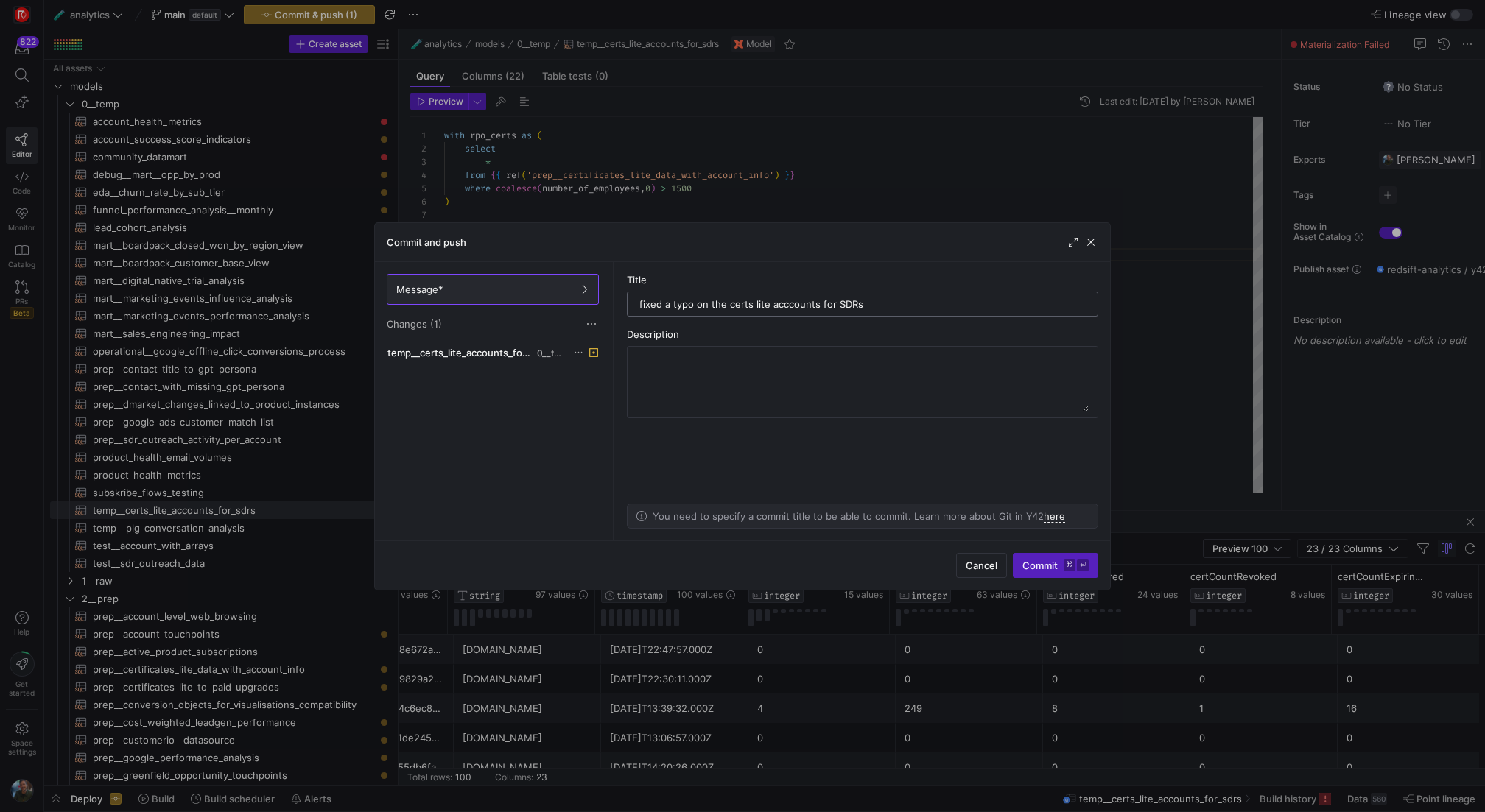
click at [789, 304] on input "fixed a typo on the certs lite acccounts for SDRs" at bounding box center [862, 304] width 447 height 12
type input "fixed a typo on the certs lite accounts for SDRs"
click at [1084, 576] on span "submit" at bounding box center [1056, 565] width 84 height 24
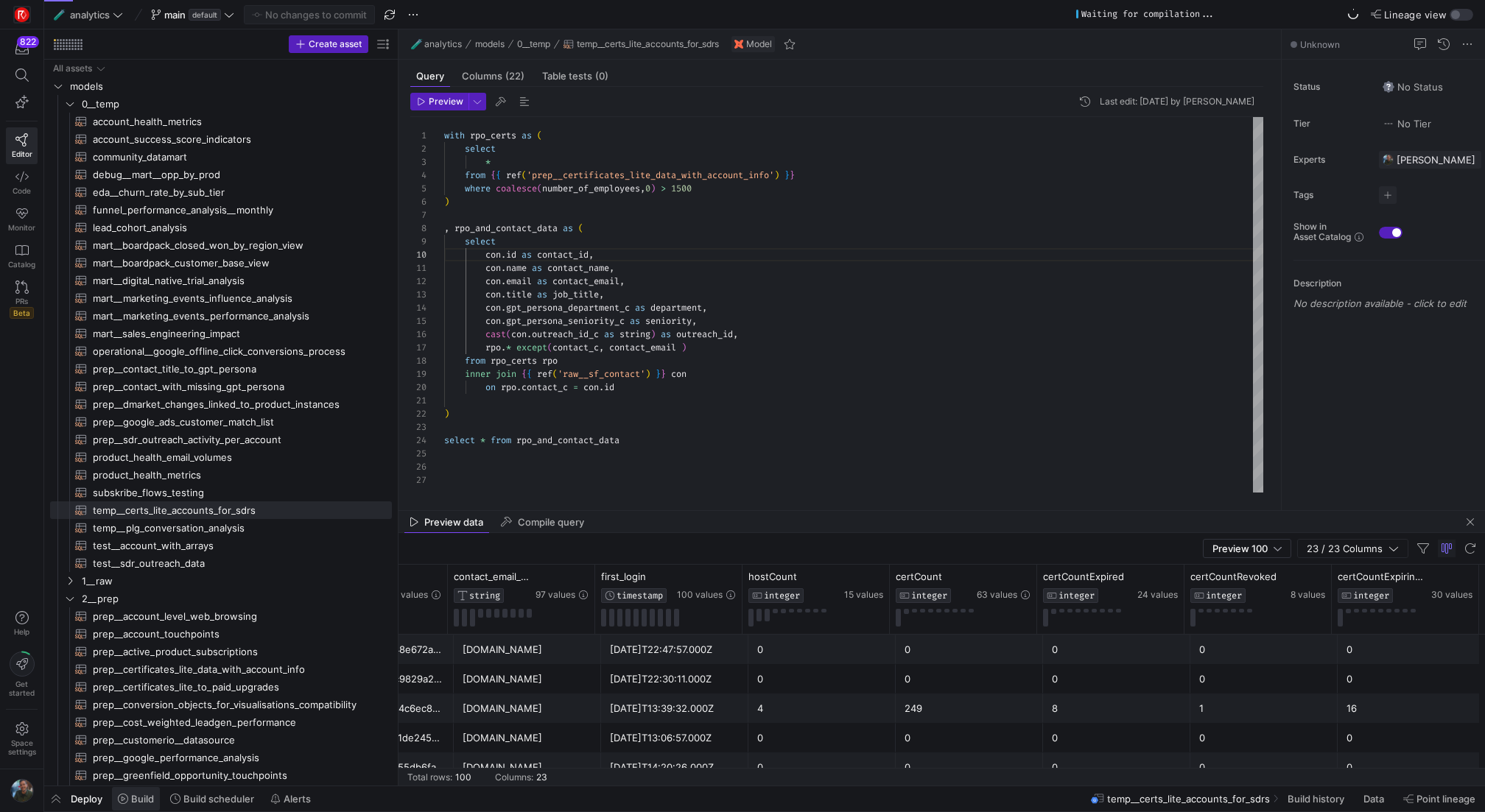
click at [143, 801] on span "Build" at bounding box center [142, 799] width 23 height 12
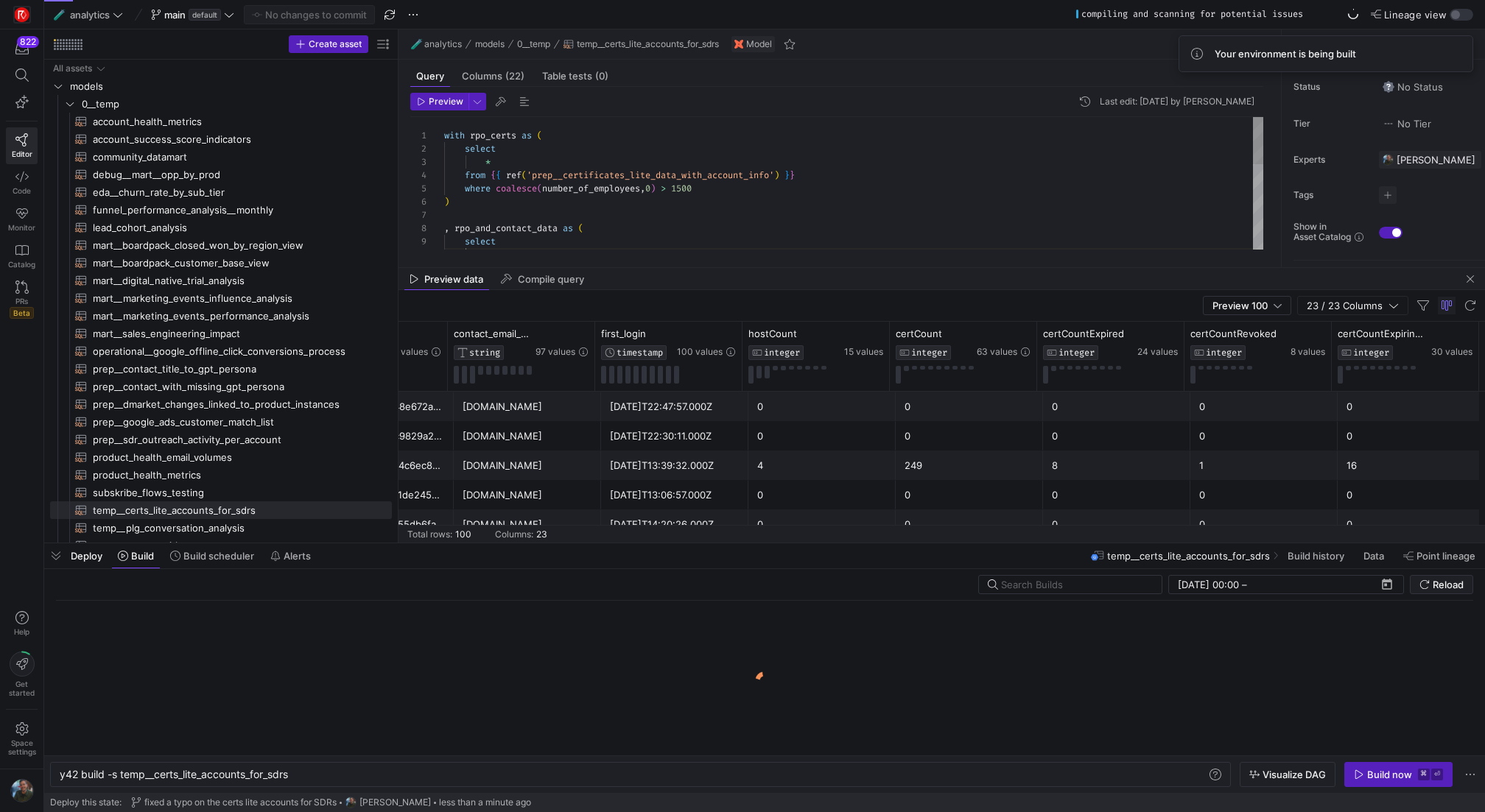
scroll to position [0, 232]
click at [232, 552] on span "Build scheduler" at bounding box center [218, 556] width 71 height 12
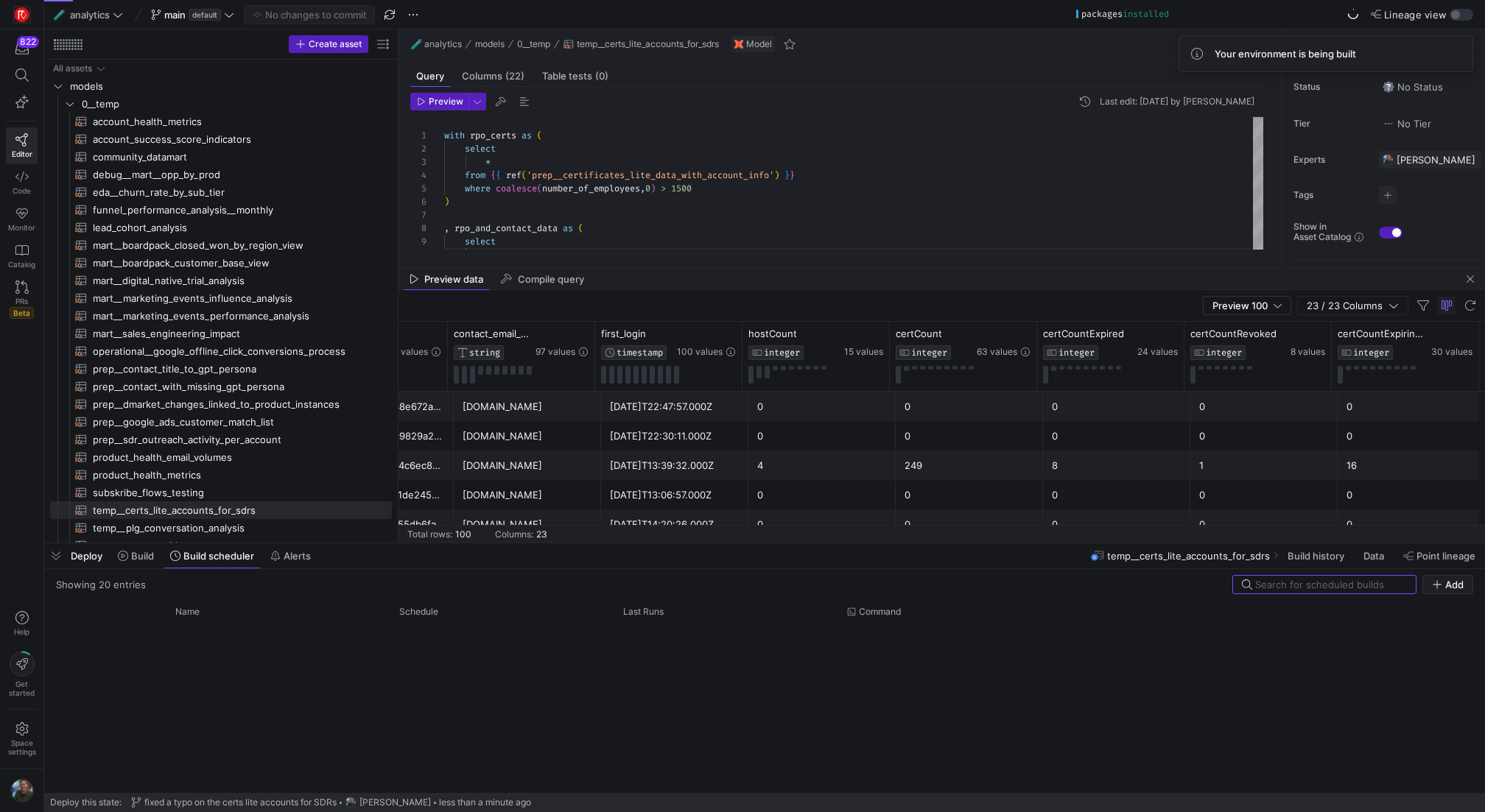
scroll to position [538, 0]
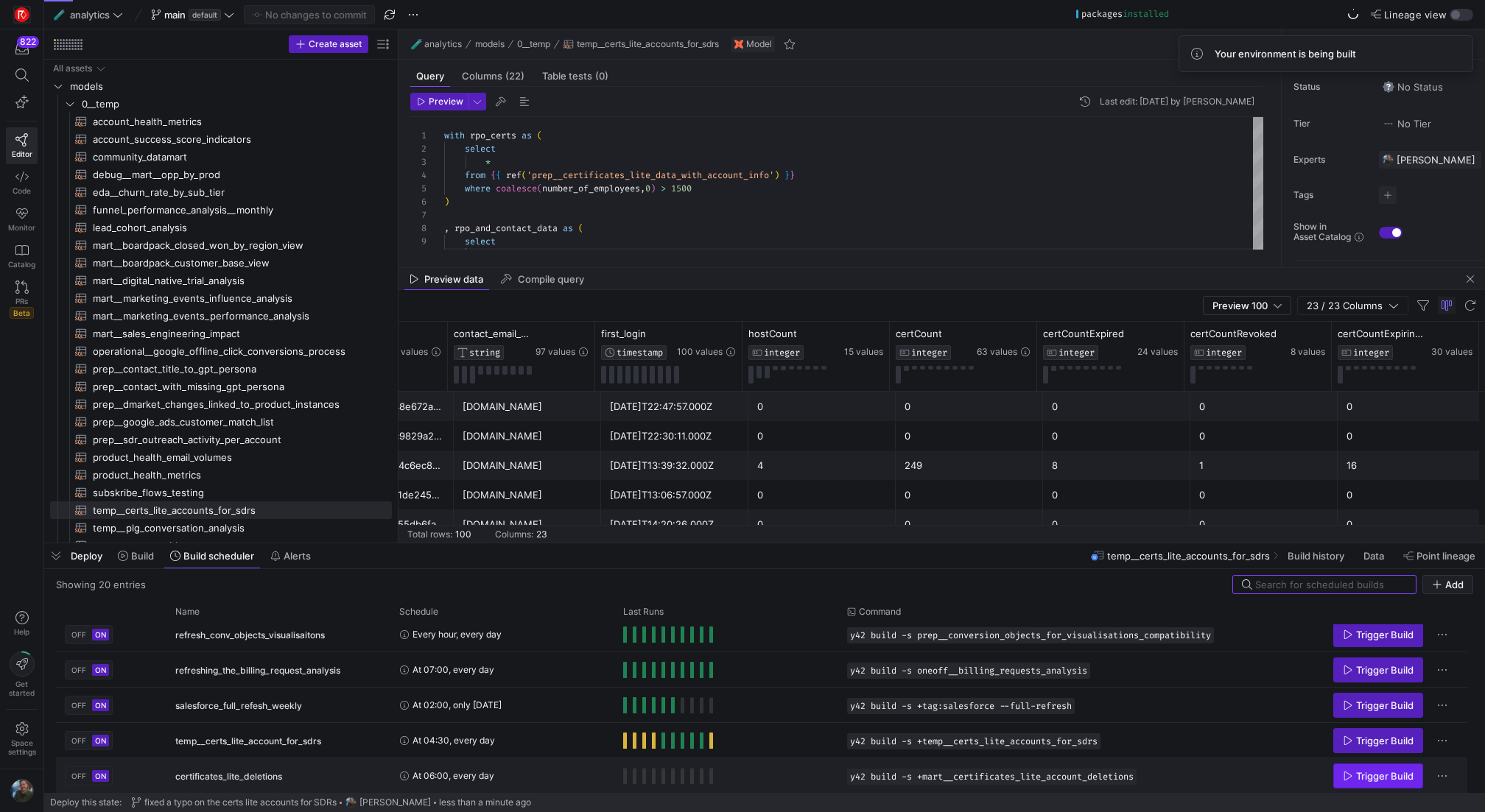
click at [1368, 774] on span "Trigger Build" at bounding box center [1385, 776] width 57 height 12
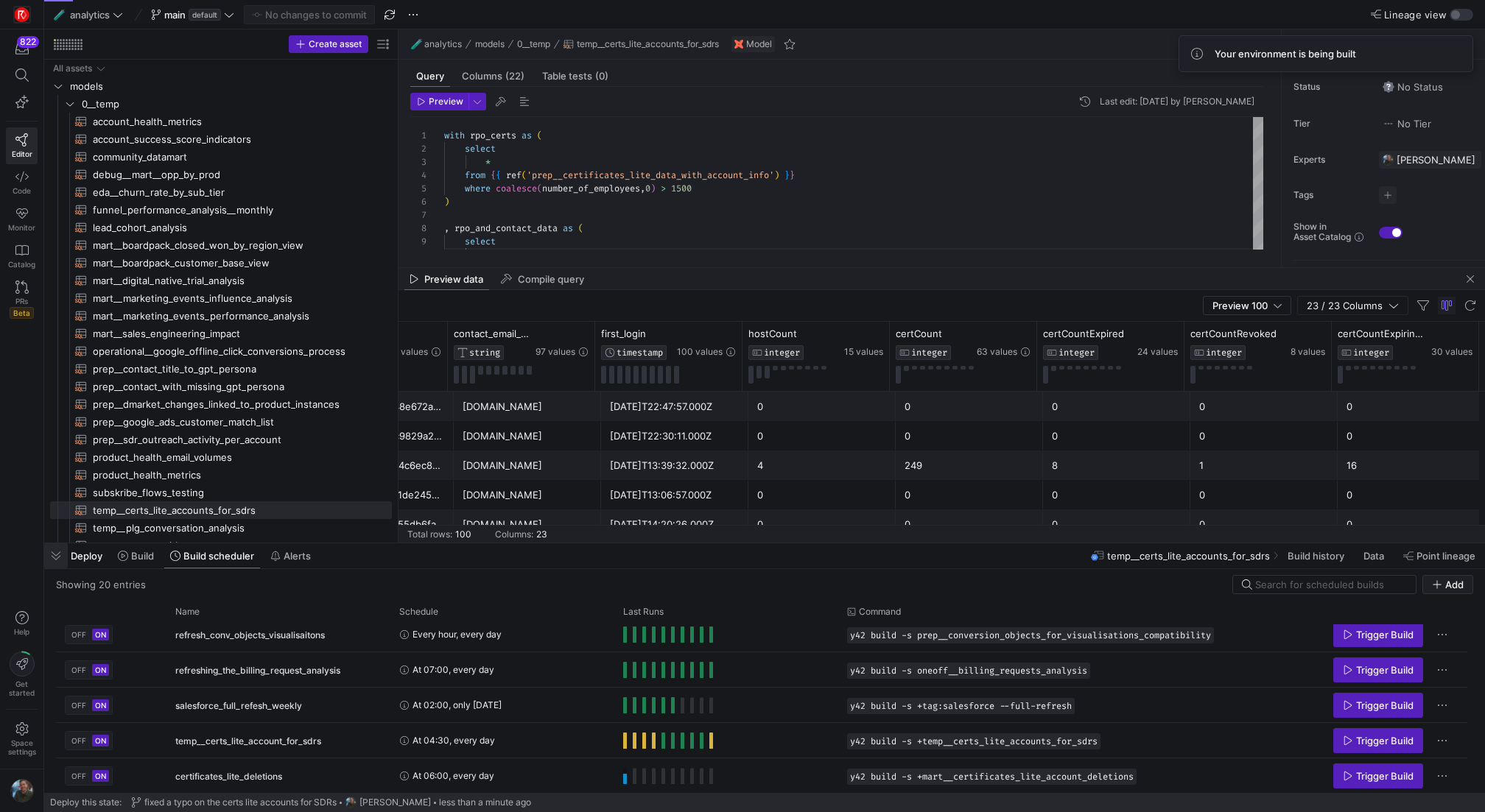
click at [58, 562] on span "button" at bounding box center [56, 556] width 24 height 25
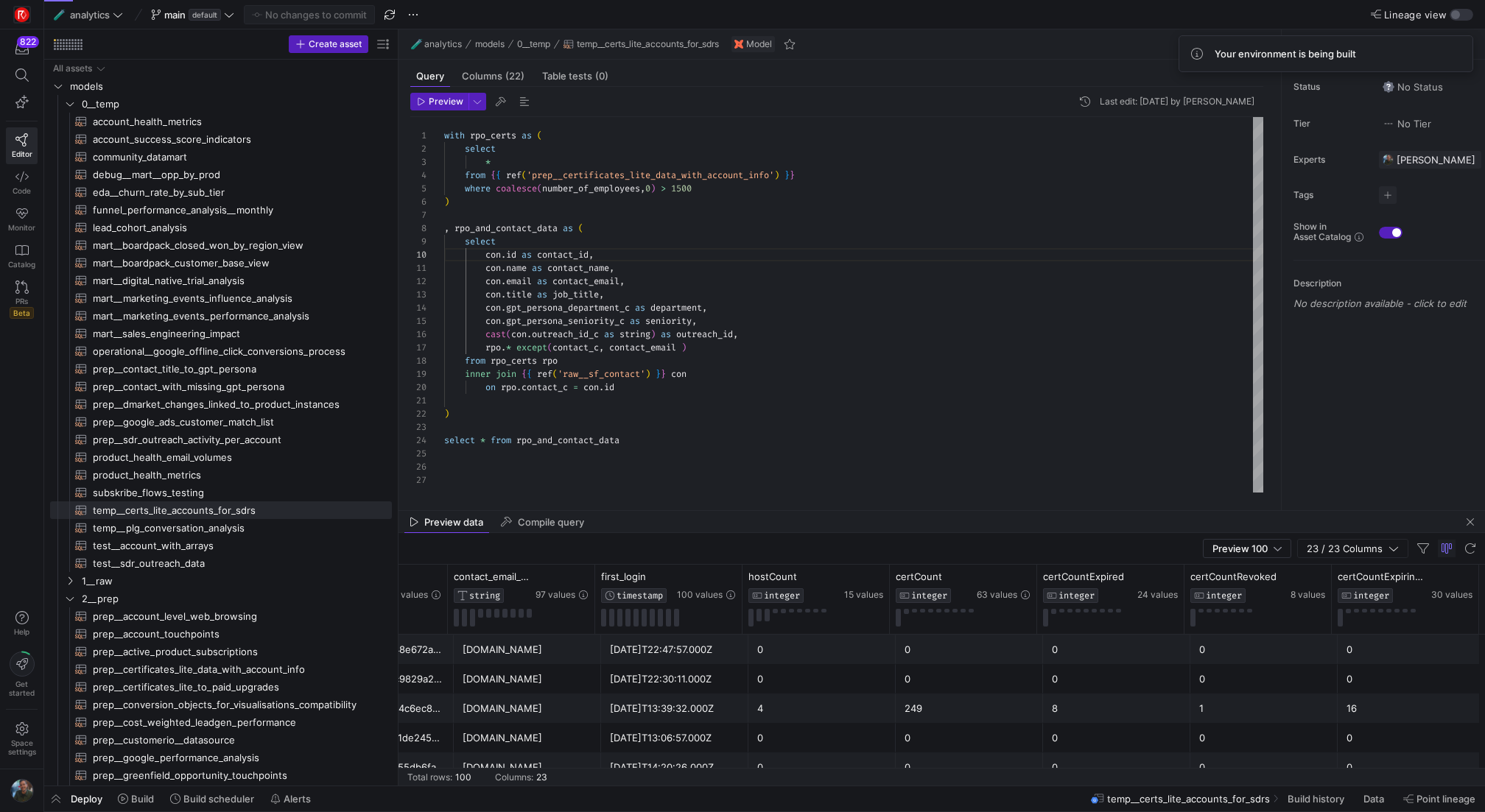
type textarea "[DOMAIN_NAME] as contact_name, [DOMAIN_NAME] as contact_email, con.title as job…"
click at [639, 373] on div "with rpo_certs as ( select * from { { ref ( 'prep__certificates_lite_data_with_…" at bounding box center [854, 305] width 819 height 376
click at [150, 791] on span at bounding box center [136, 799] width 48 height 24
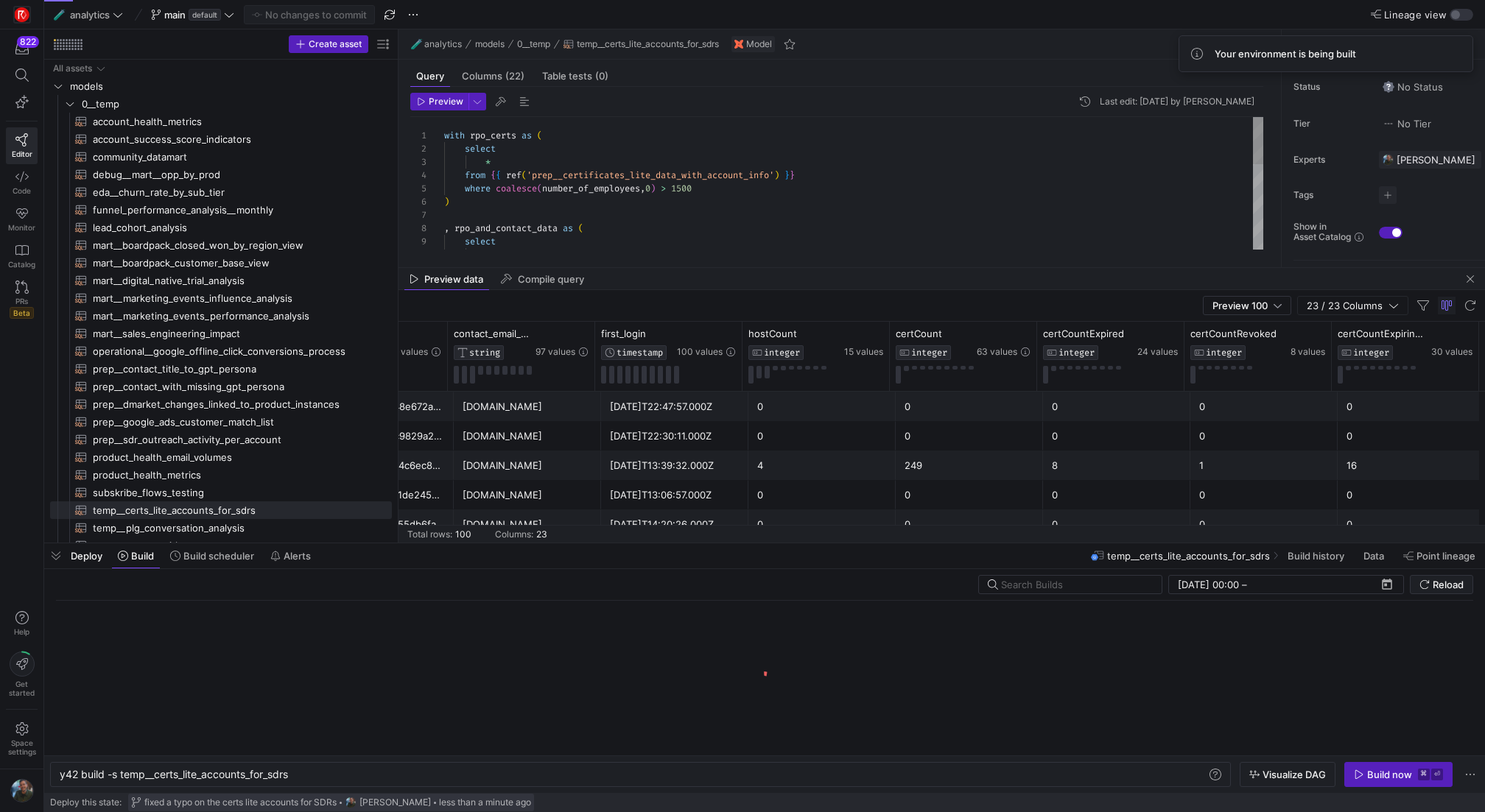
scroll to position [0, 232]
click at [363, 780] on div "y42 build -s temp__certs_lite_accounts_for_sdrs" at bounding box center [634, 775] width 1149 height 12
